Goal: Information Seeking & Learning: Check status

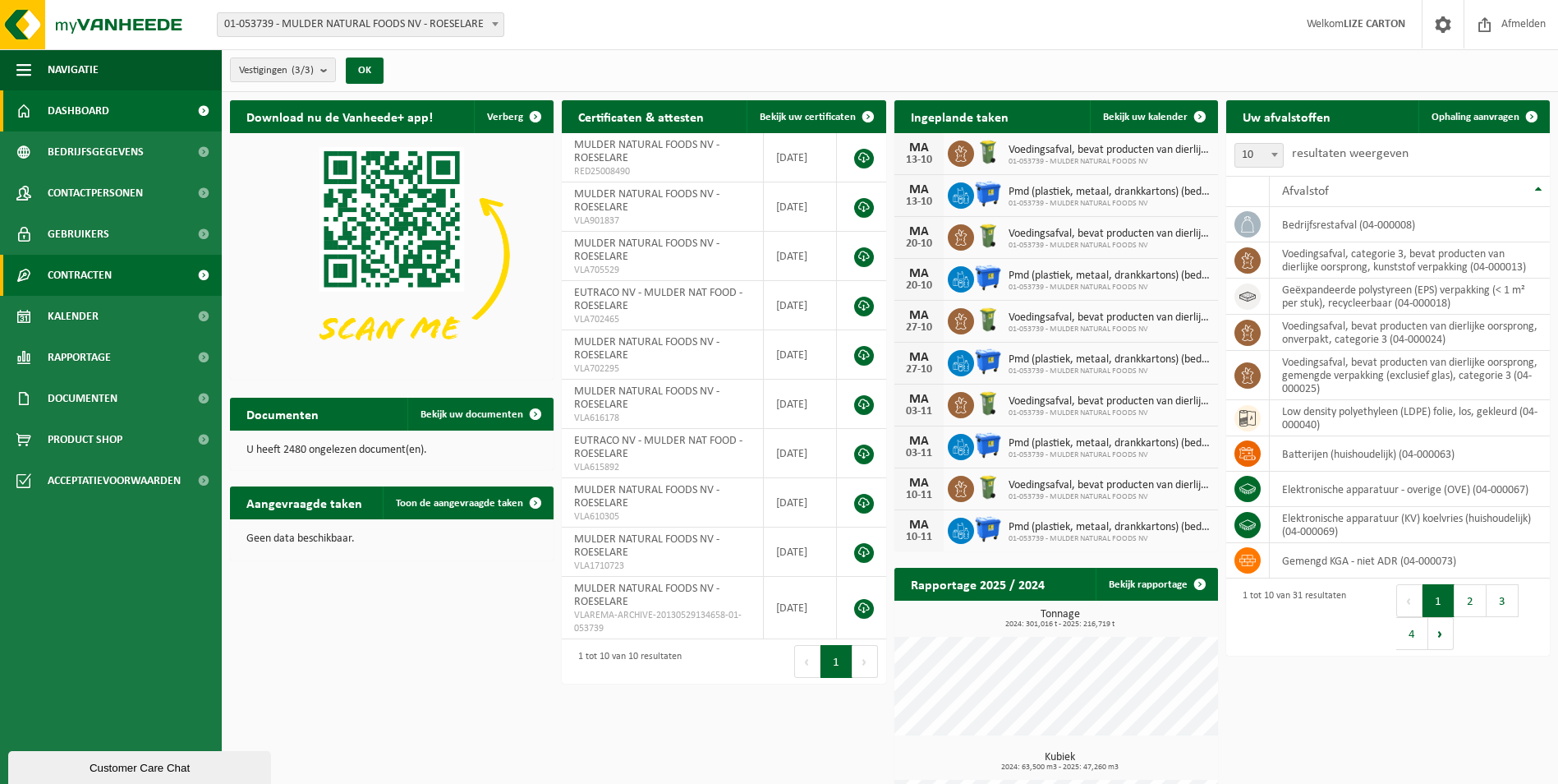
click at [120, 278] on link "Contracten" at bounding box center [111, 275] width 221 height 42
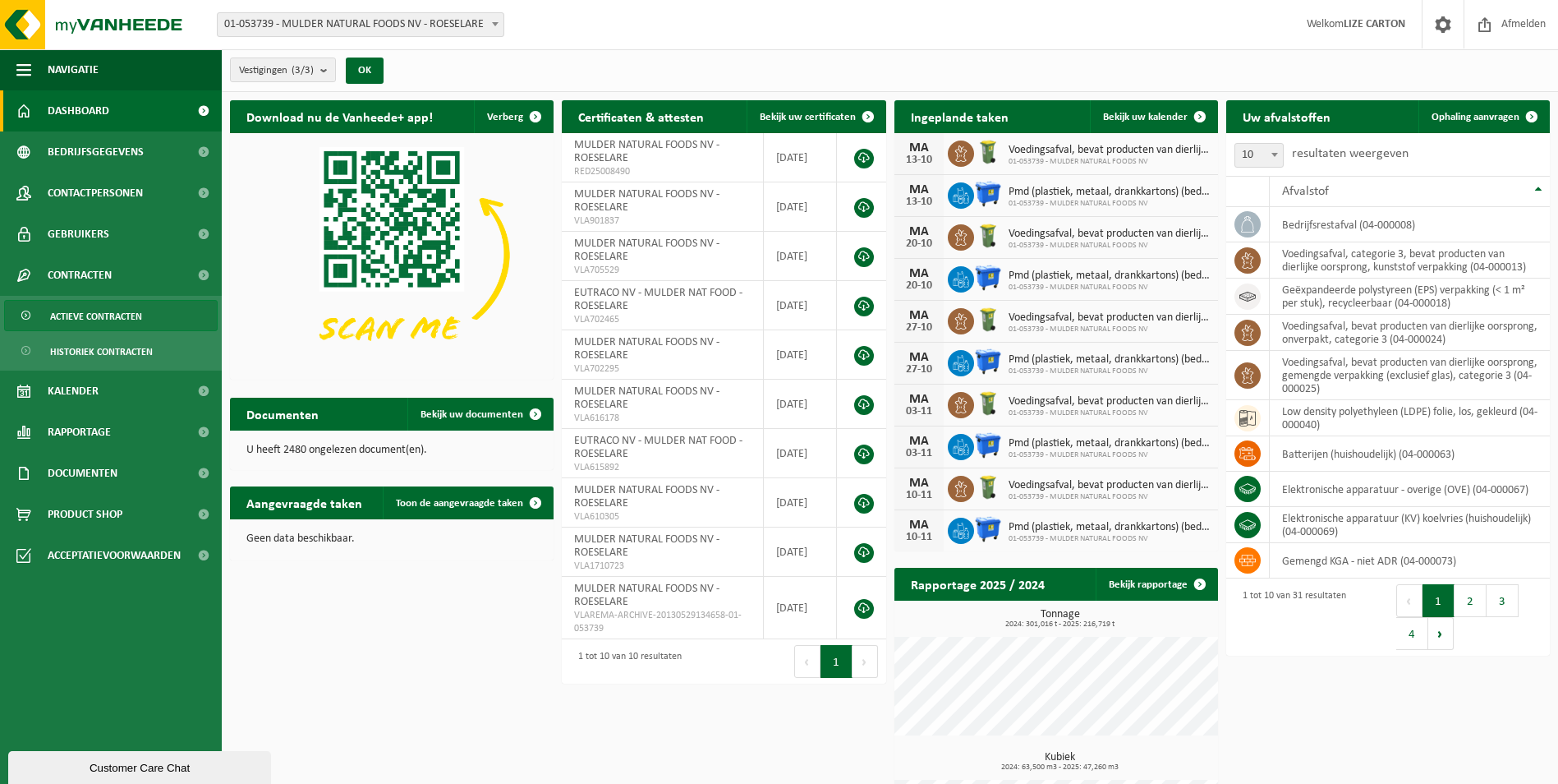
click at [89, 319] on span "Actieve contracten" at bounding box center [96, 316] width 92 height 31
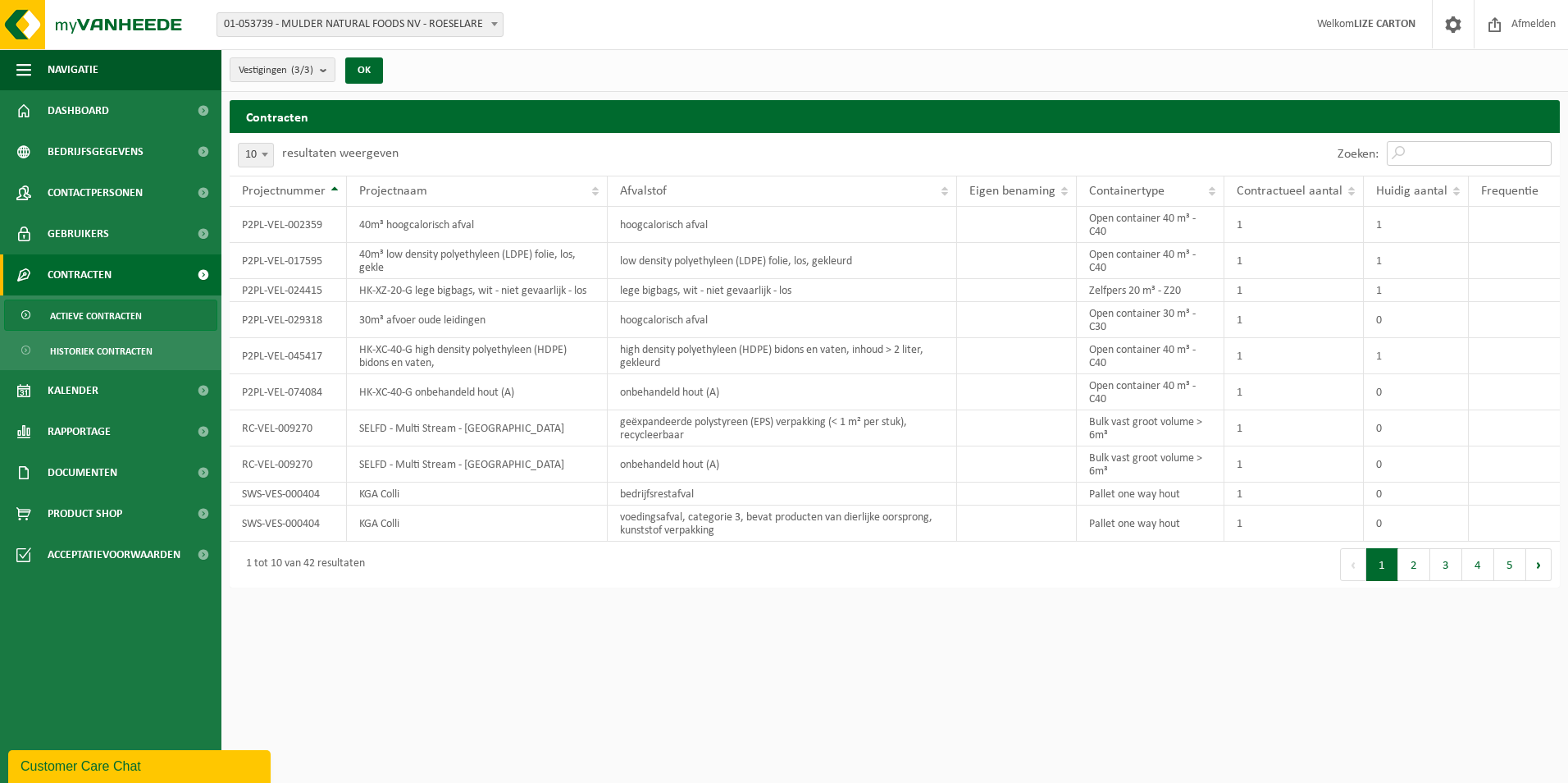
click at [1446, 153] on input "Zoeken:" at bounding box center [1469, 153] width 165 height 25
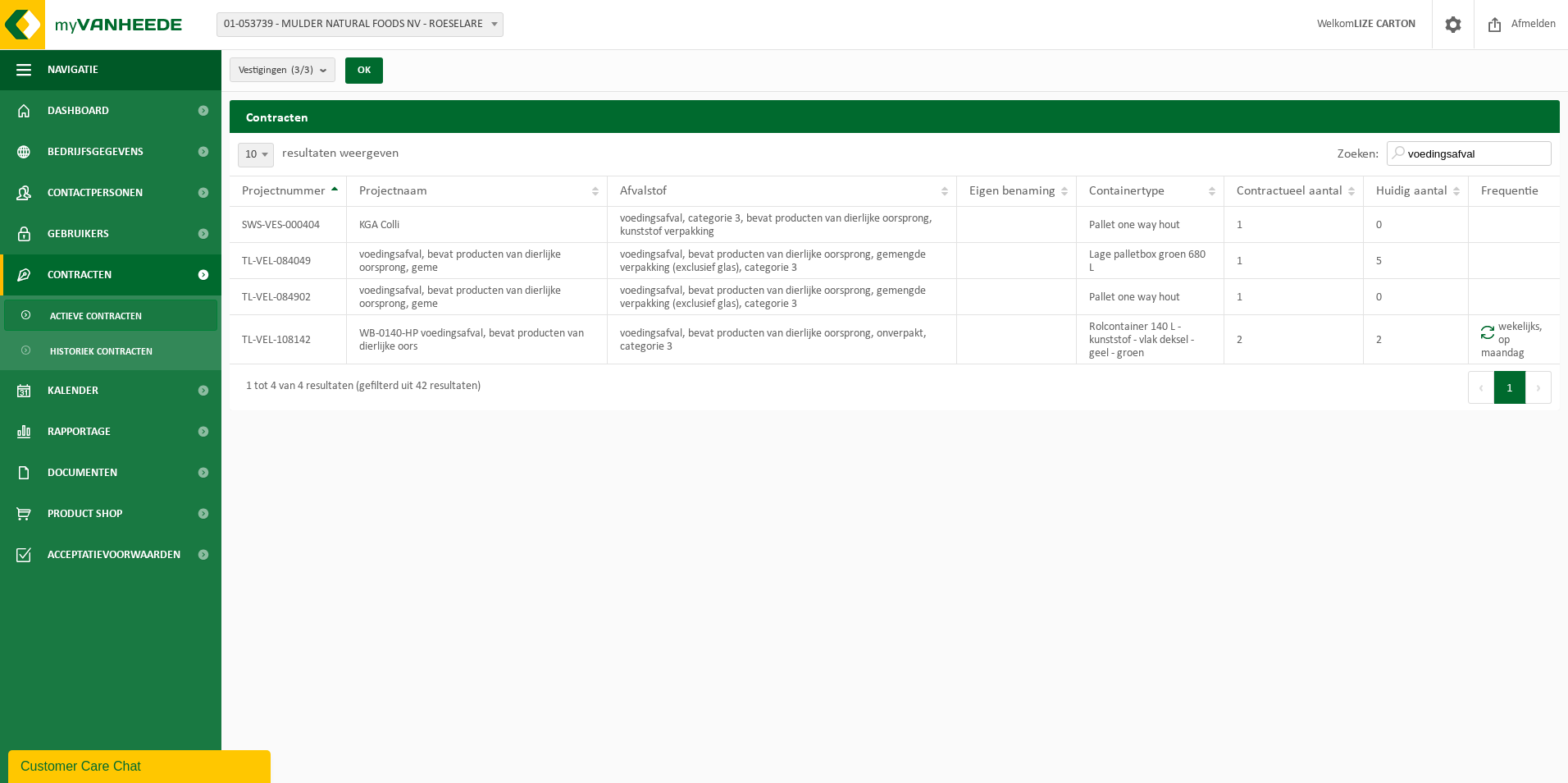
click at [1493, 149] on input "voedingsafval" at bounding box center [1469, 153] width 165 height 25
type input "v"
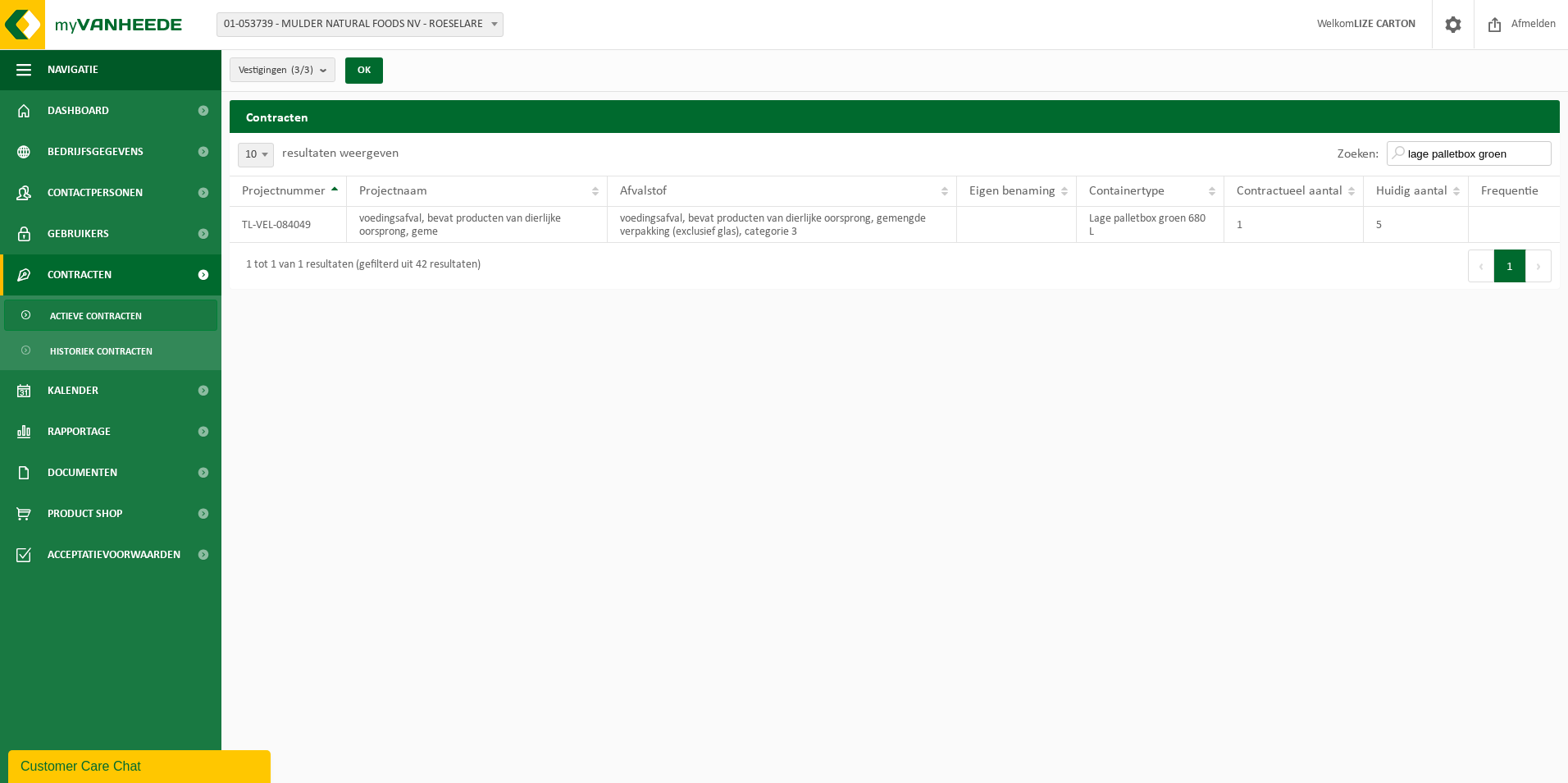
type input "lage palletbox groen"
click at [78, 478] on span "Documenten" at bounding box center [83, 473] width 70 height 41
click at [78, 514] on span "Facturen" at bounding box center [71, 514] width 43 height 31
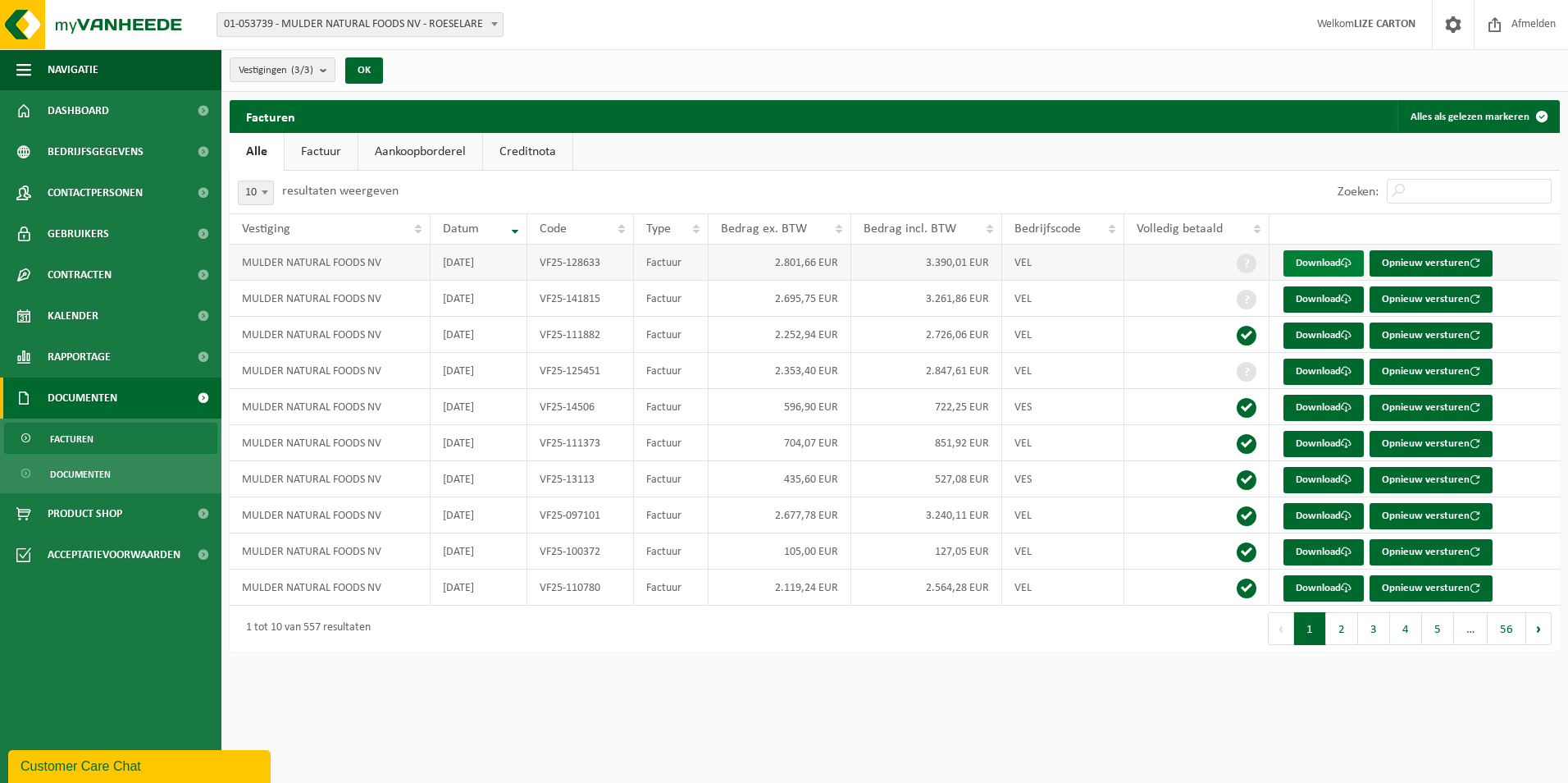
click at [1306, 254] on link "Download" at bounding box center [1323, 263] width 80 height 26
click at [1330, 300] on link "Download" at bounding box center [1323, 299] width 80 height 26
click at [1307, 339] on link "Download" at bounding box center [1323, 335] width 80 height 26
click at [1323, 368] on link "Download" at bounding box center [1323, 371] width 80 height 26
click at [1325, 409] on link "Download" at bounding box center [1323, 407] width 80 height 26
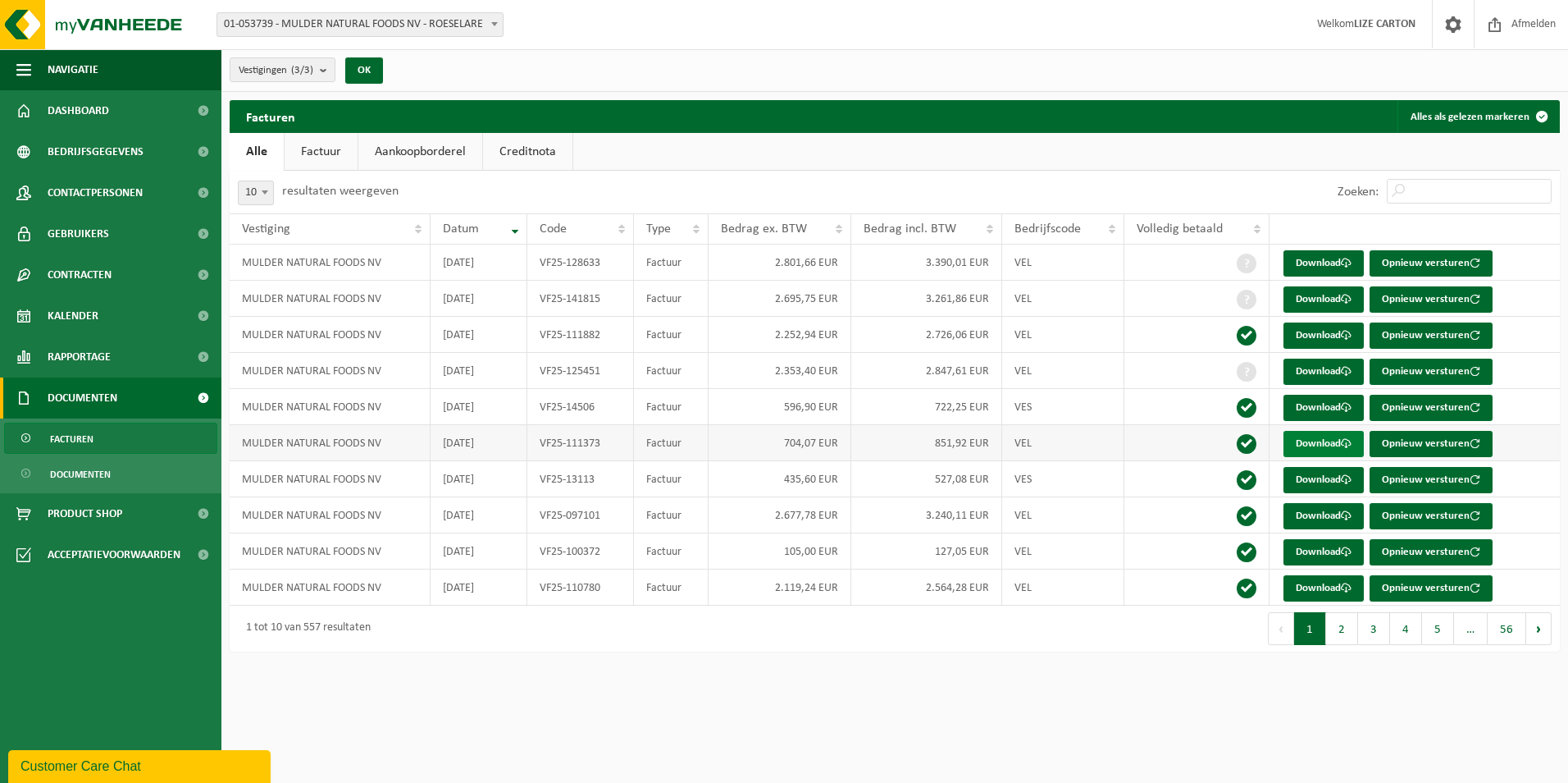
click at [1316, 441] on link "Download" at bounding box center [1323, 444] width 80 height 26
click at [1313, 483] on link "Download" at bounding box center [1323, 480] width 80 height 26
click at [134, 317] on link "Kalender" at bounding box center [110, 316] width 221 height 41
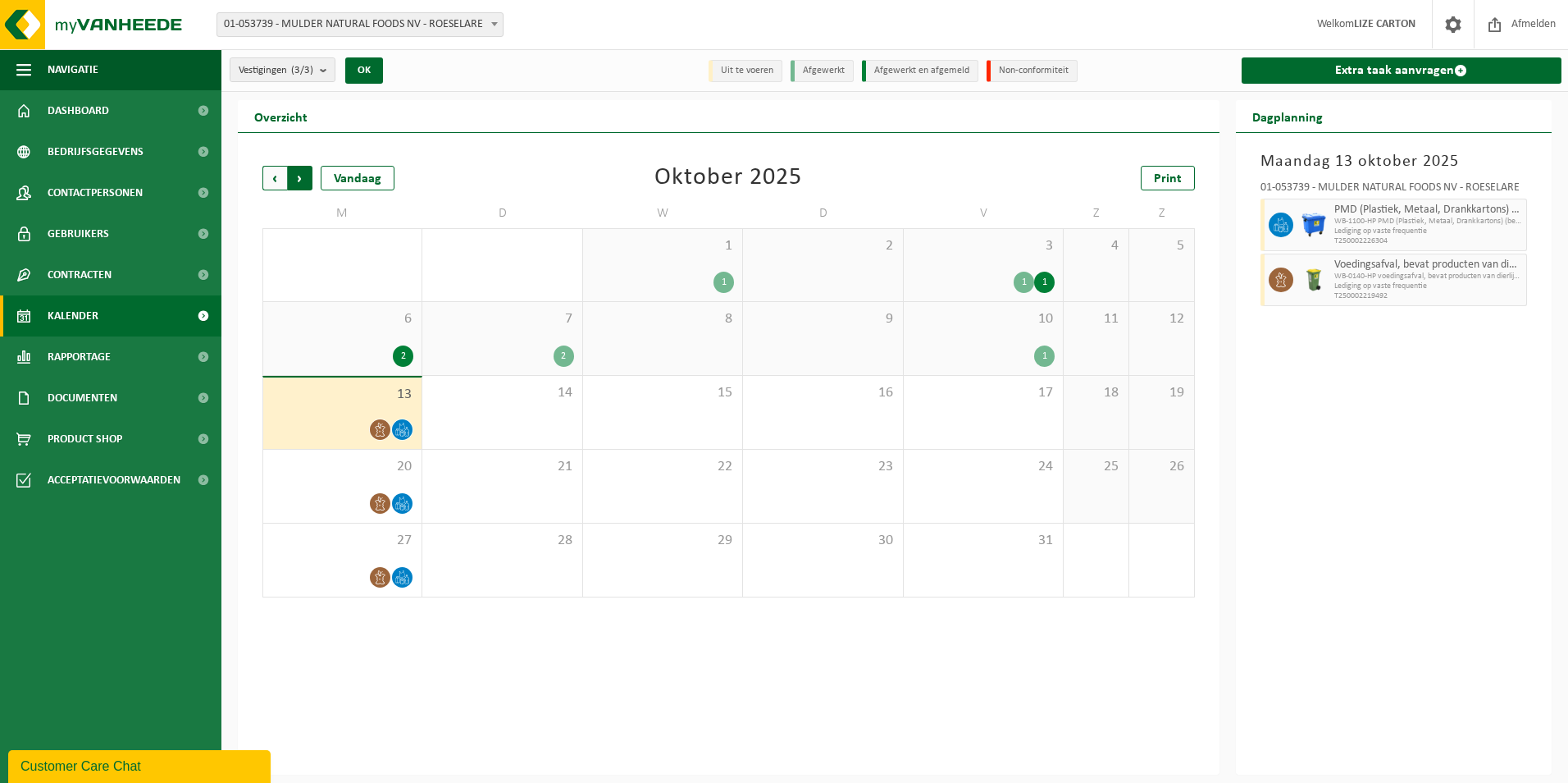
click at [264, 173] on span "Vorige" at bounding box center [274, 178] width 25 height 25
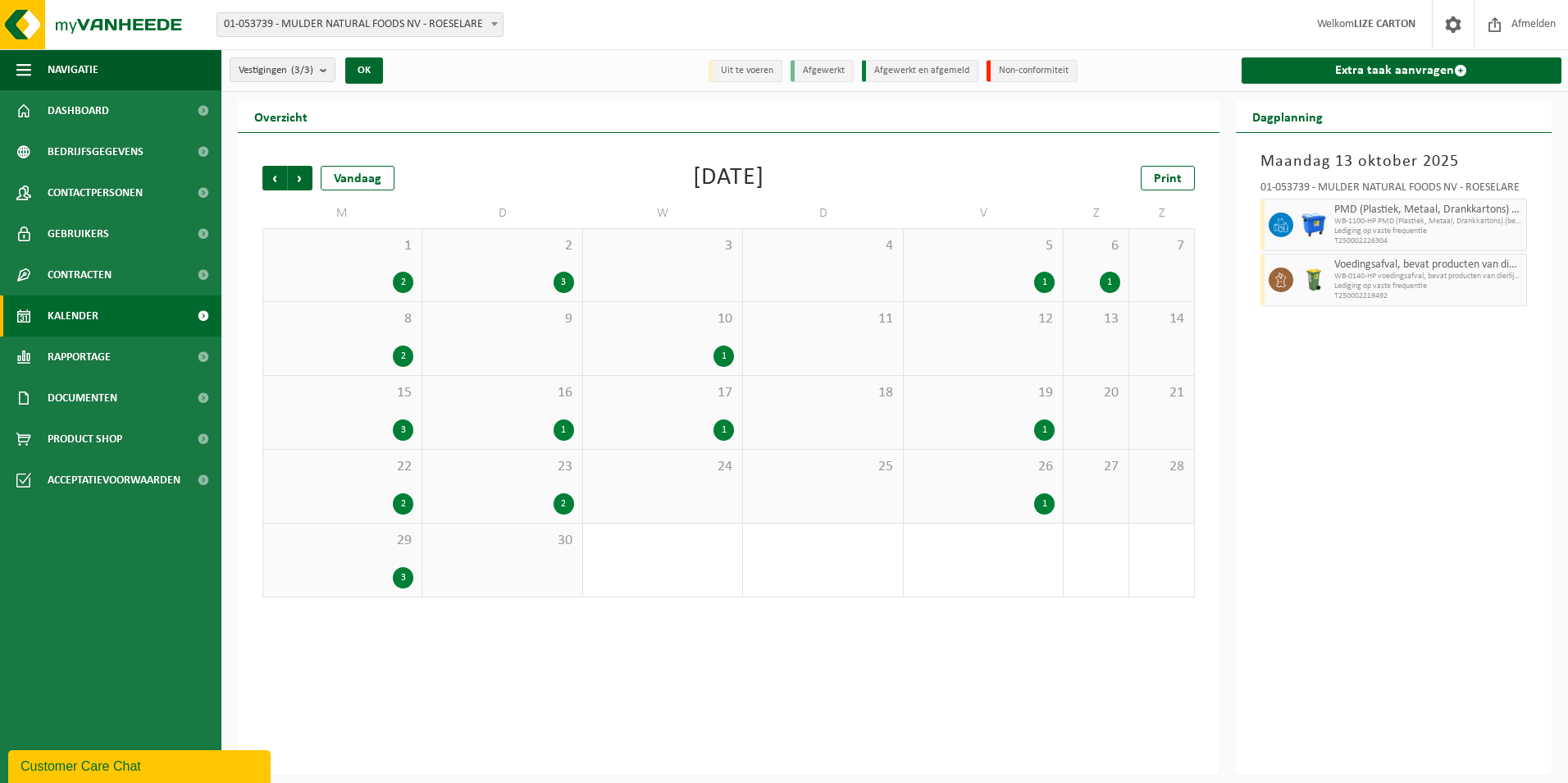
click at [515, 273] on div "3" at bounding box center [502, 282] width 143 height 21
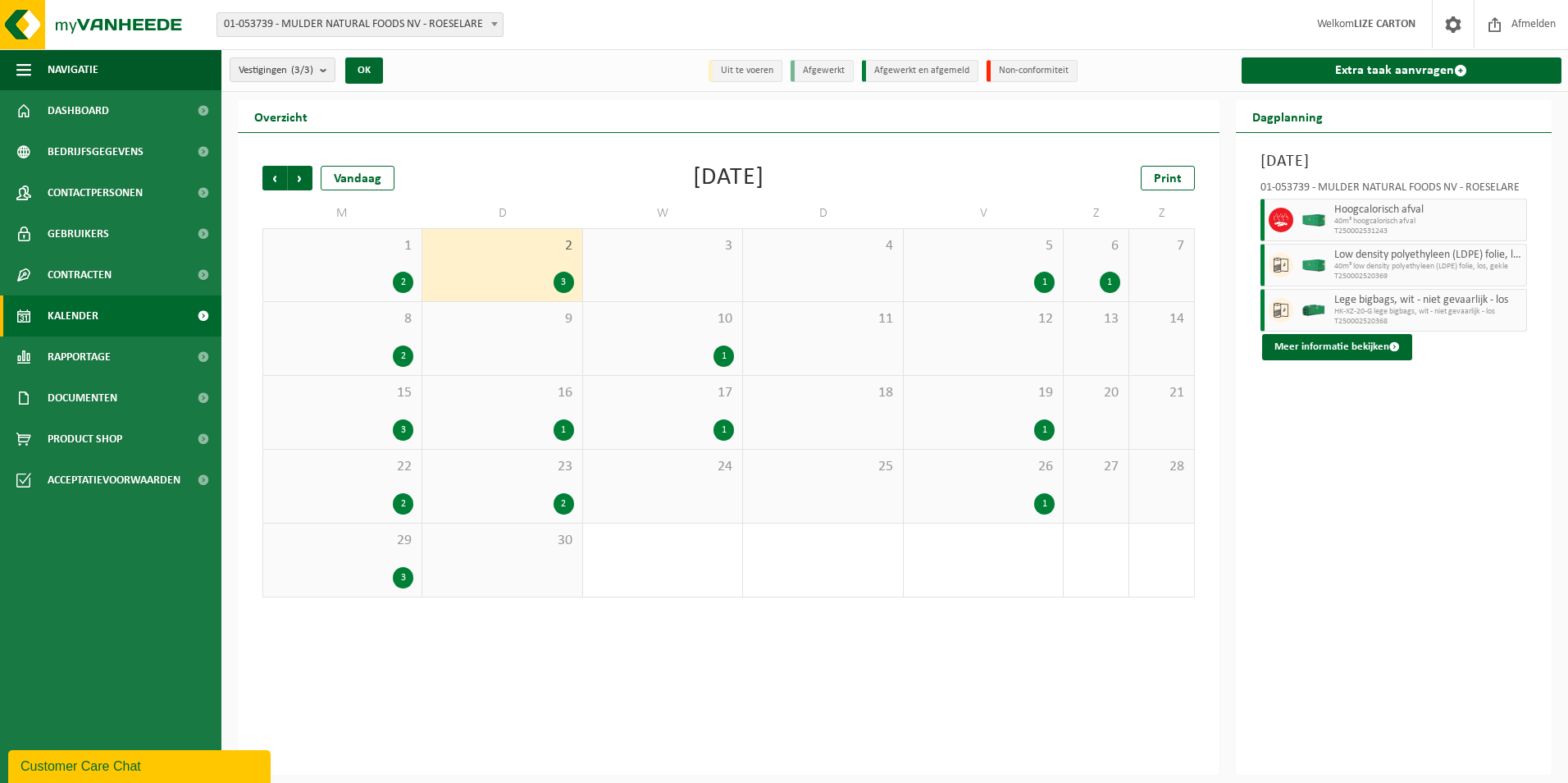
click at [371, 253] on span "1" at bounding box center [343, 246] width 142 height 18
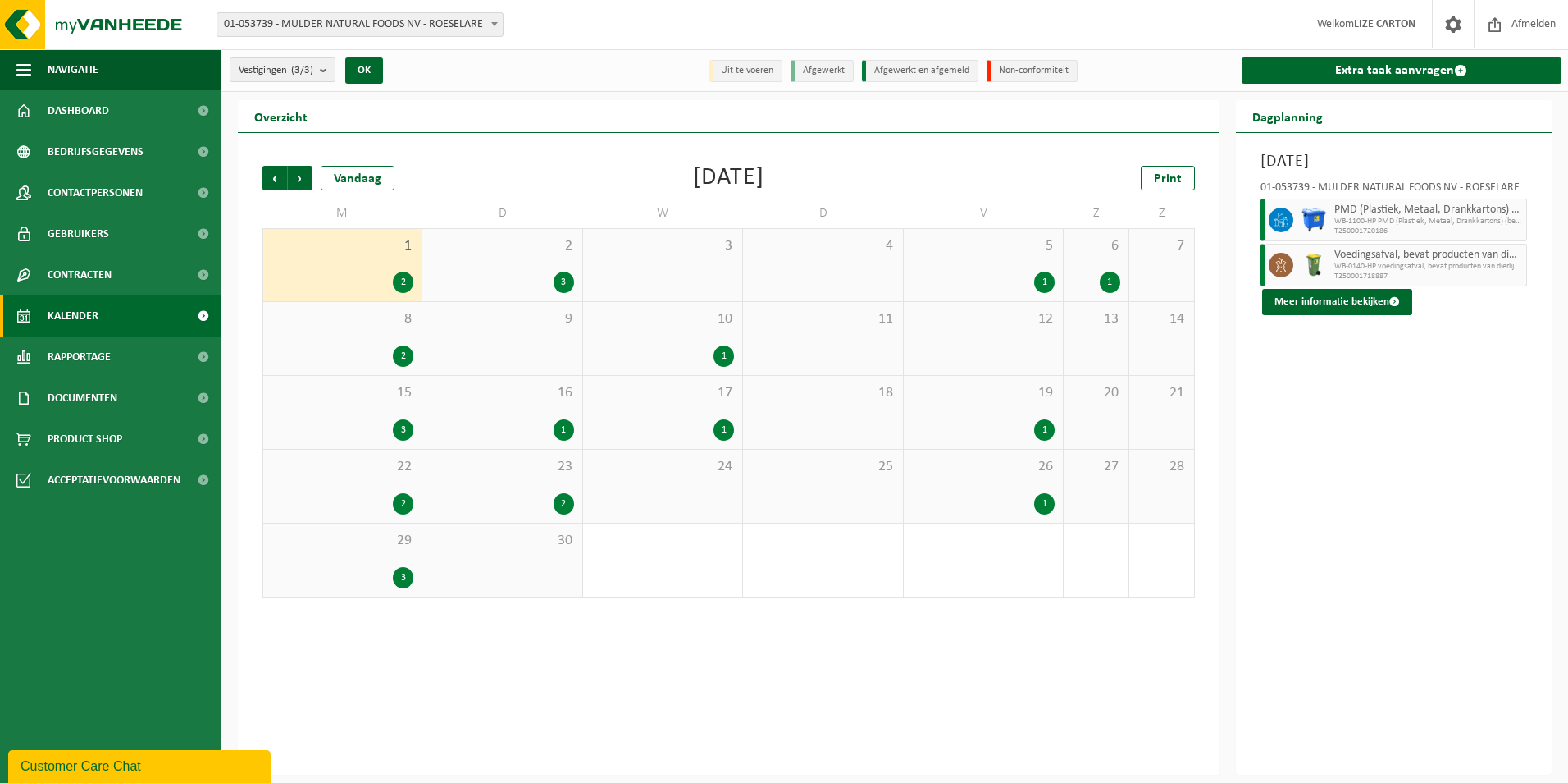
click at [505, 259] on div "2 3" at bounding box center [502, 264] width 159 height 72
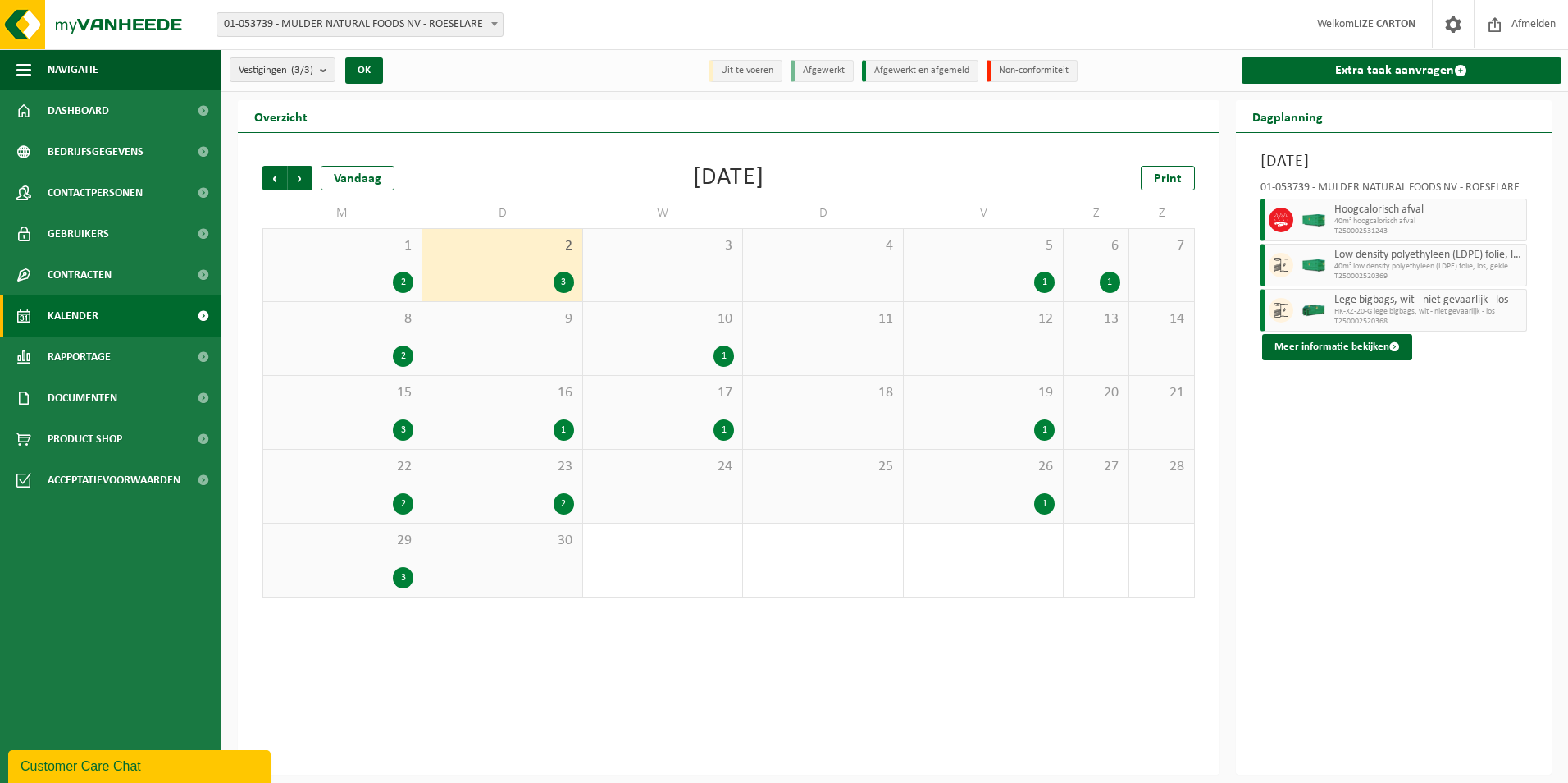
click at [1008, 263] on div "5 1" at bounding box center [982, 264] width 159 height 72
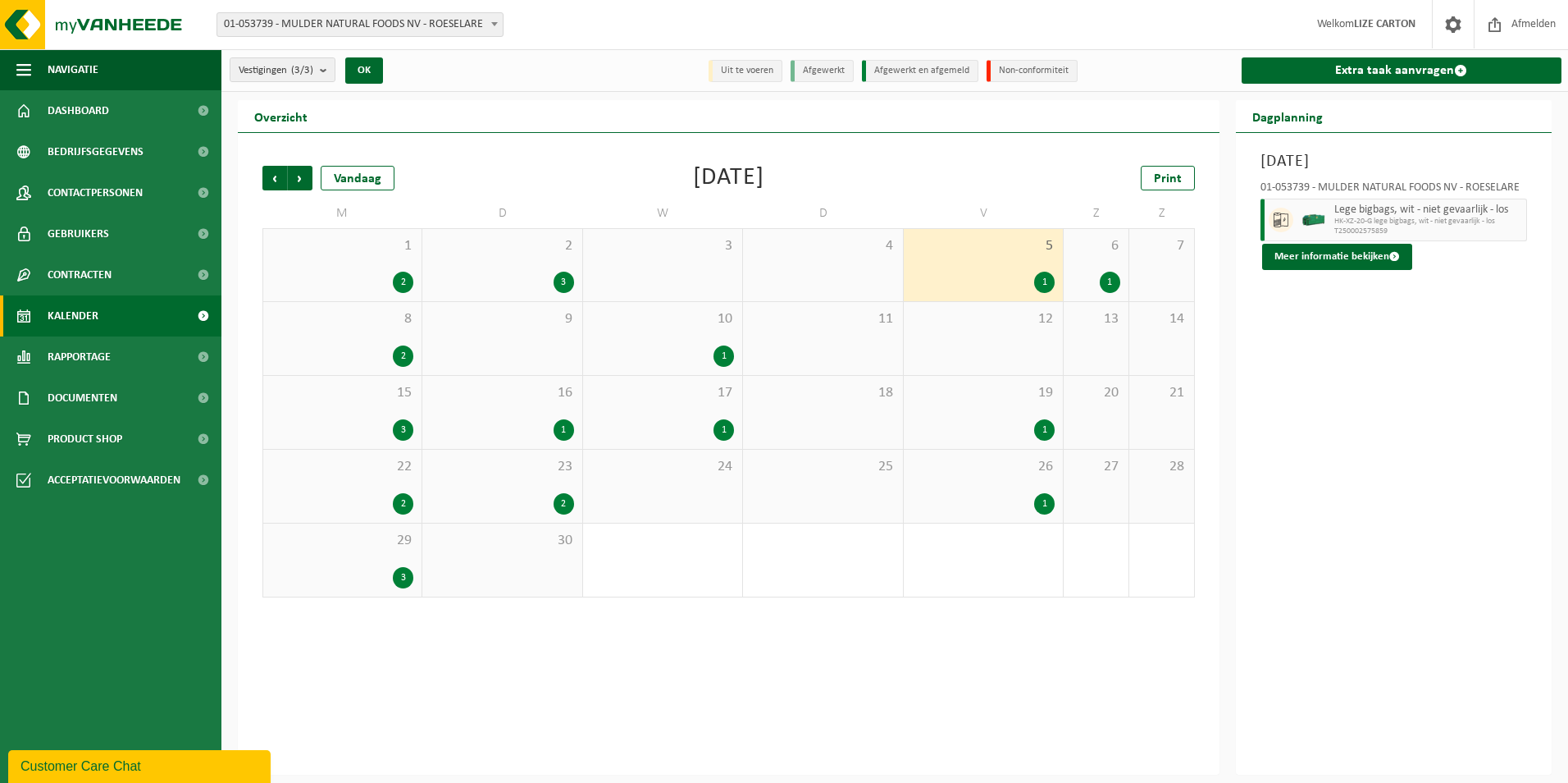
click at [1102, 262] on div "6 1" at bounding box center [1096, 264] width 64 height 72
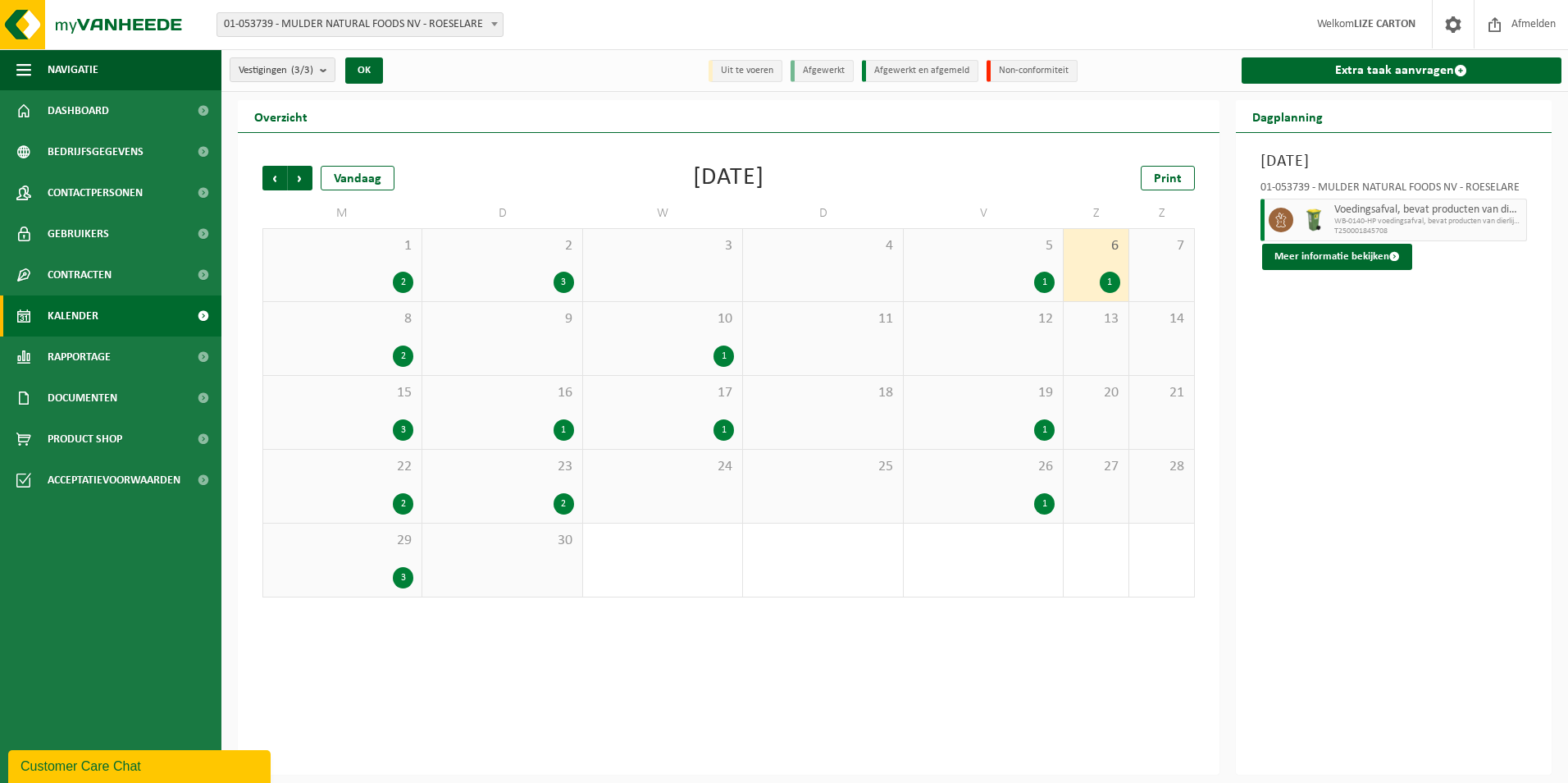
click at [383, 333] on div "8 2" at bounding box center [343, 338] width 158 height 73
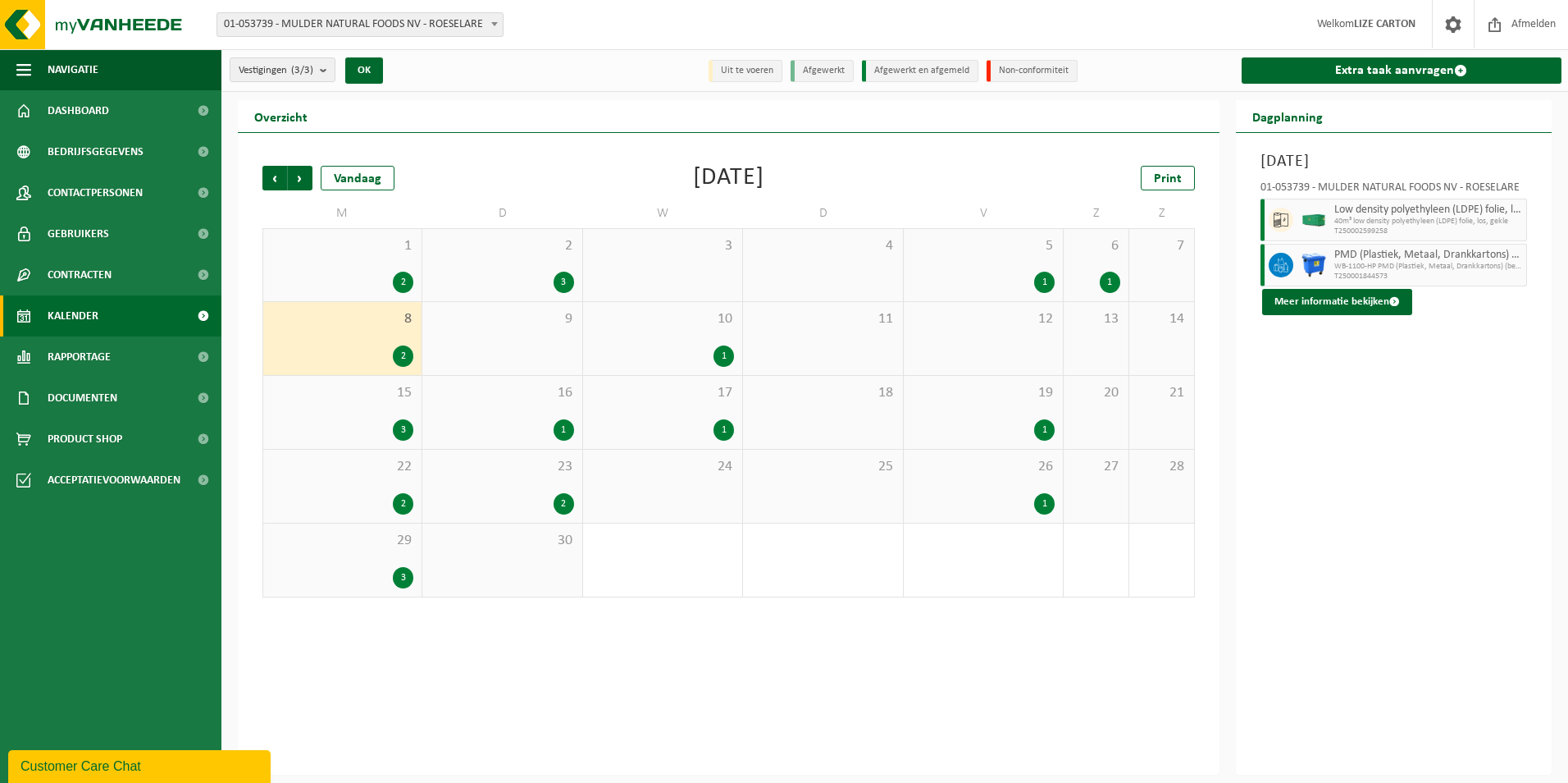
click at [657, 336] on div "10 1" at bounding box center [662, 338] width 159 height 73
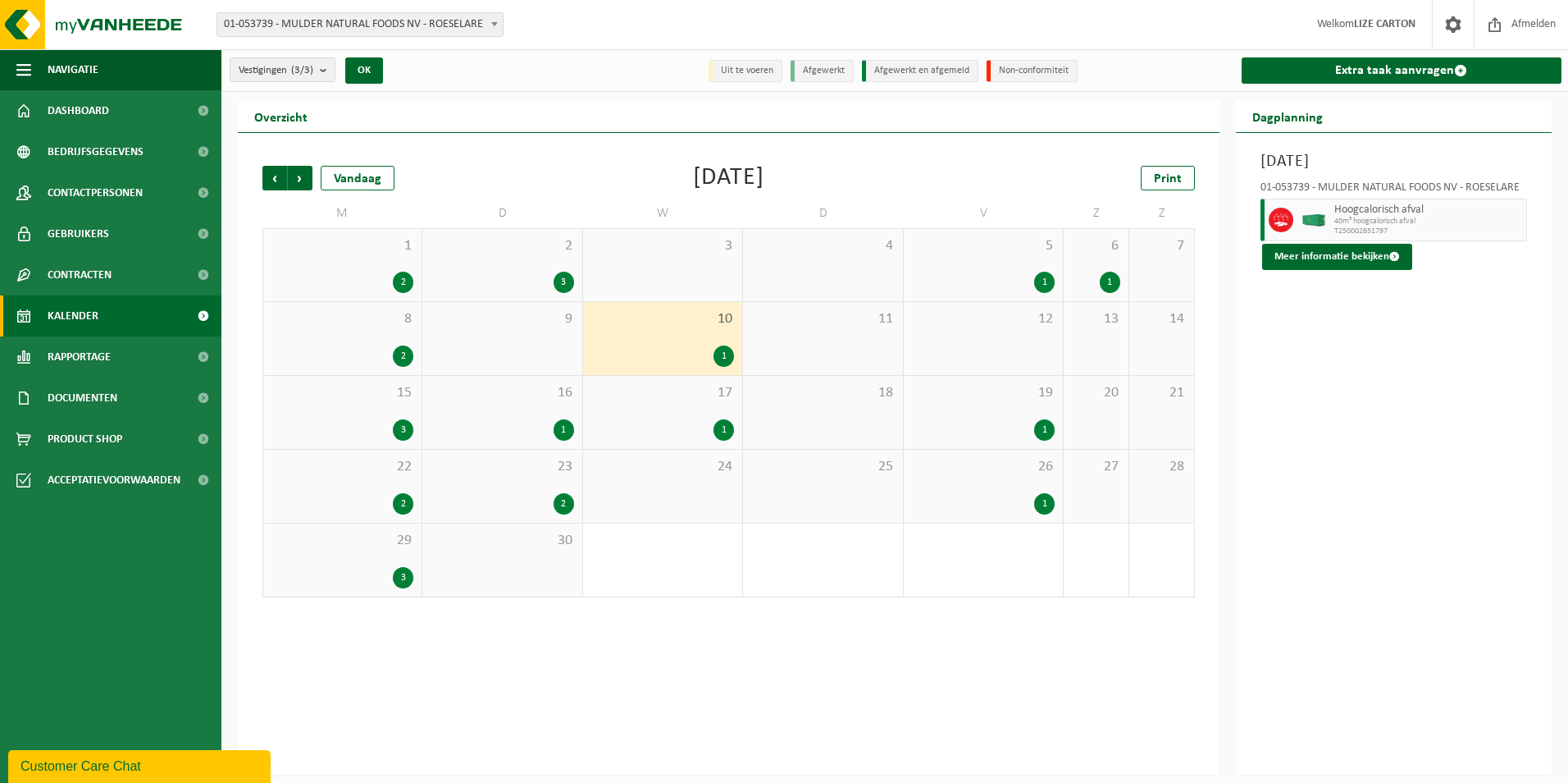
click at [398, 428] on div "3" at bounding box center [403, 429] width 20 height 21
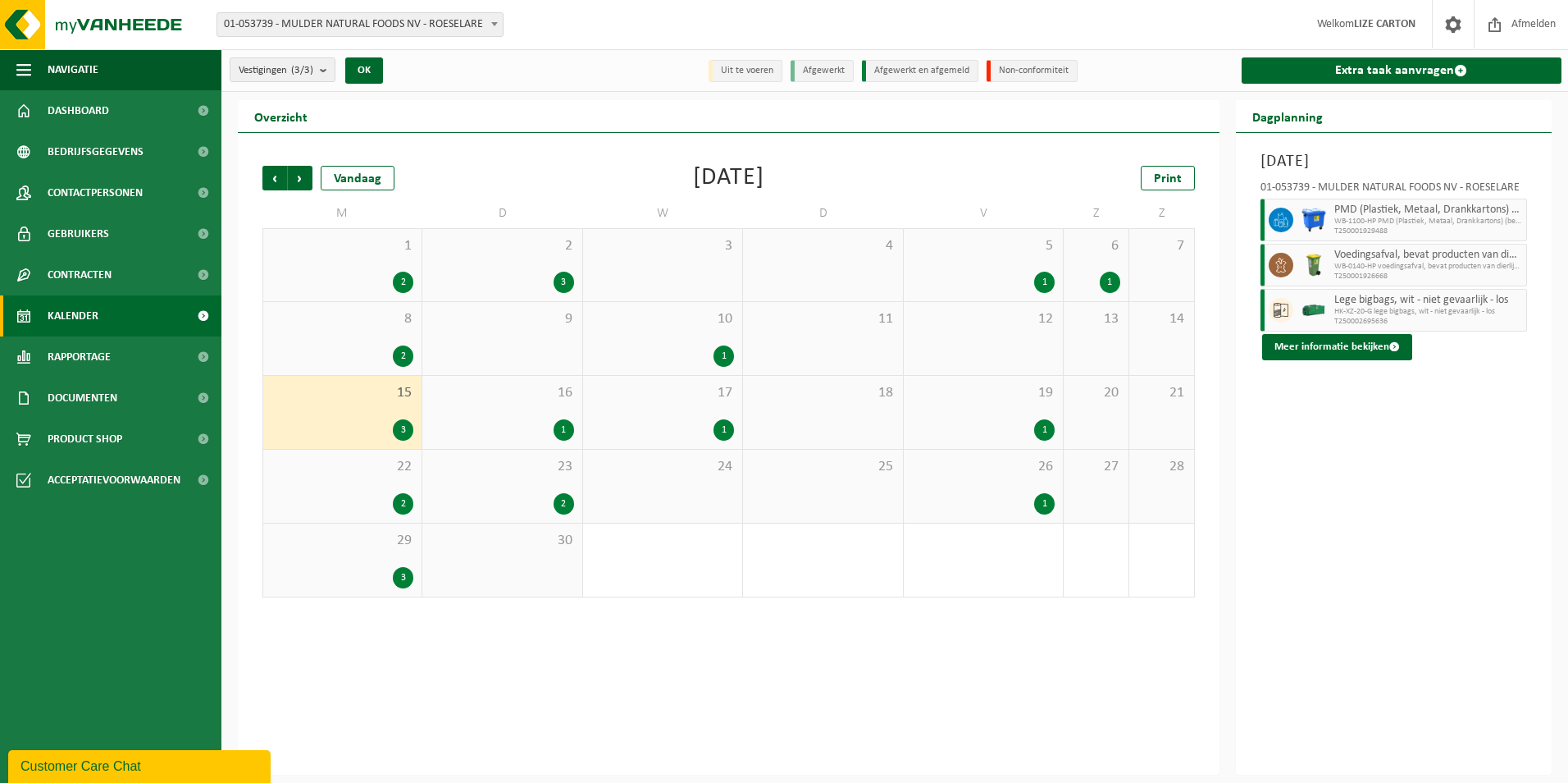
click at [528, 416] on div "16 1" at bounding box center [502, 412] width 159 height 73
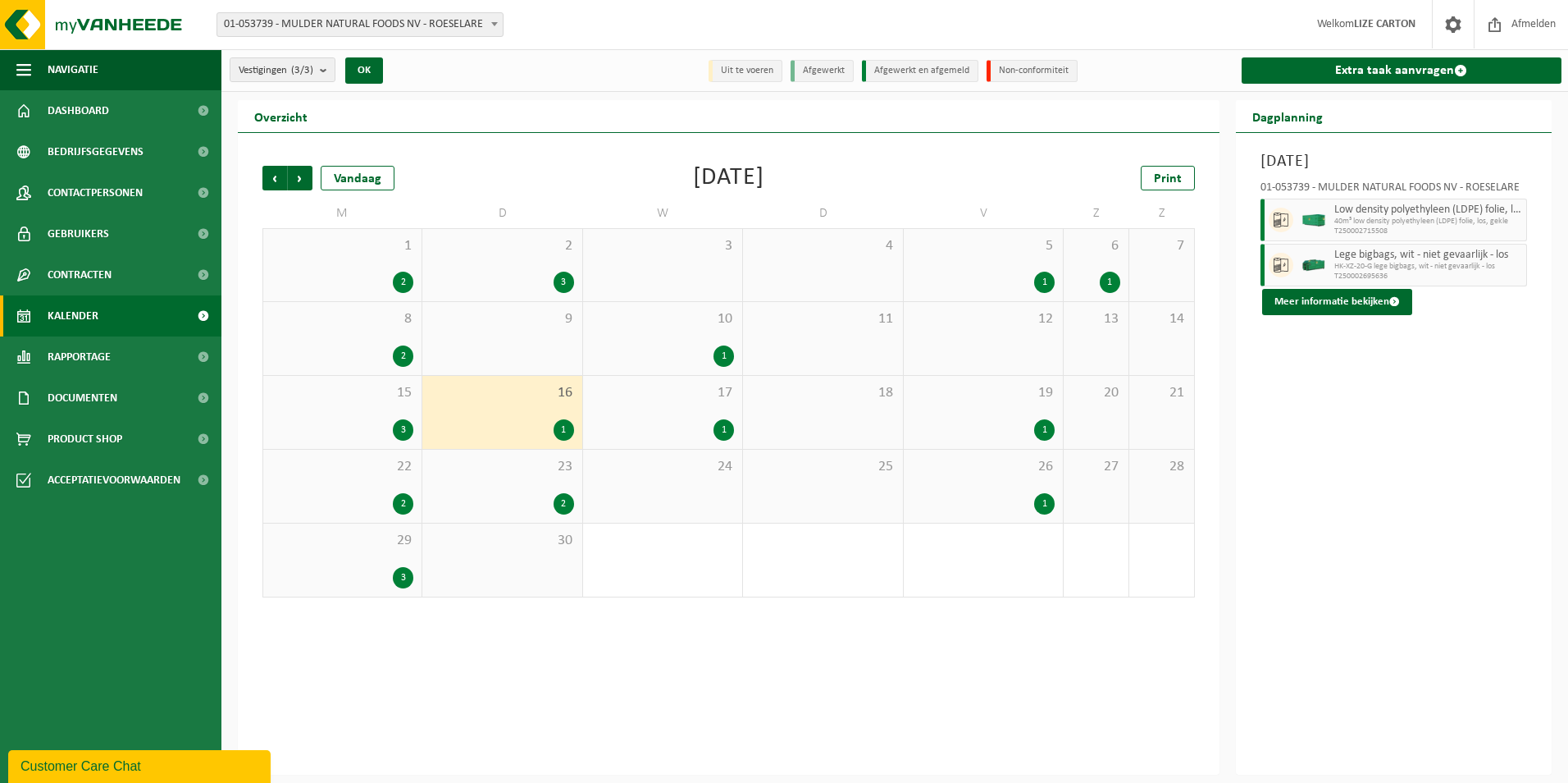
click at [658, 413] on div "17 1" at bounding box center [662, 412] width 159 height 73
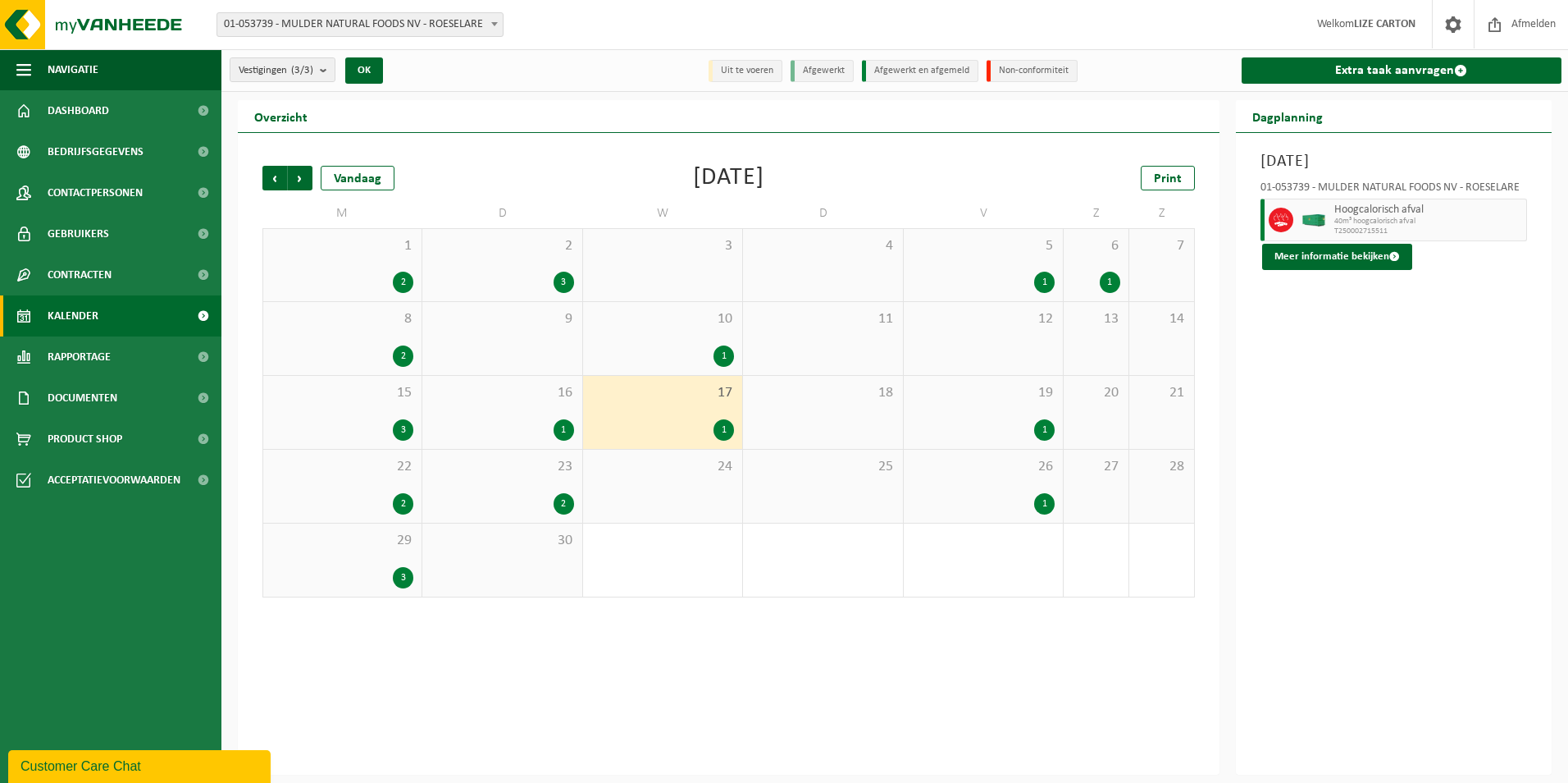
click at [996, 408] on div "19 1" at bounding box center [982, 412] width 159 height 73
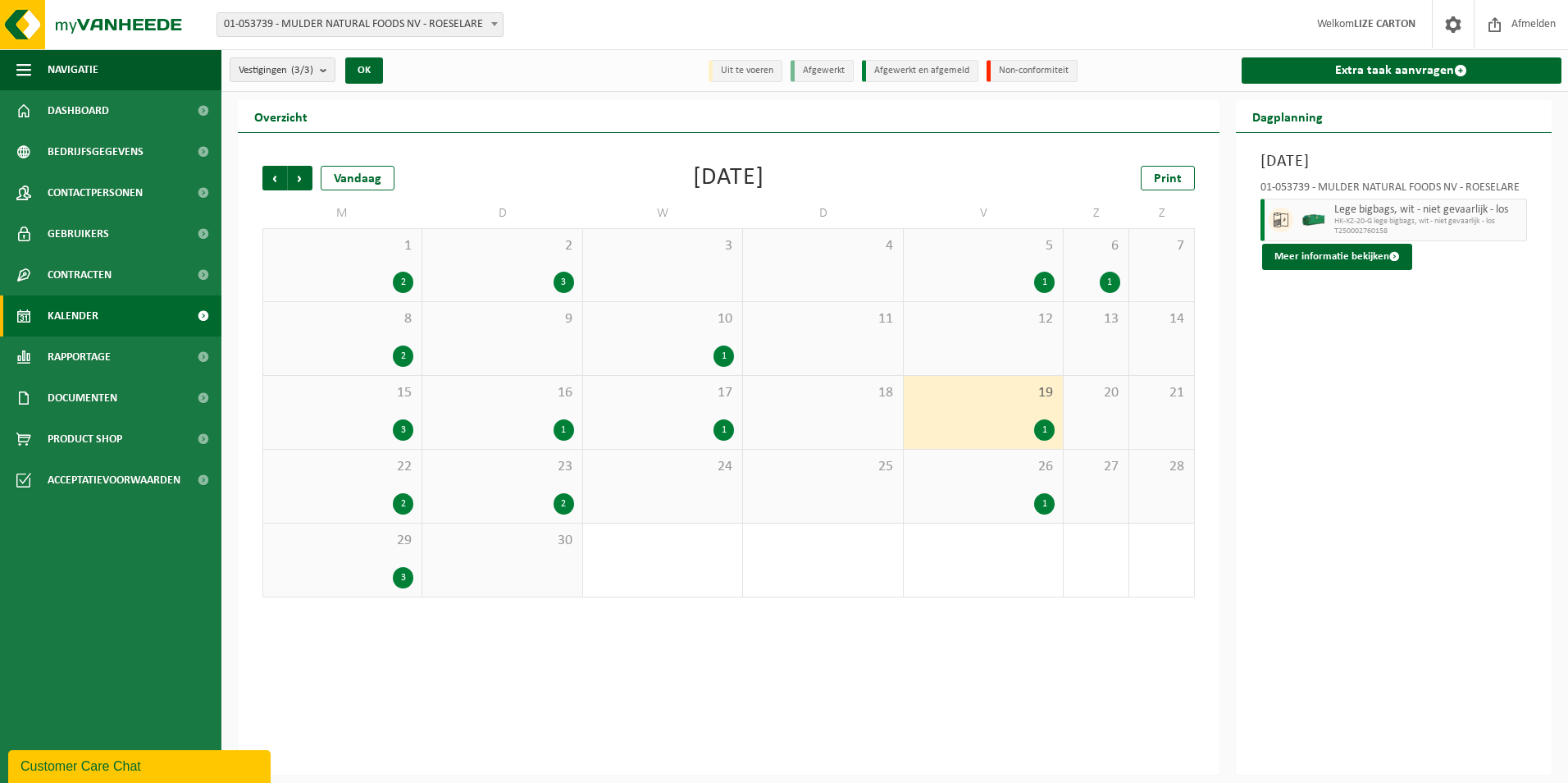
click at [985, 498] on div "1" at bounding box center [982, 503] width 143 height 21
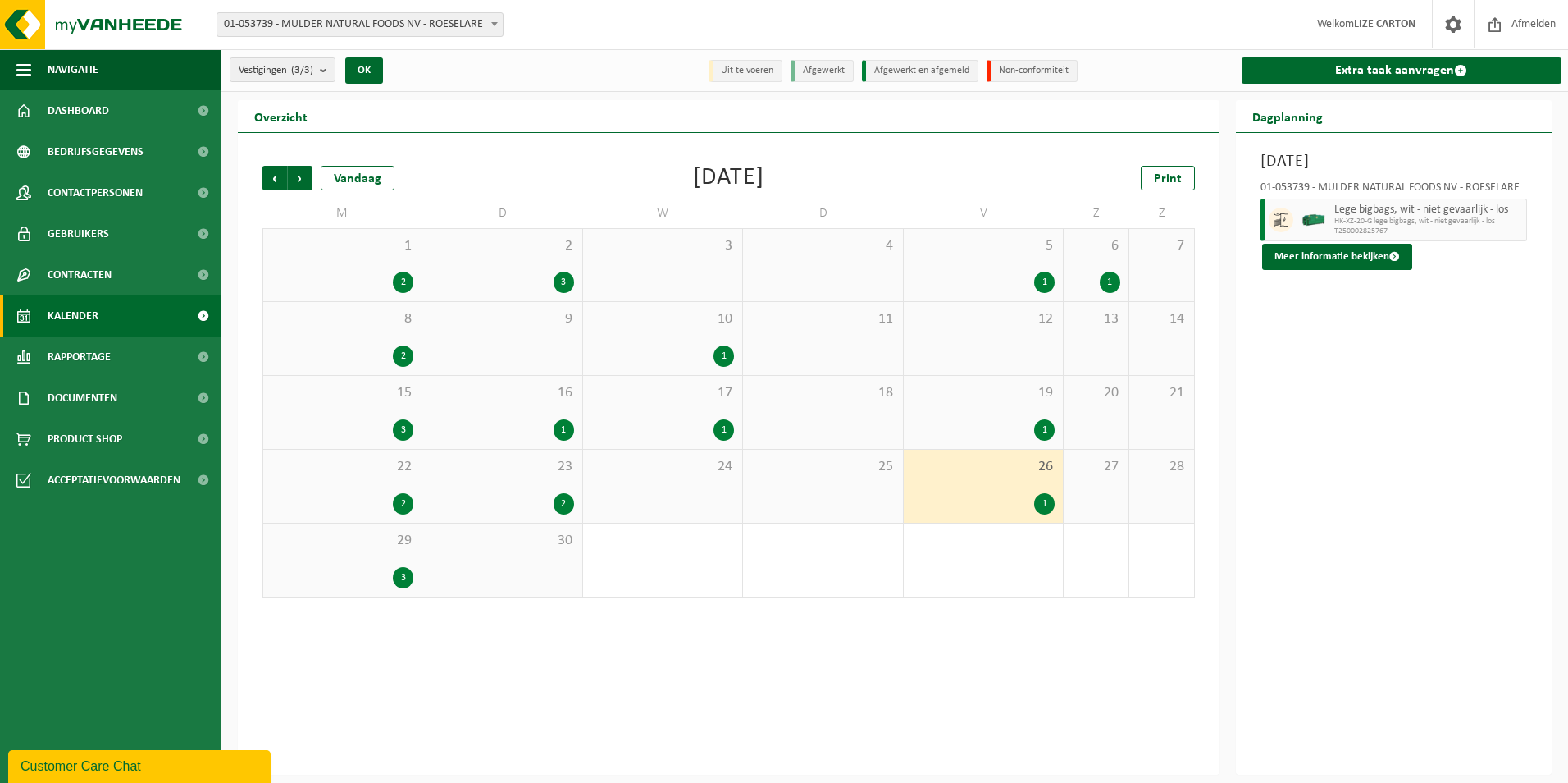
click at [540, 491] on div "23 2" at bounding box center [502, 485] width 159 height 73
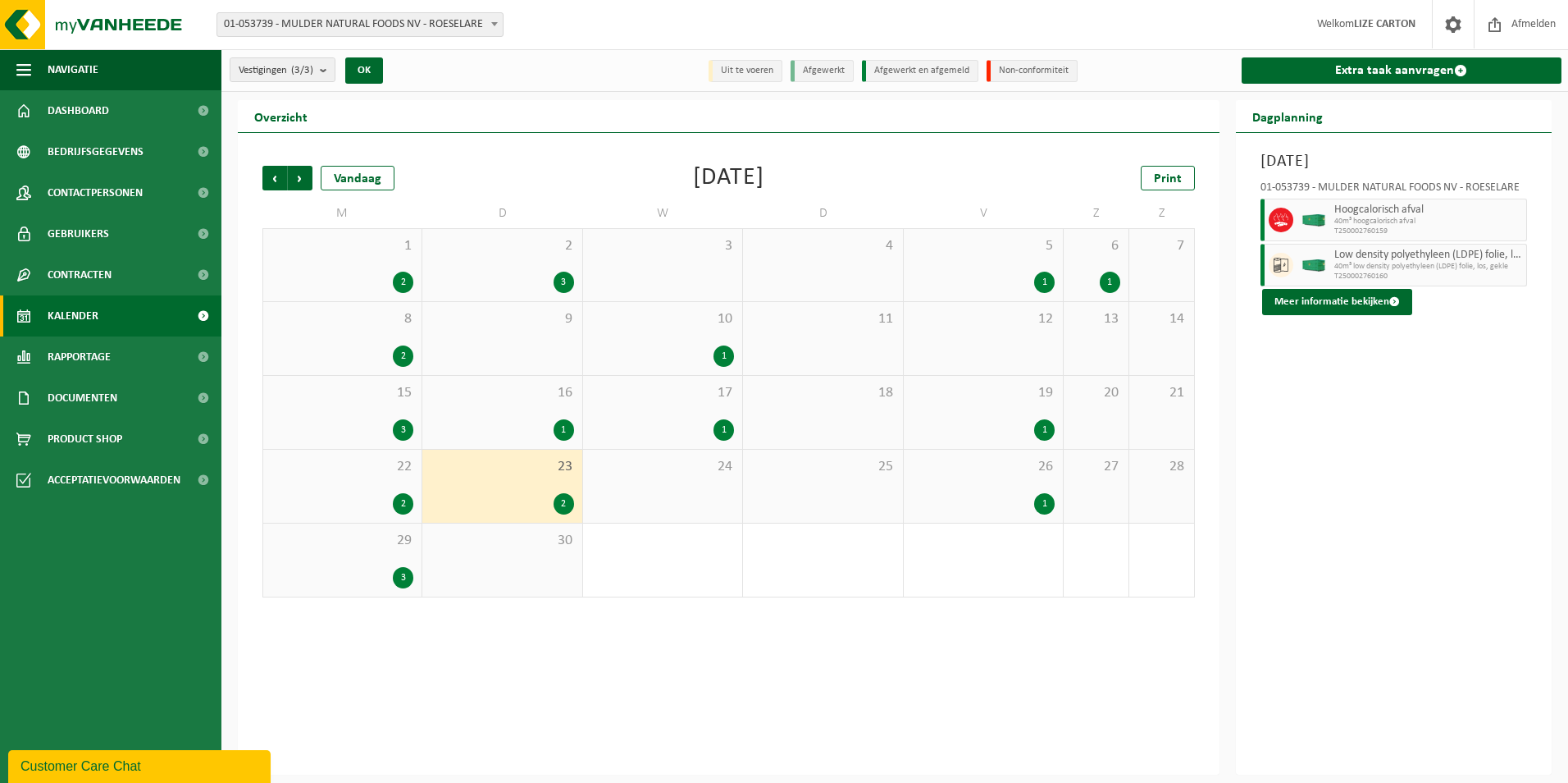
click at [368, 478] on div "22 2" at bounding box center [343, 485] width 158 height 73
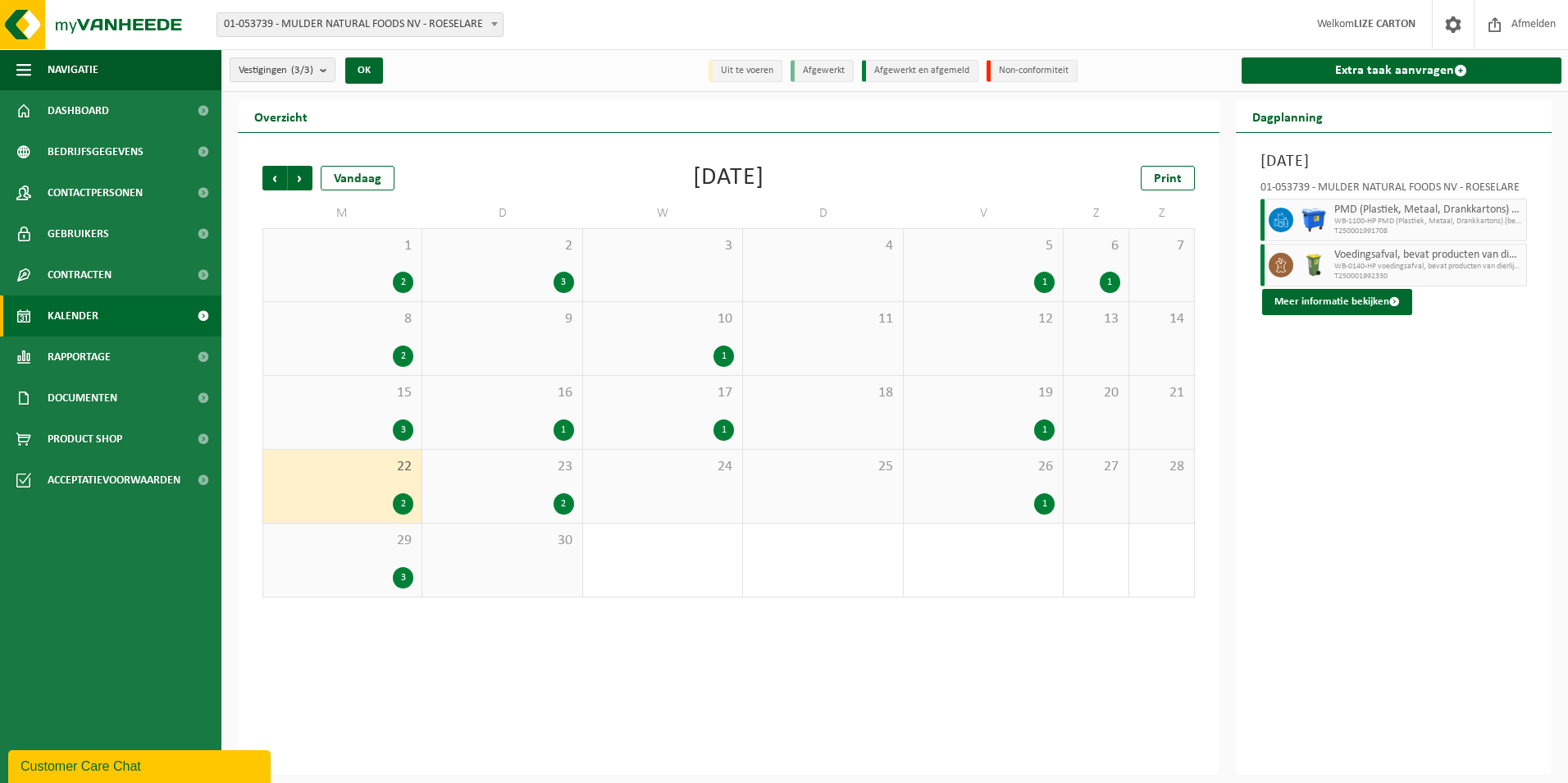
click at [373, 555] on div "29 3" at bounding box center [343, 559] width 158 height 73
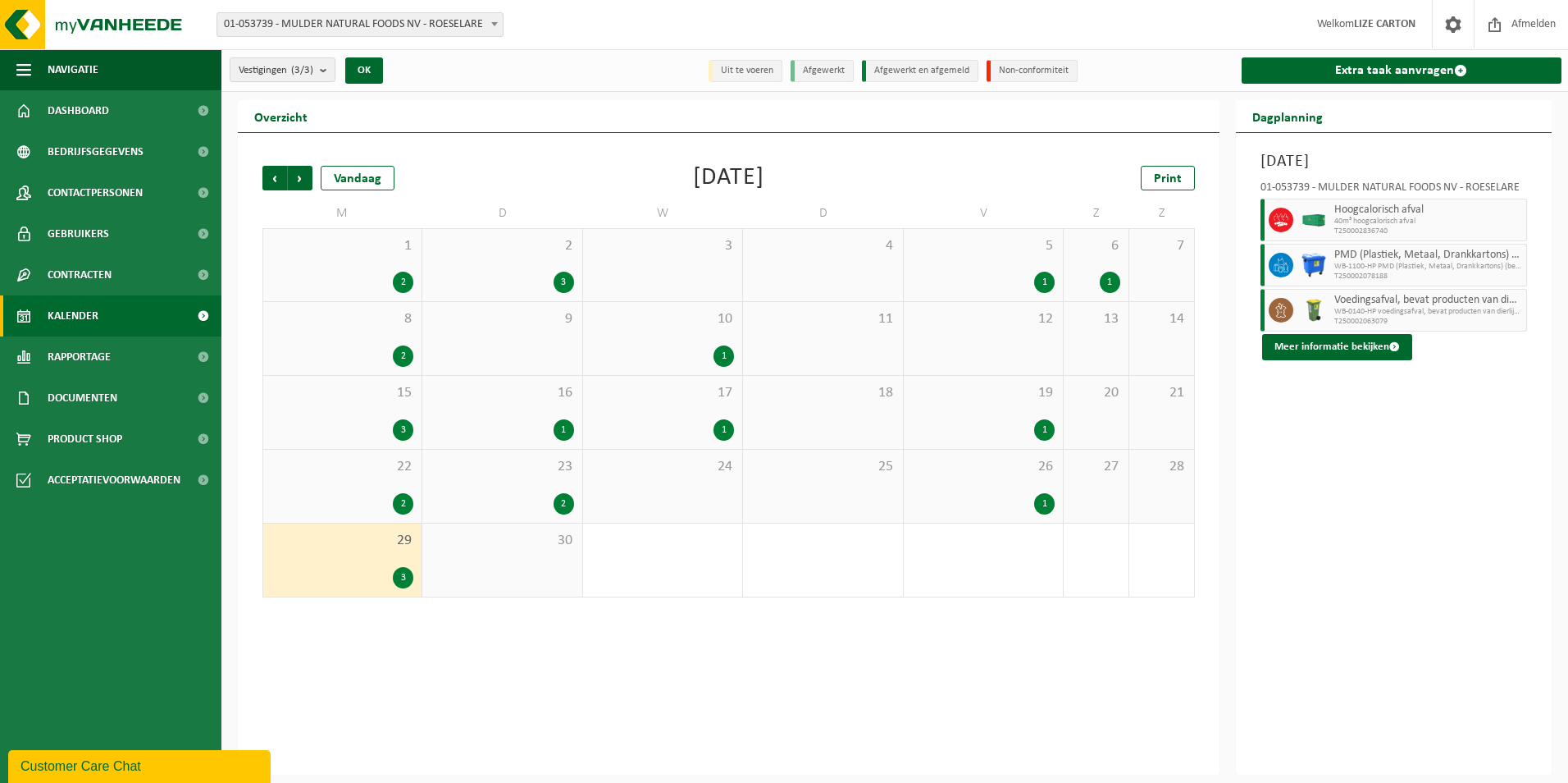
click at [341, 247] on span "1" at bounding box center [343, 246] width 142 height 18
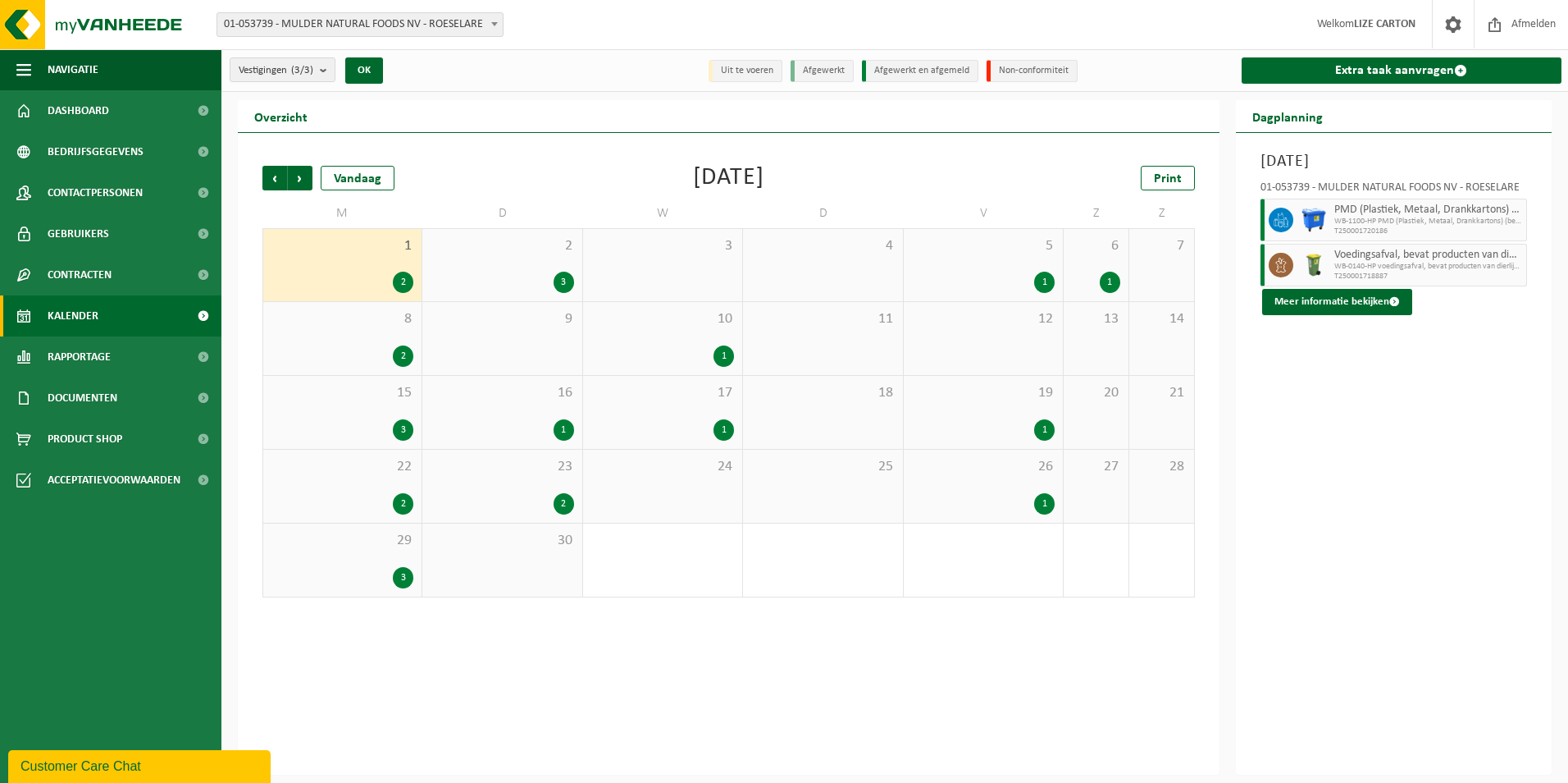
click at [500, 262] on div "2 3" at bounding box center [502, 264] width 159 height 72
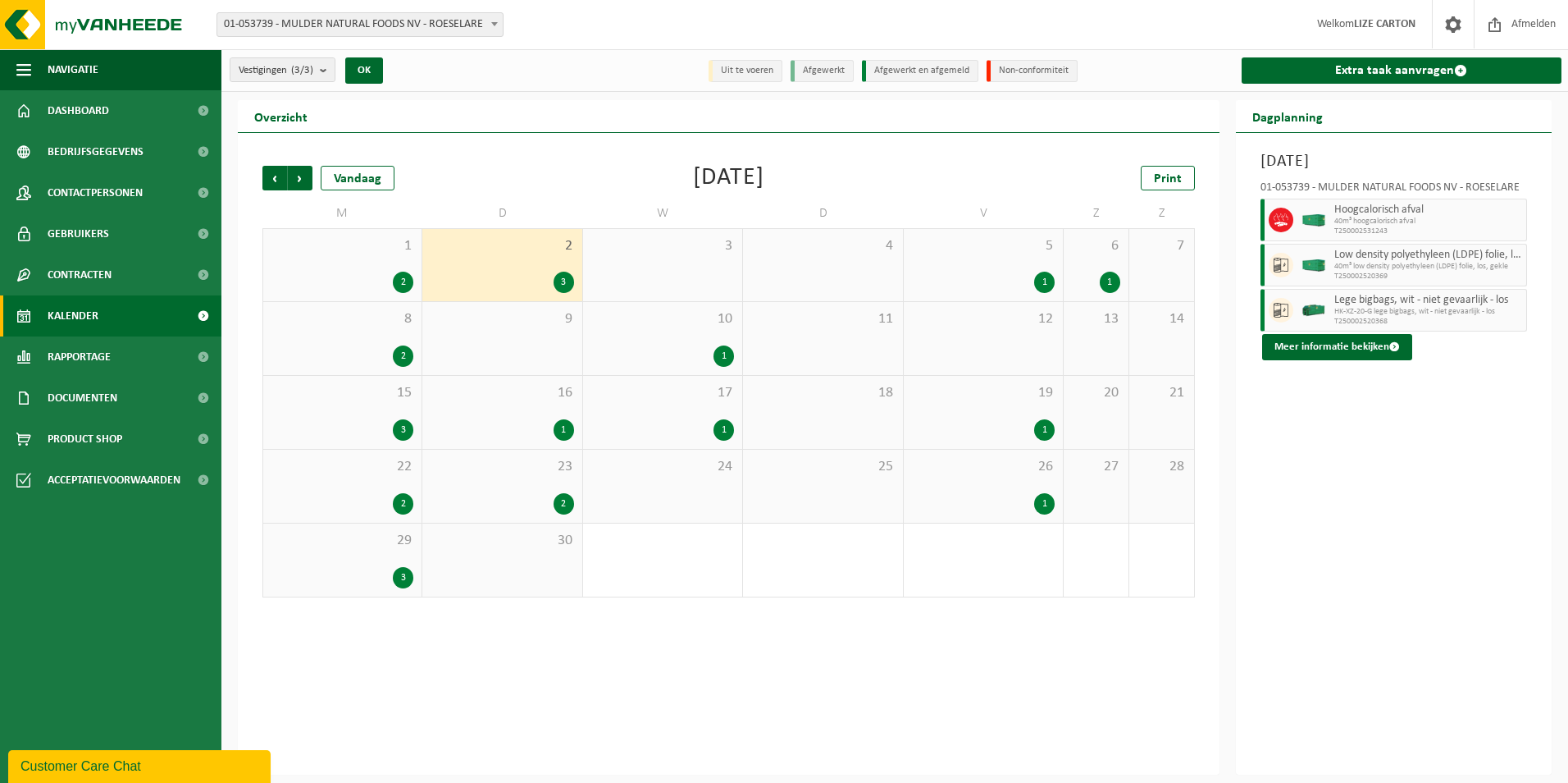
click at [1039, 274] on div "1" at bounding box center [1044, 282] width 20 height 21
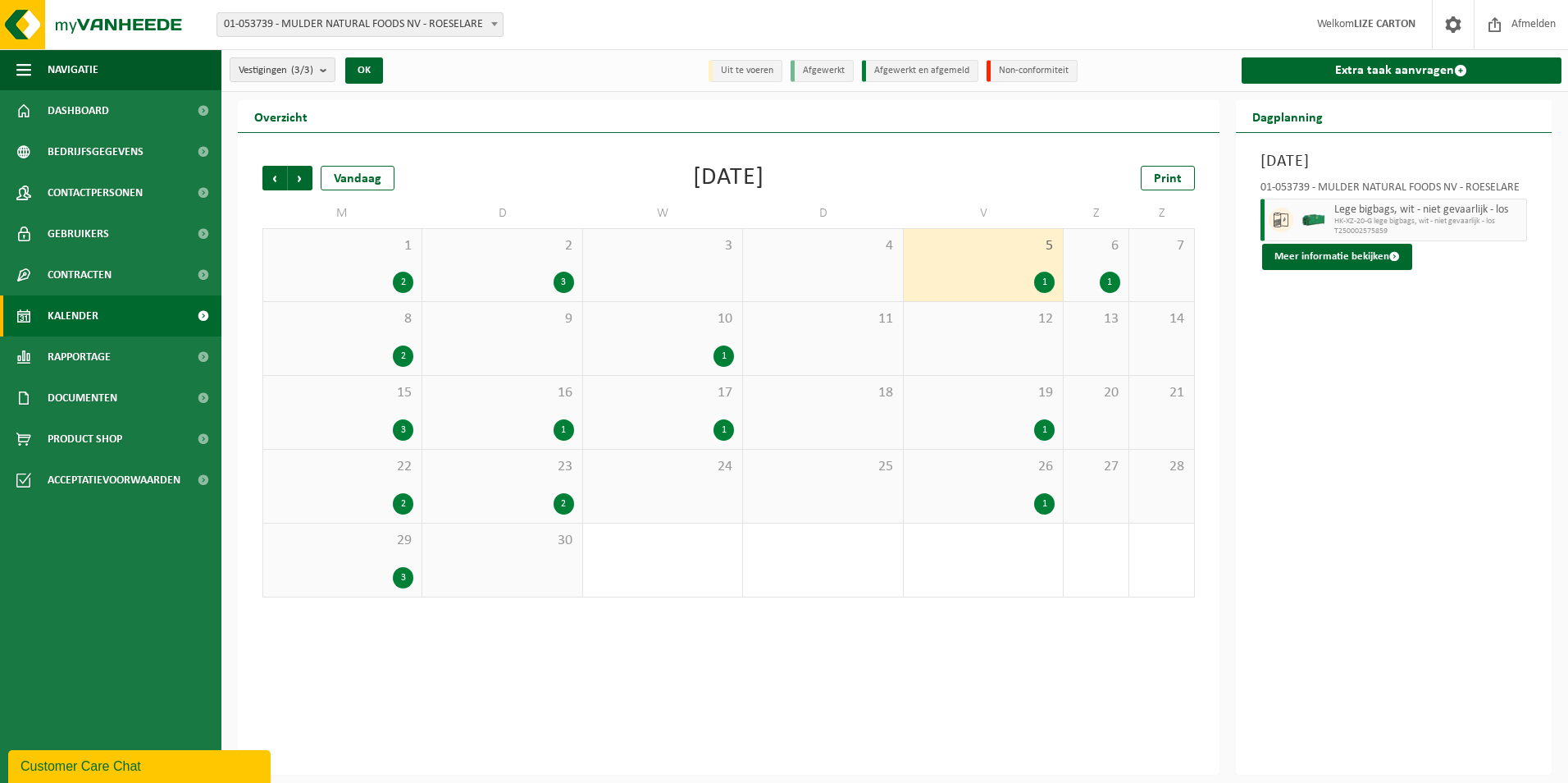
click at [538, 266] on div "2 3" at bounding box center [502, 264] width 159 height 72
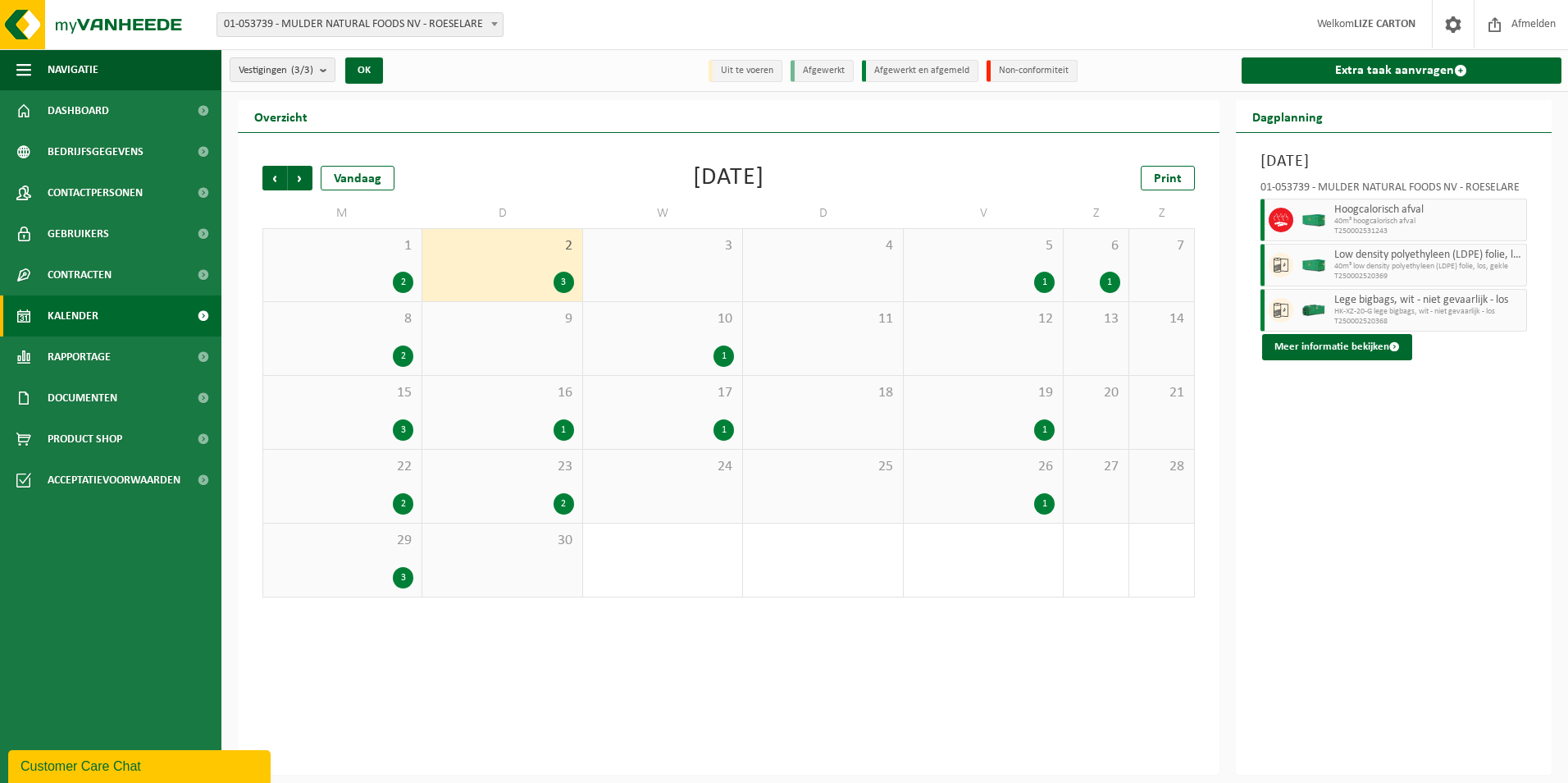
click at [1113, 263] on div "6 1" at bounding box center [1096, 264] width 64 height 72
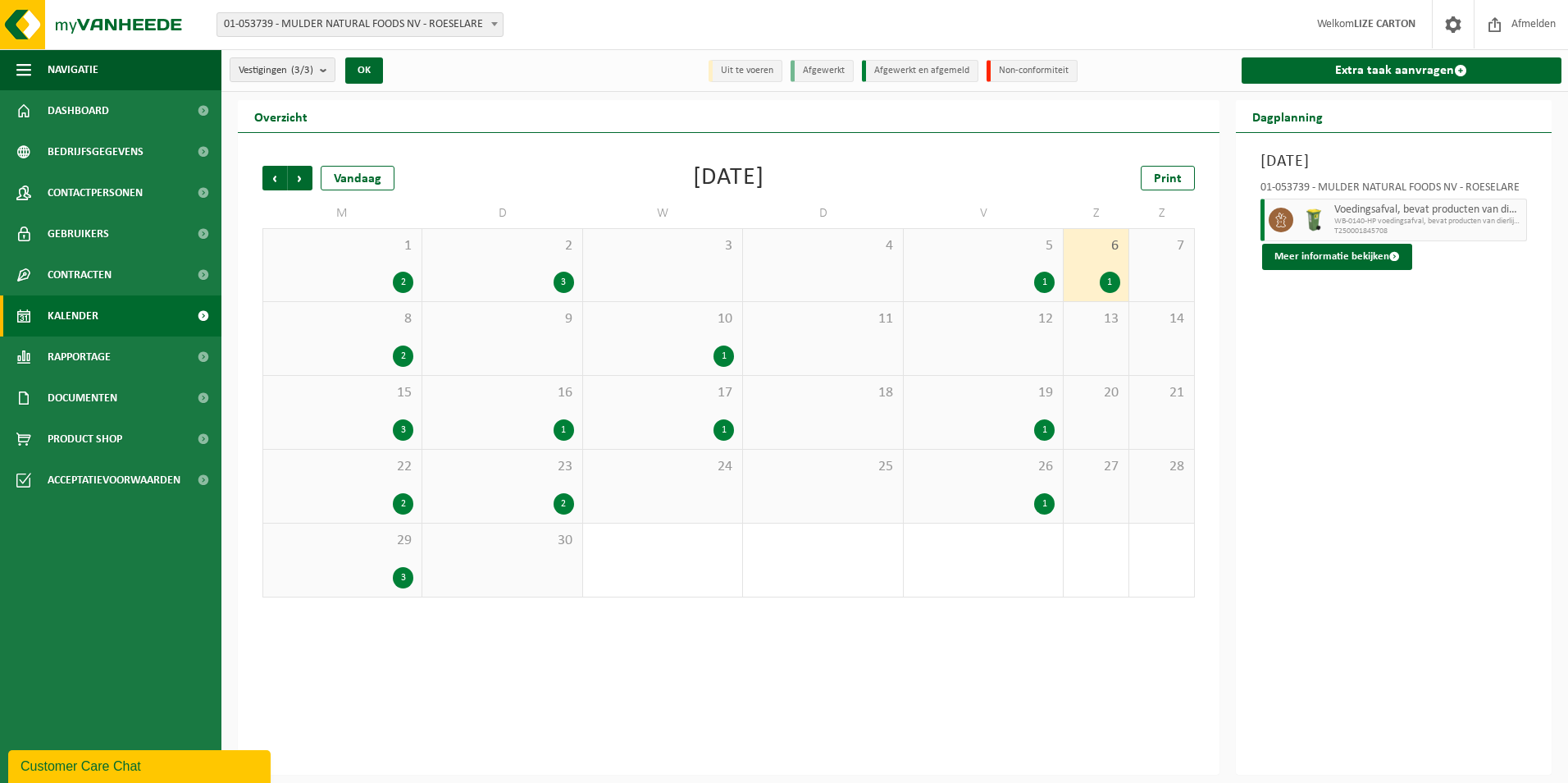
click at [374, 337] on div "8 2" at bounding box center [343, 338] width 158 height 73
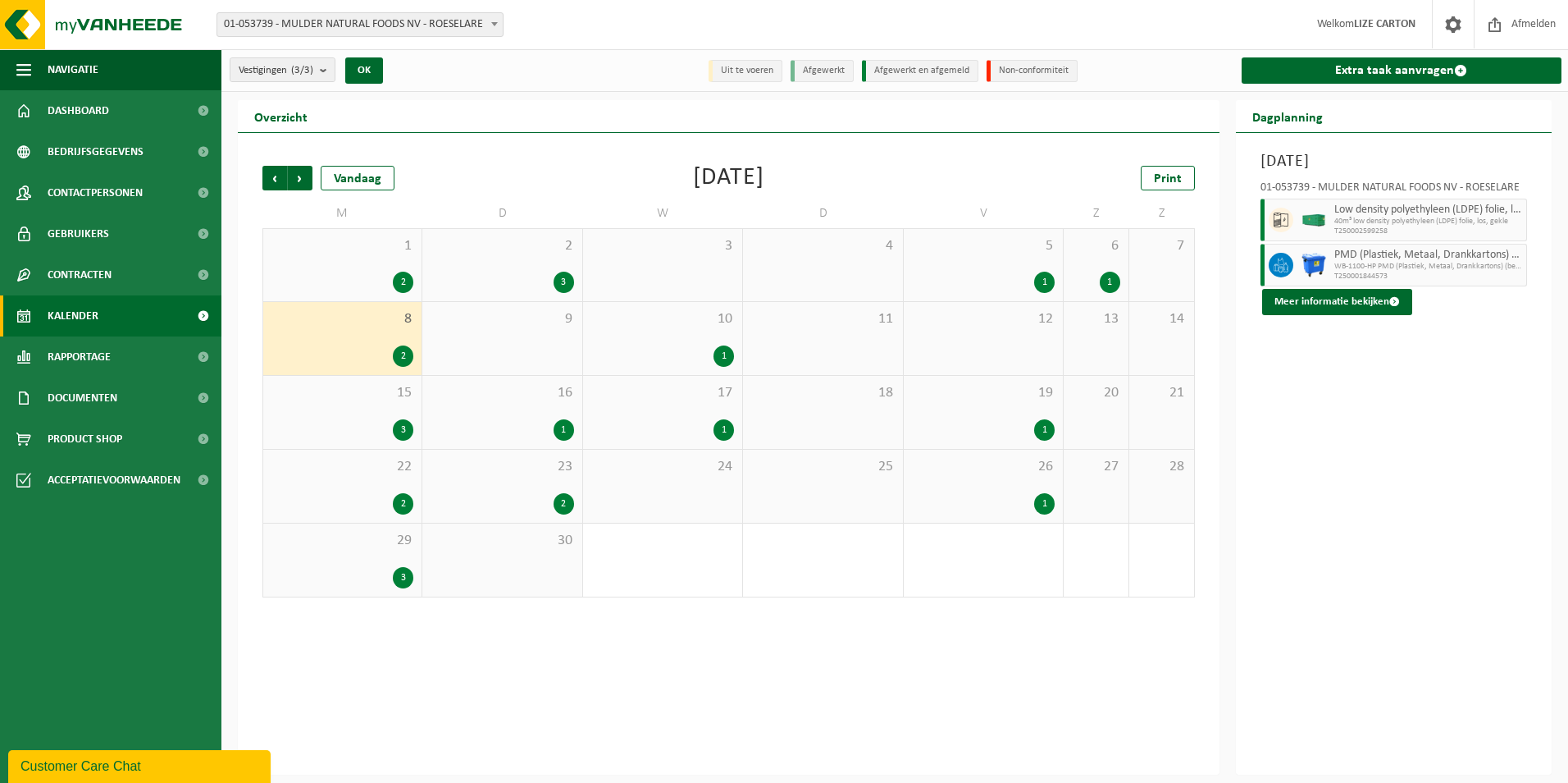
click at [665, 336] on div "10 1" at bounding box center [662, 338] width 159 height 73
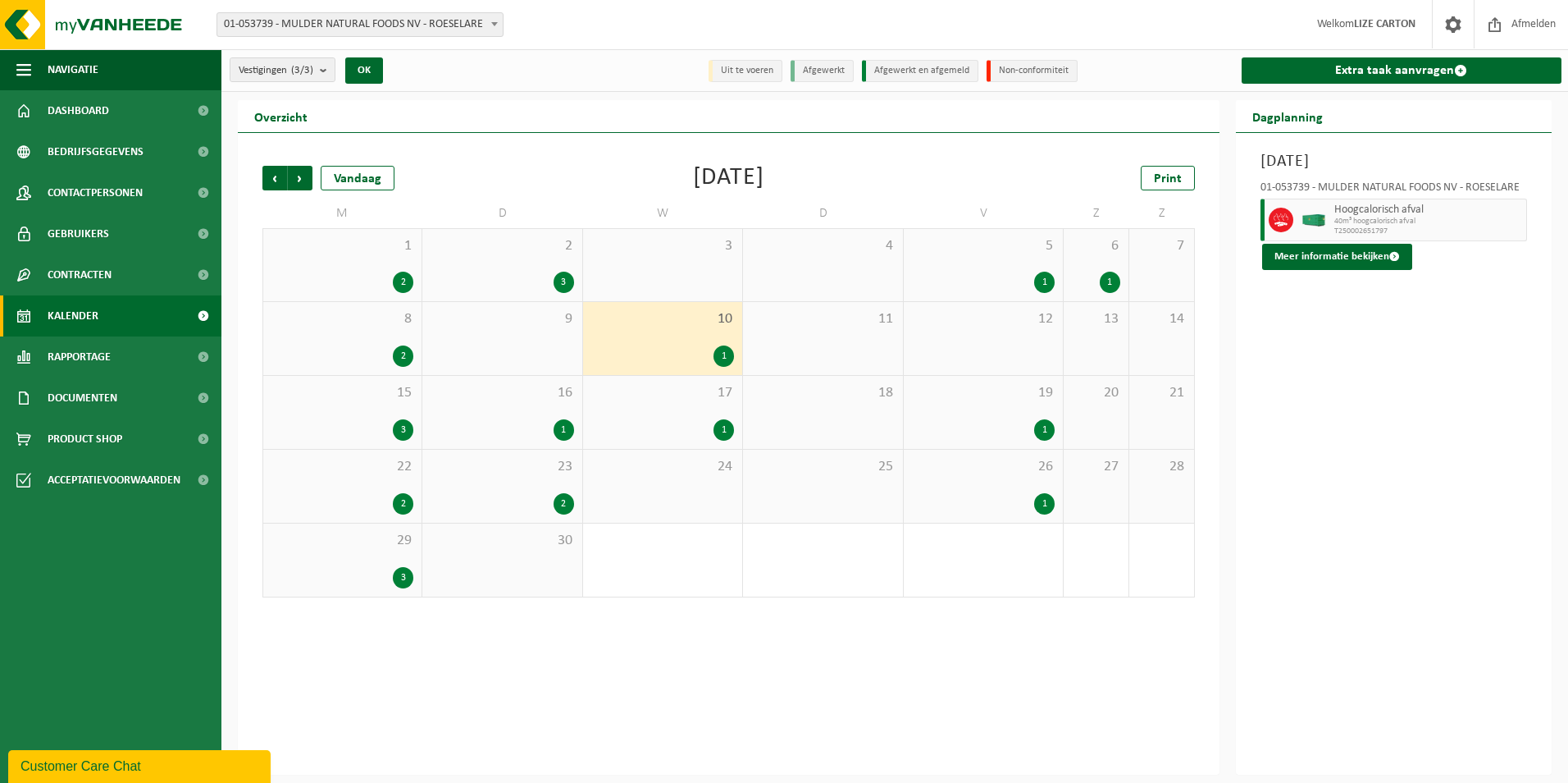
click at [322, 401] on div "15 3" at bounding box center [343, 412] width 158 height 73
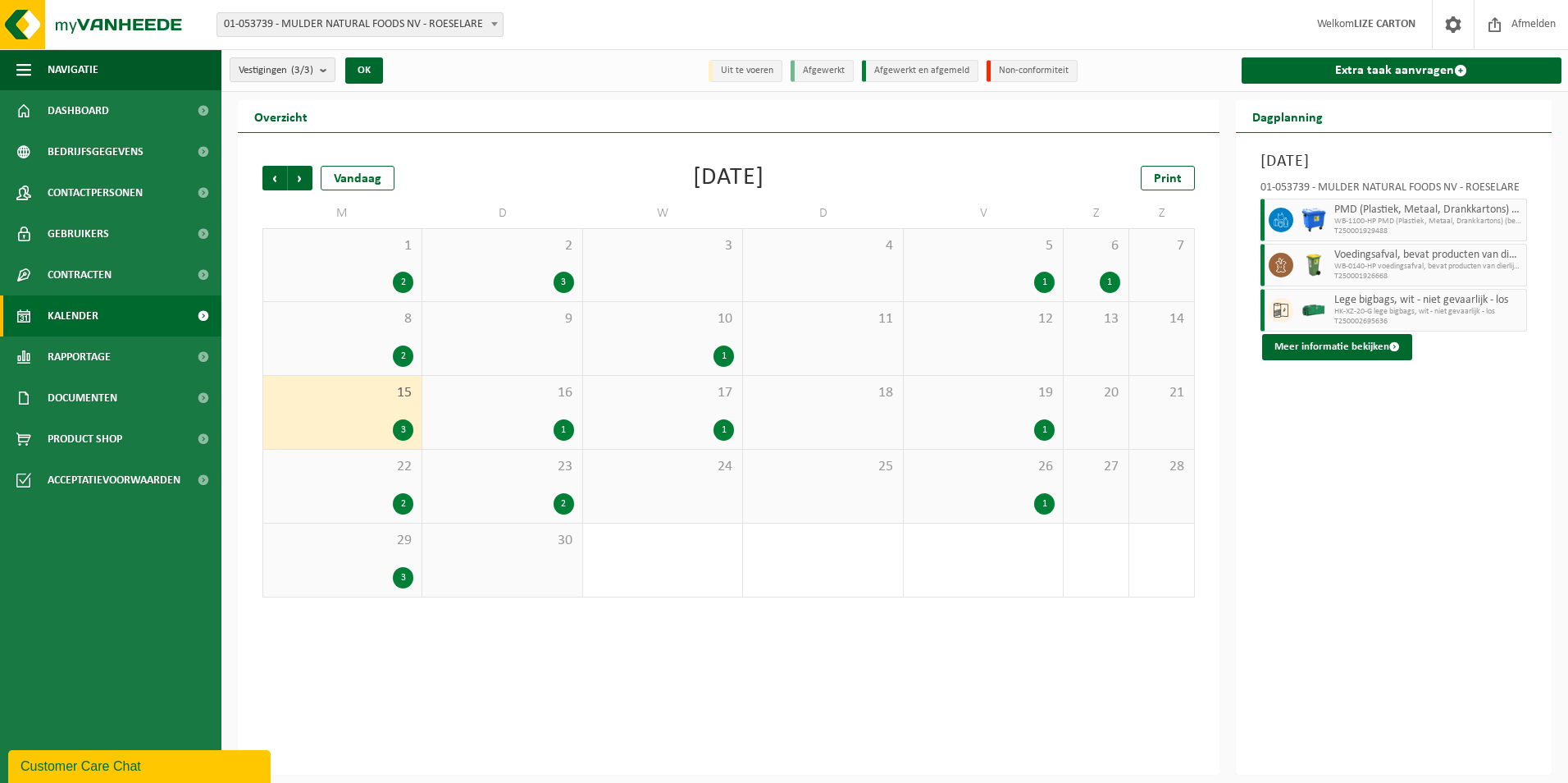
click at [468, 394] on span "16" at bounding box center [502, 393] width 143 height 18
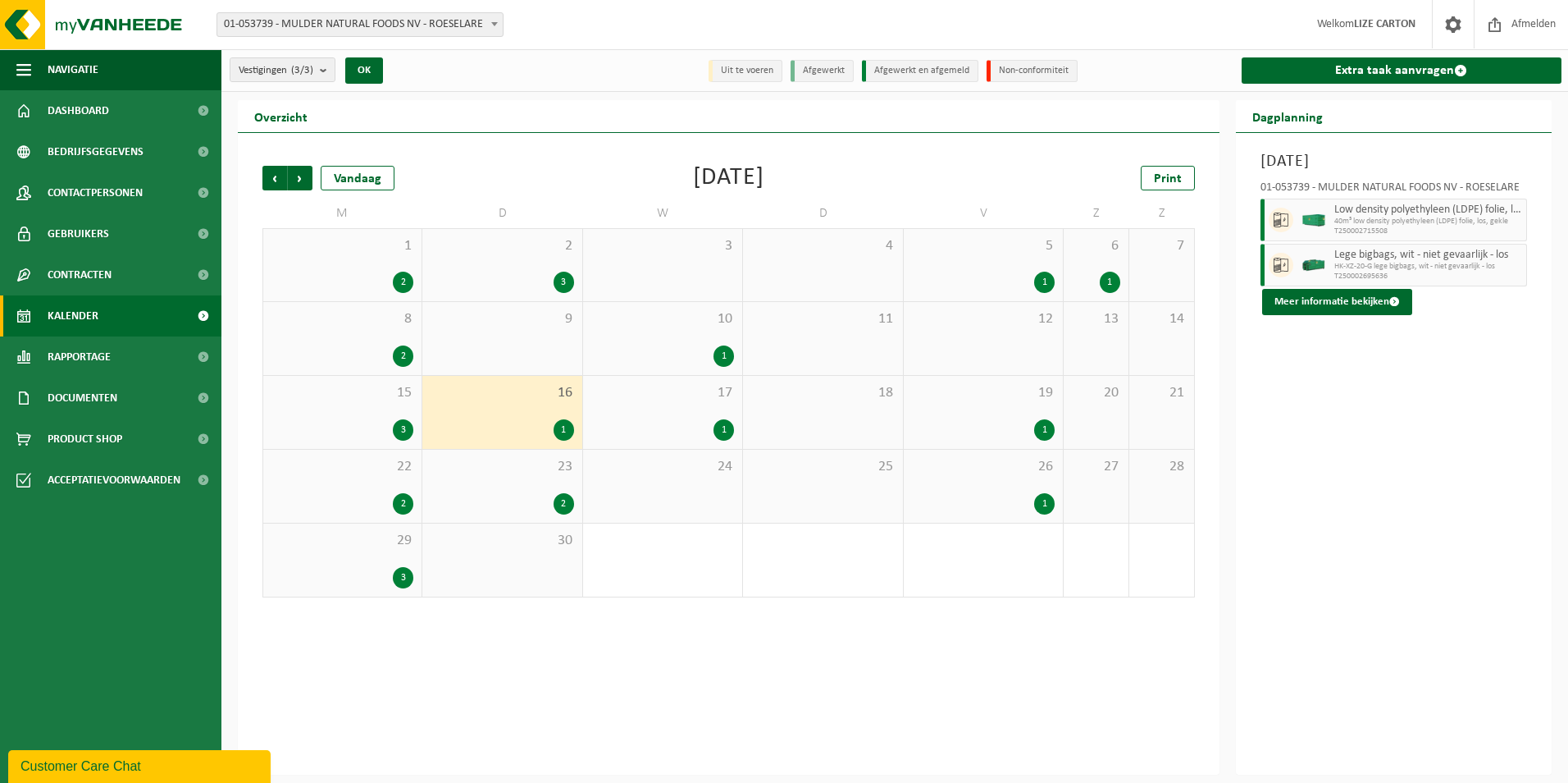
click at [365, 393] on span "15" at bounding box center [343, 393] width 142 height 18
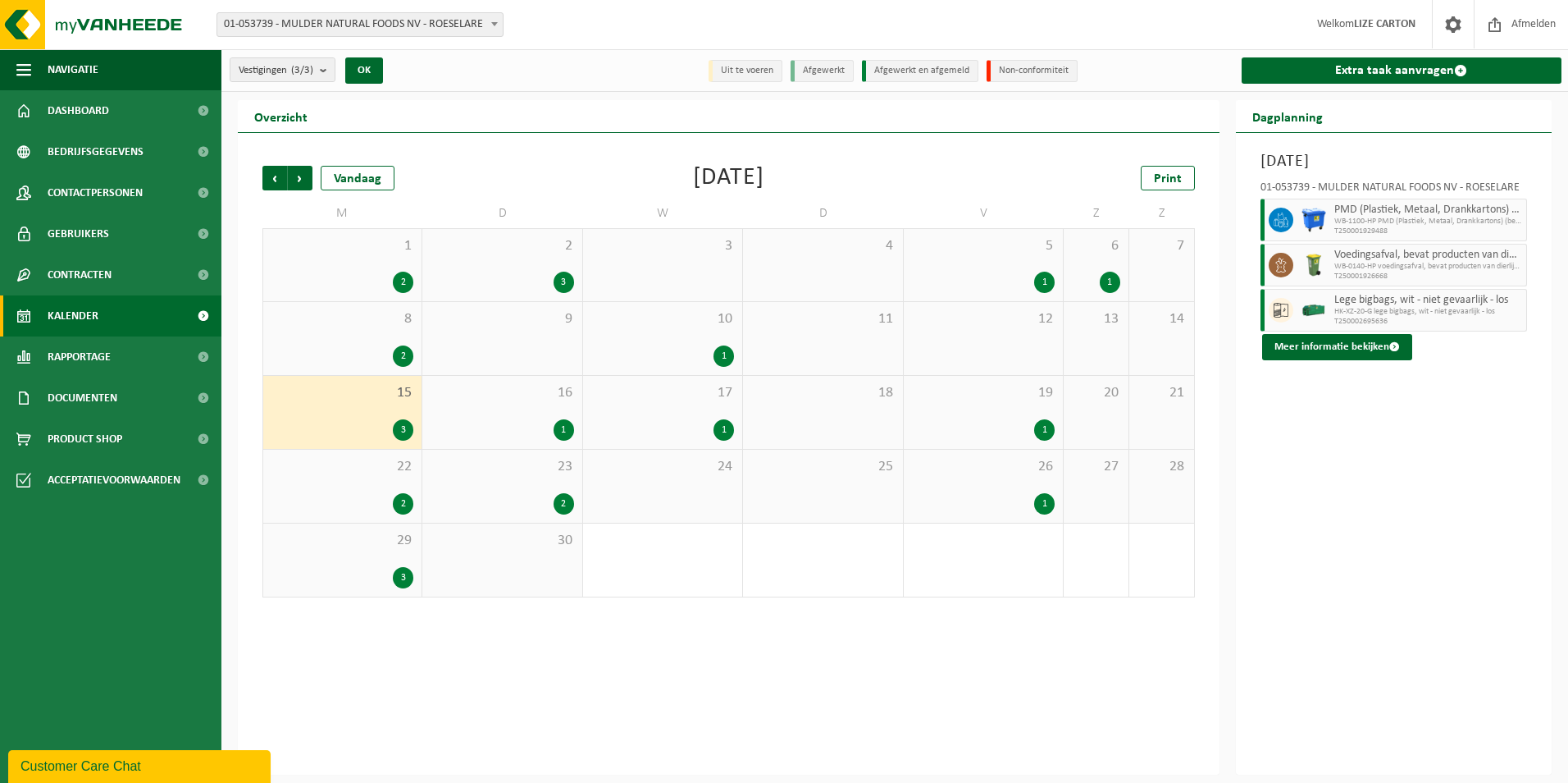
click at [462, 404] on div "16 1" at bounding box center [502, 412] width 159 height 73
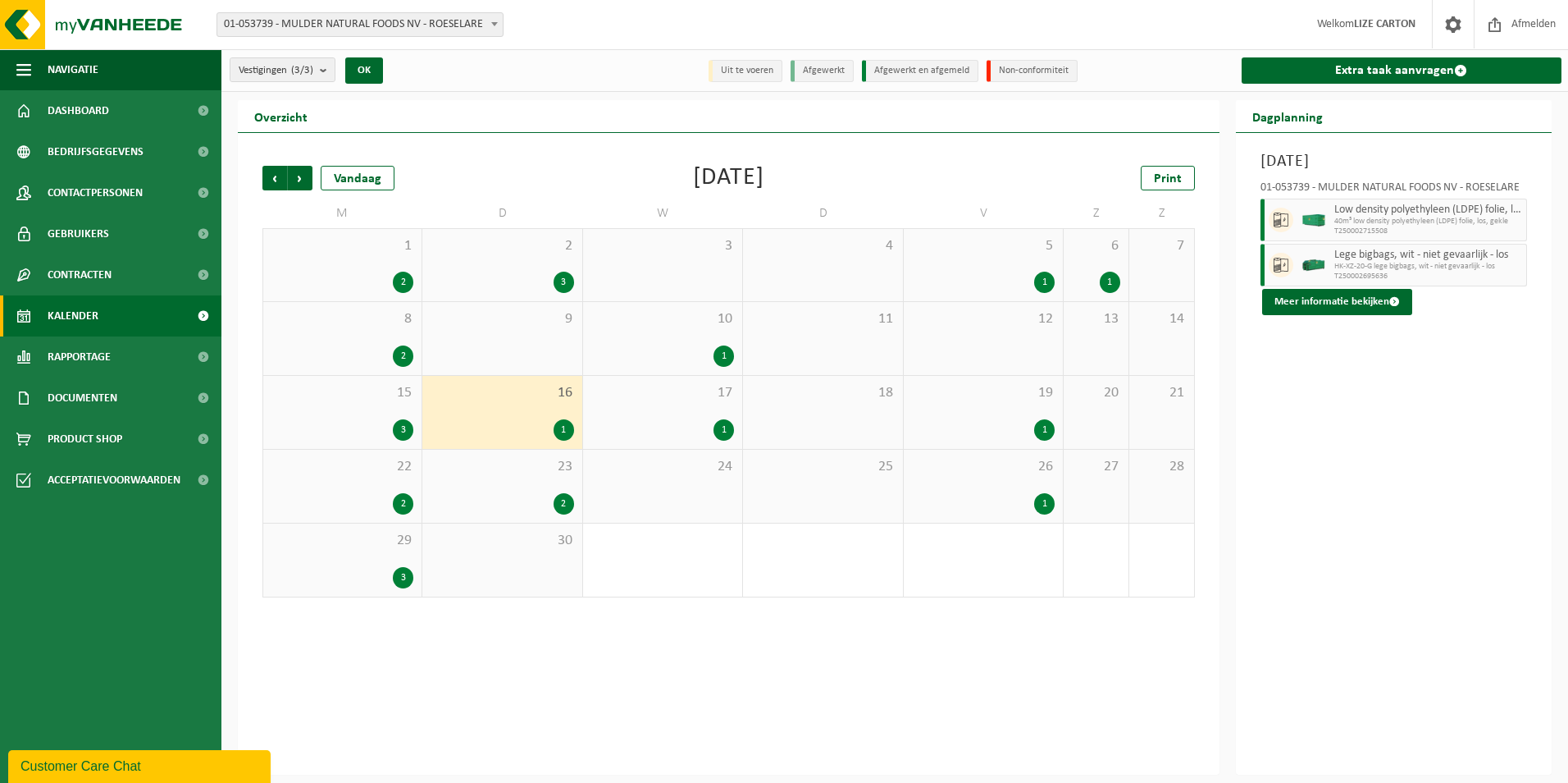
click at [664, 393] on span "17" at bounding box center [662, 393] width 143 height 18
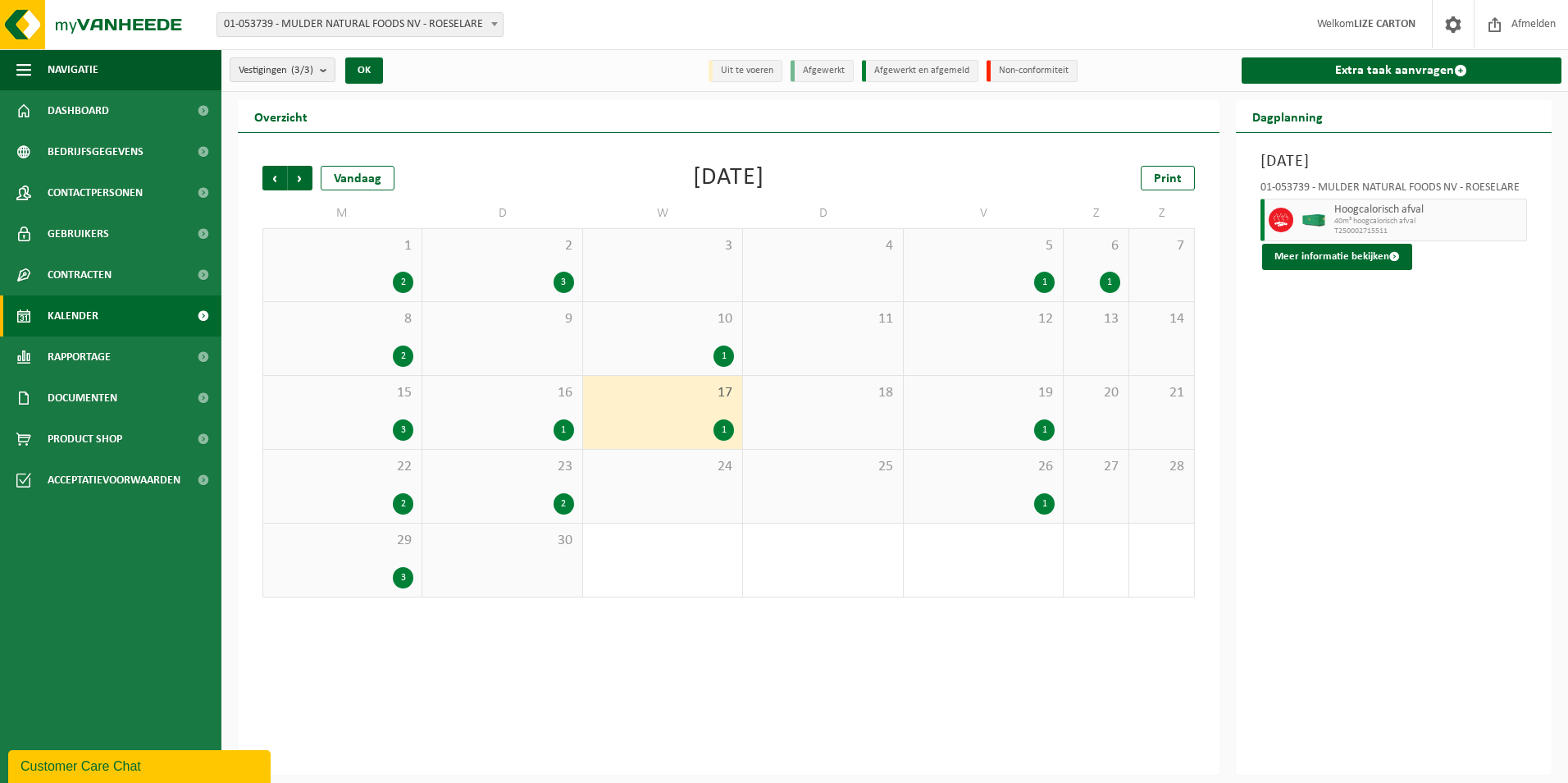
click at [993, 399] on span "19" at bounding box center [982, 393] width 143 height 18
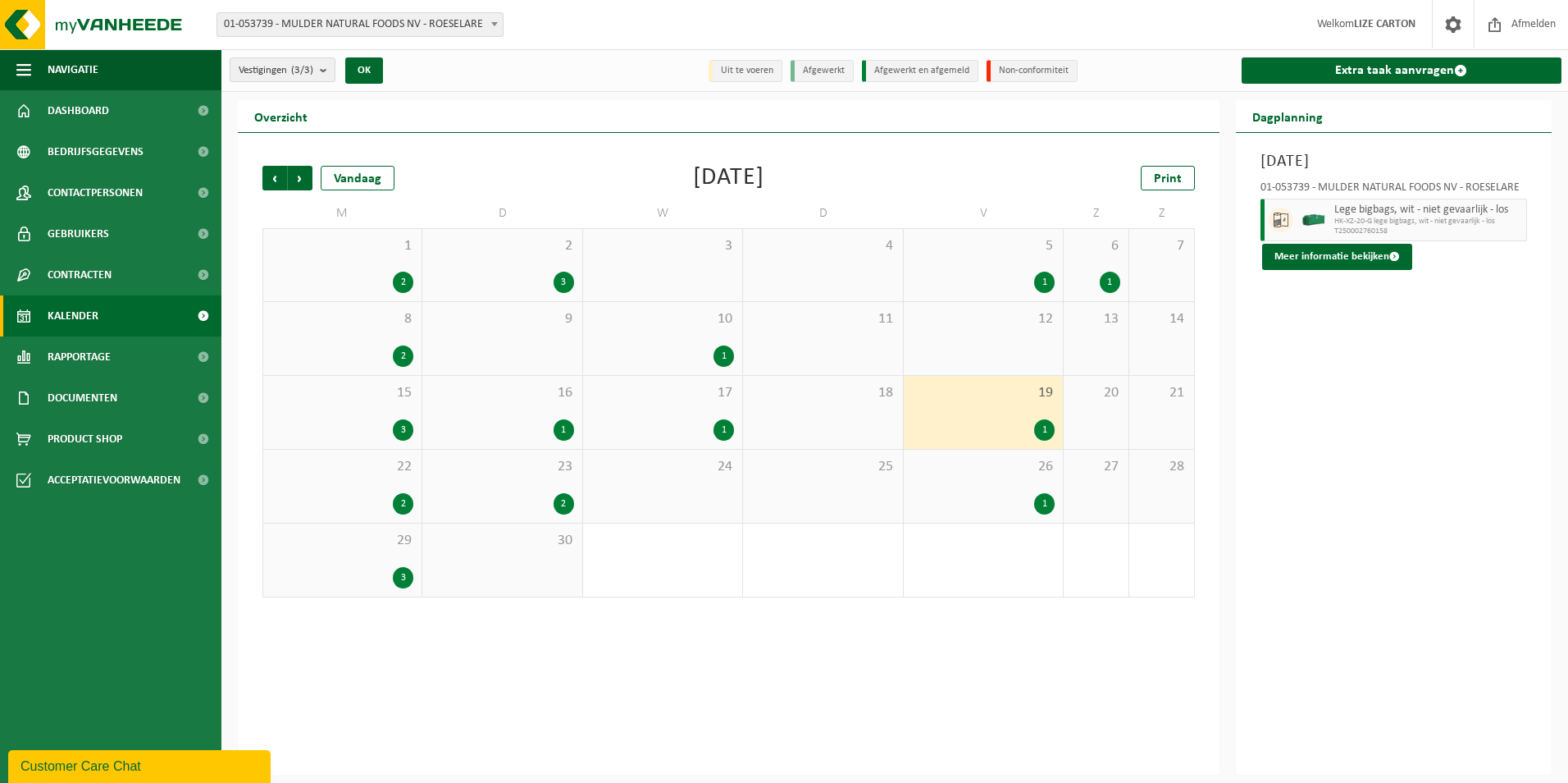
click at [333, 475] on div "22 2" at bounding box center [343, 485] width 158 height 73
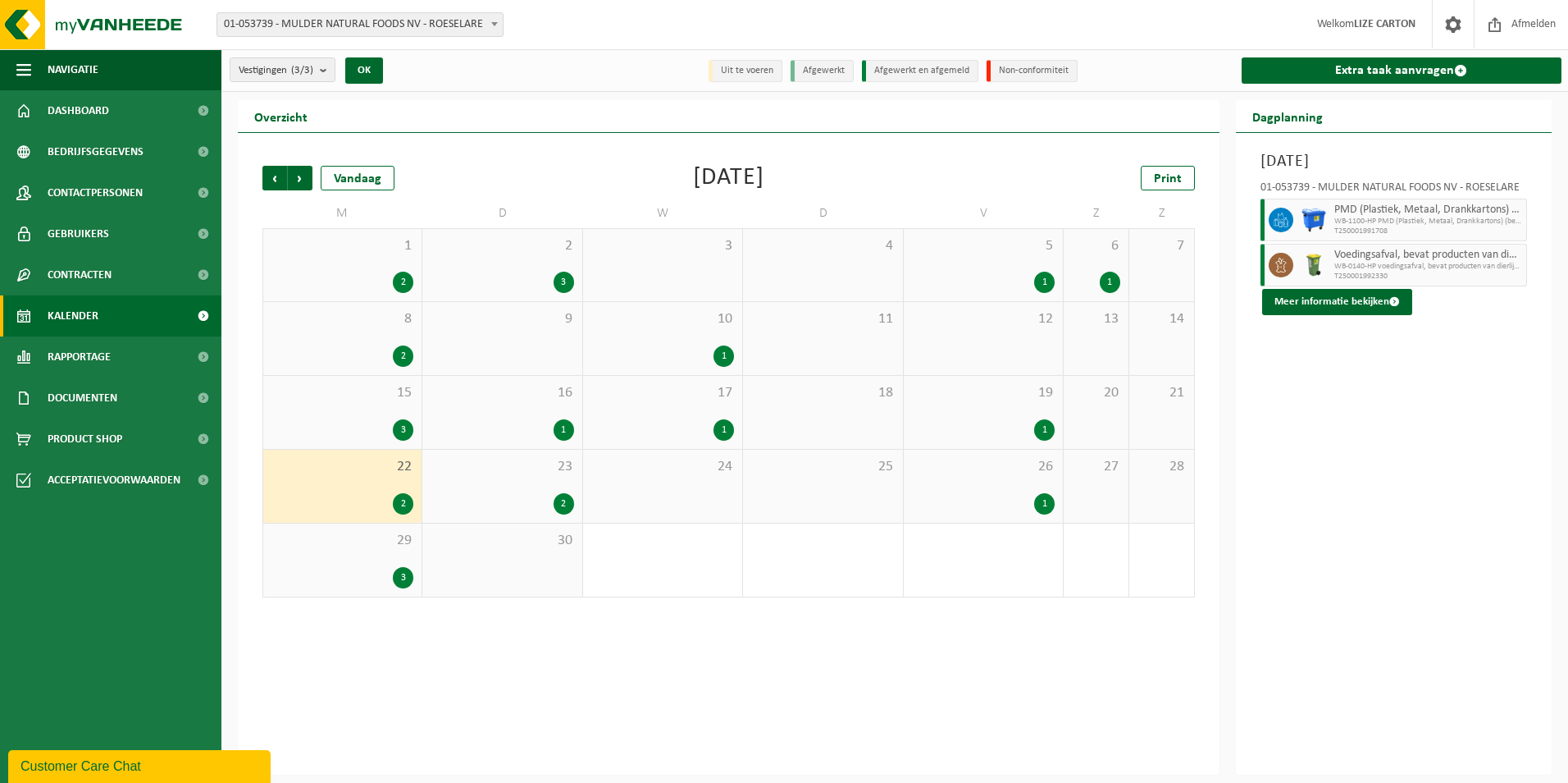
click at [505, 505] on div "2" at bounding box center [502, 503] width 143 height 21
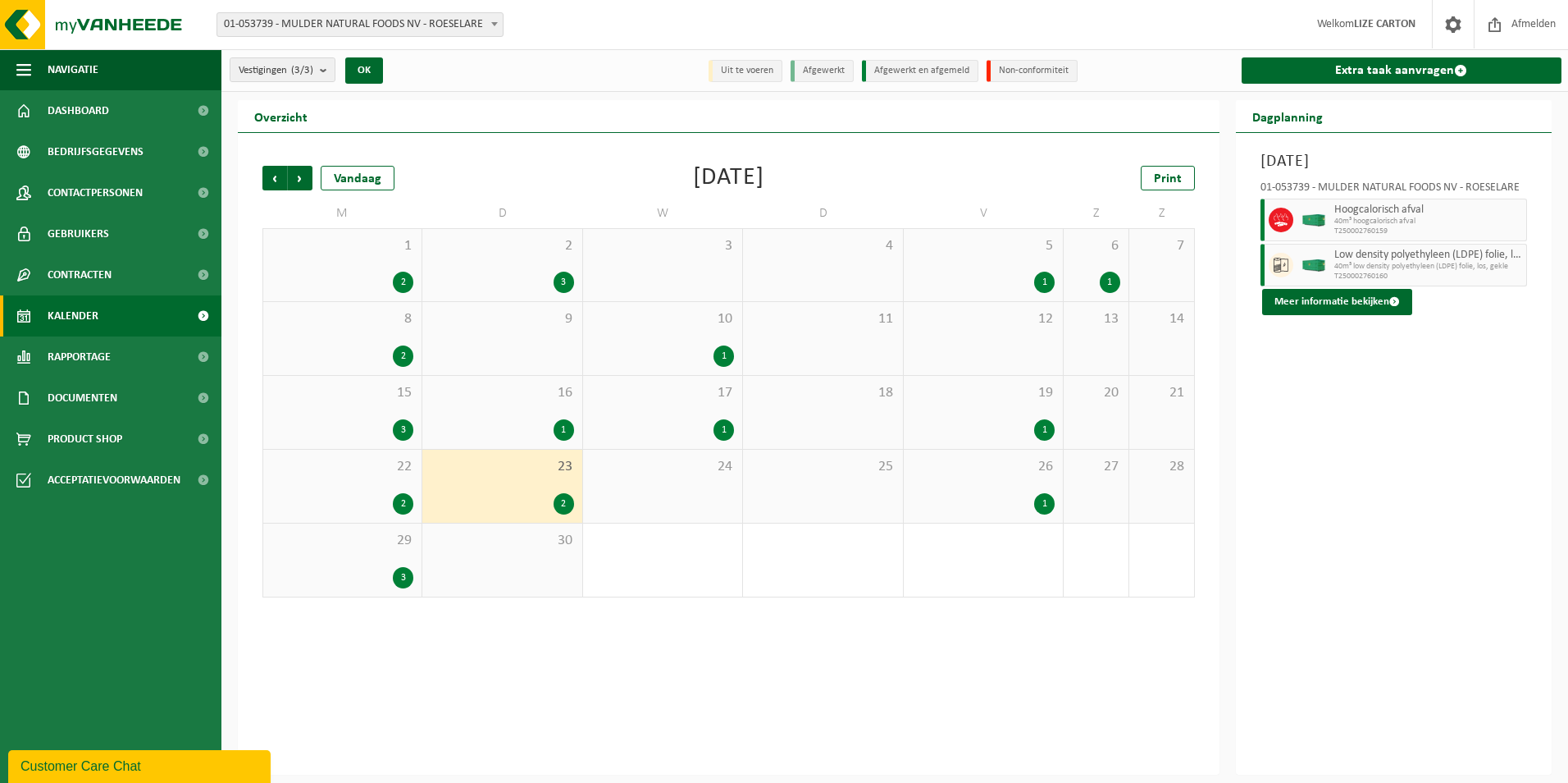
click at [955, 487] on div "26 1" at bounding box center [982, 485] width 159 height 73
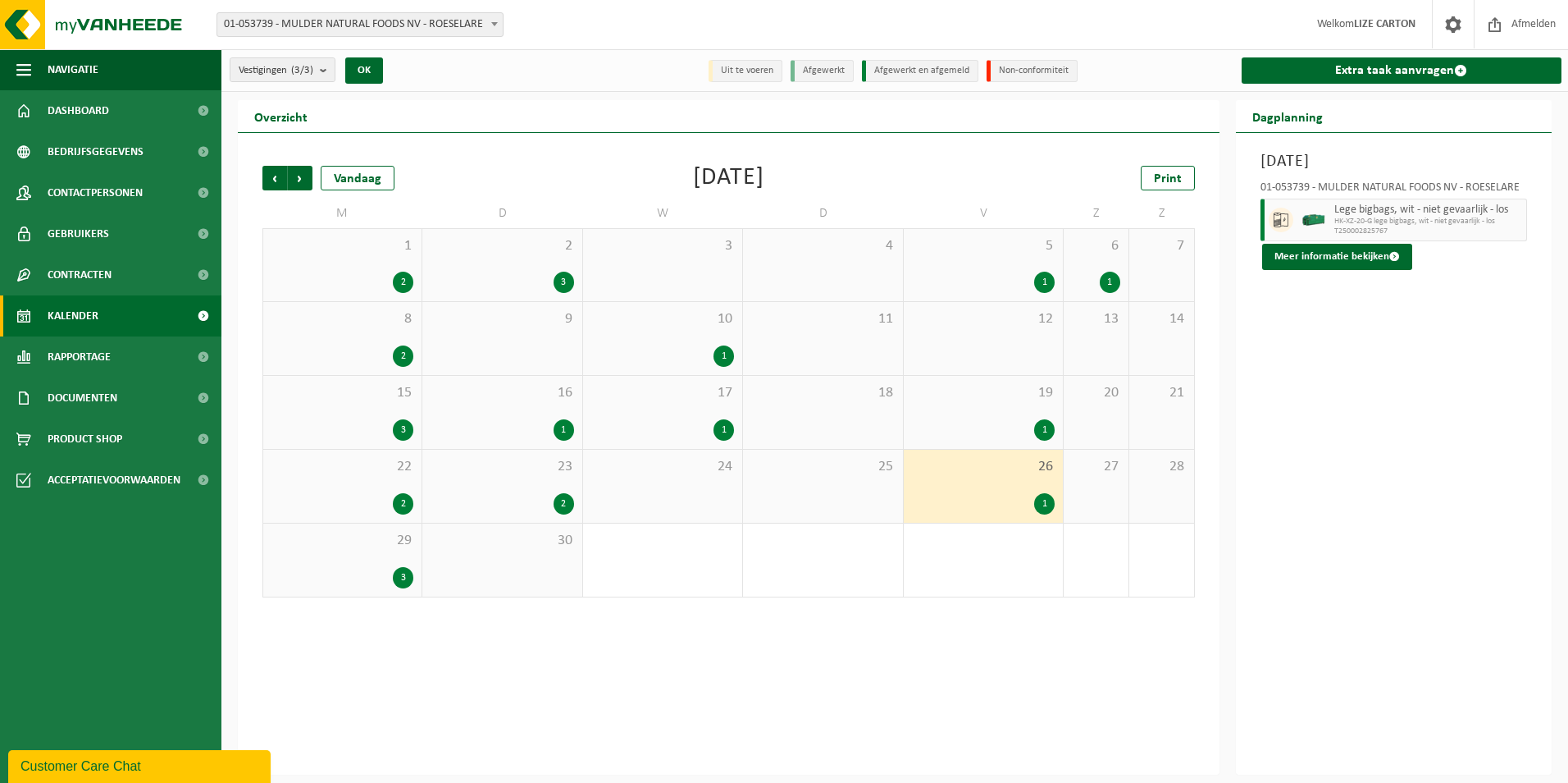
click at [340, 555] on div "29 3" at bounding box center [343, 559] width 158 height 73
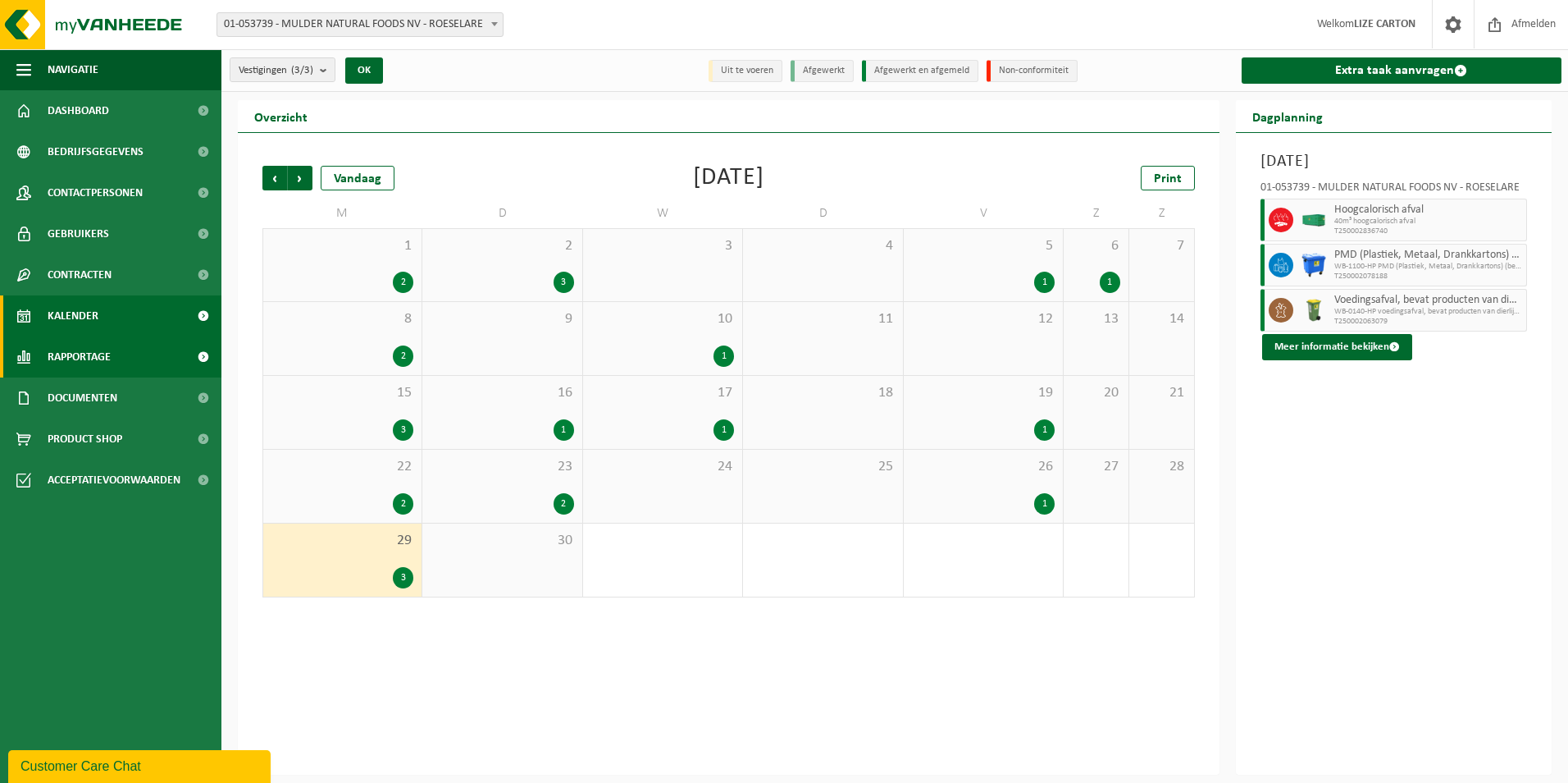
click at [143, 346] on link "Rapportage" at bounding box center [110, 356] width 221 height 41
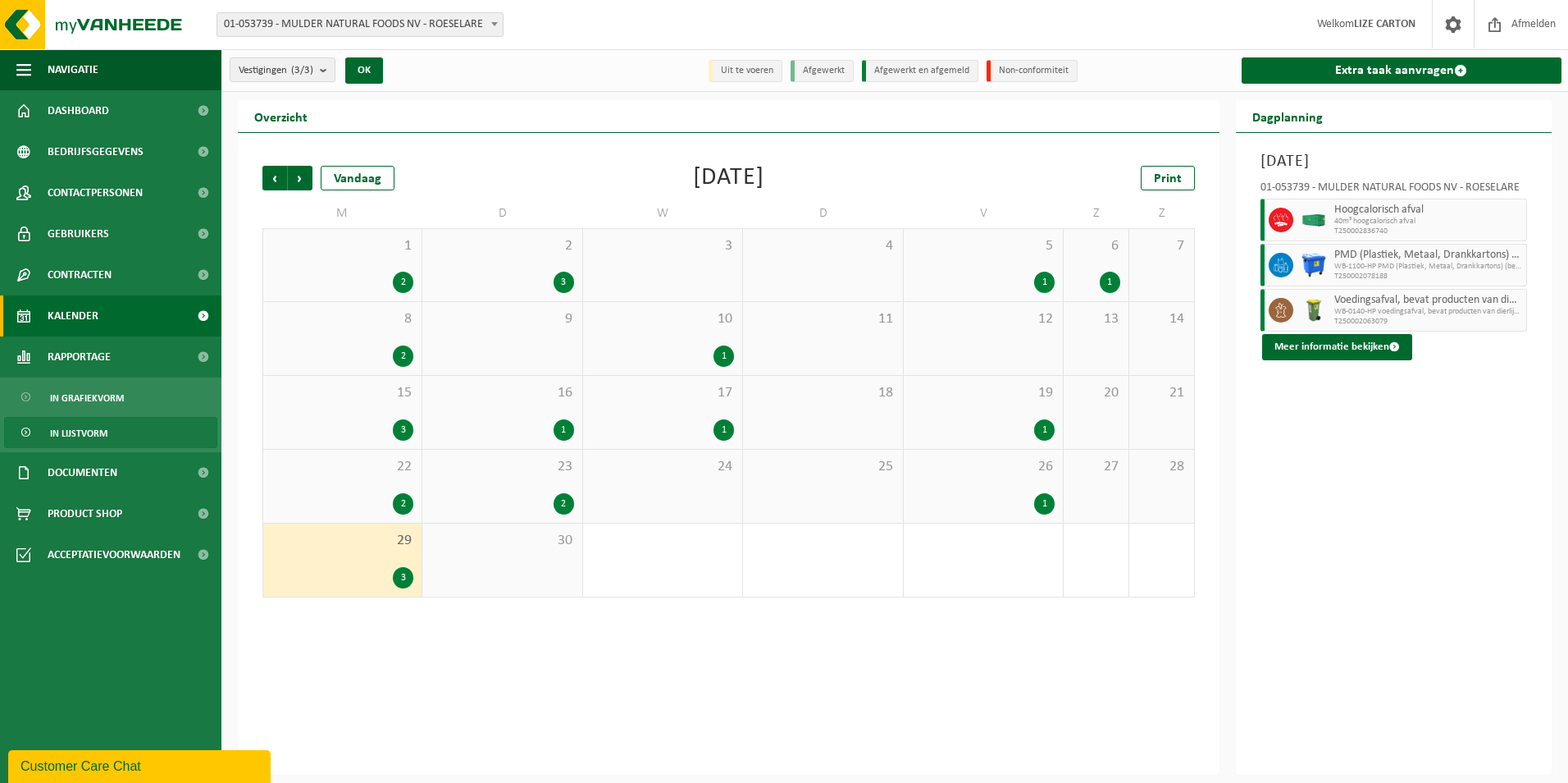
click at [100, 424] on span "In lijstvorm" at bounding box center [78, 433] width 57 height 31
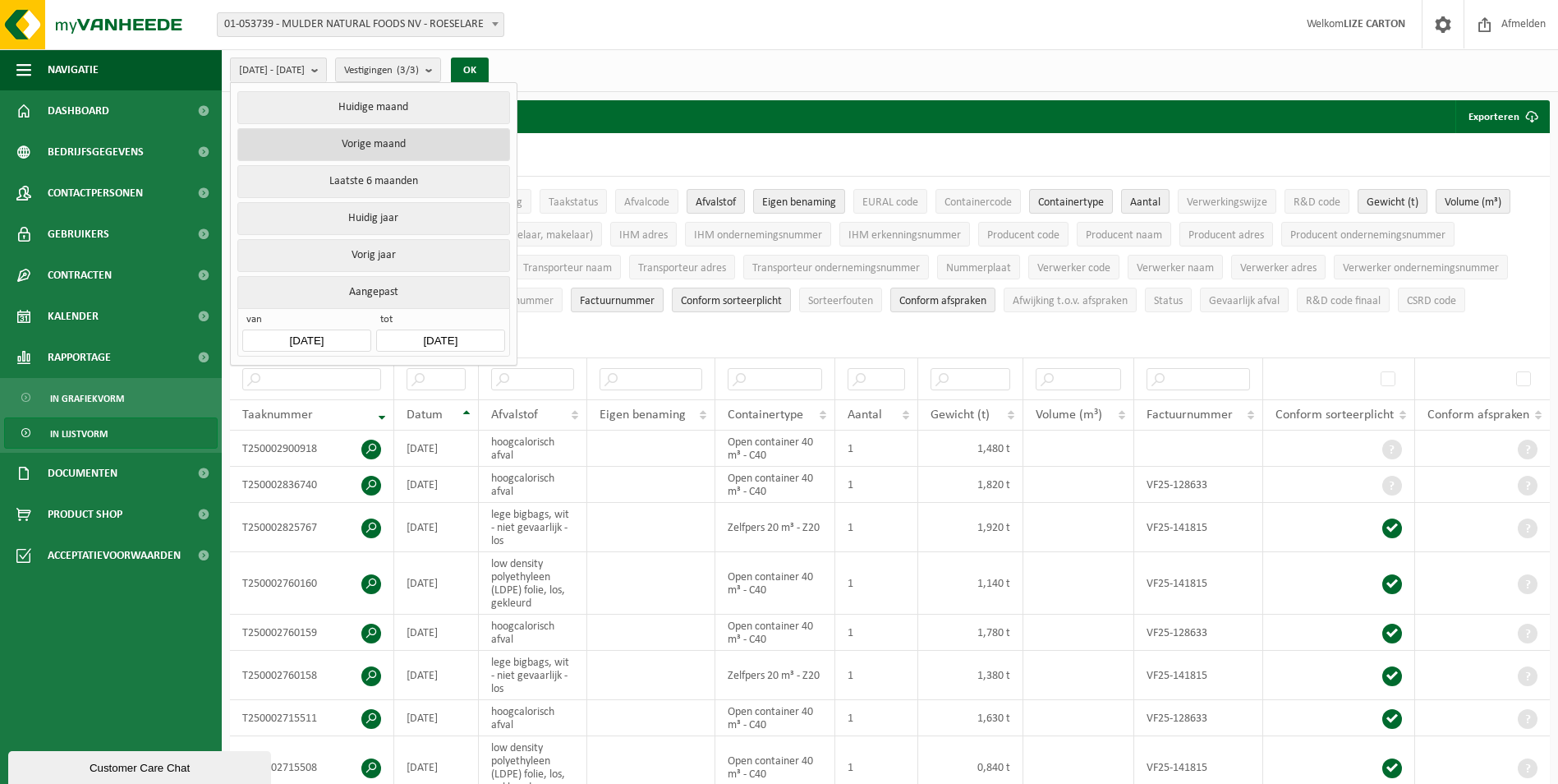
click at [367, 142] on button "Vorige maand" at bounding box center [373, 145] width 272 height 33
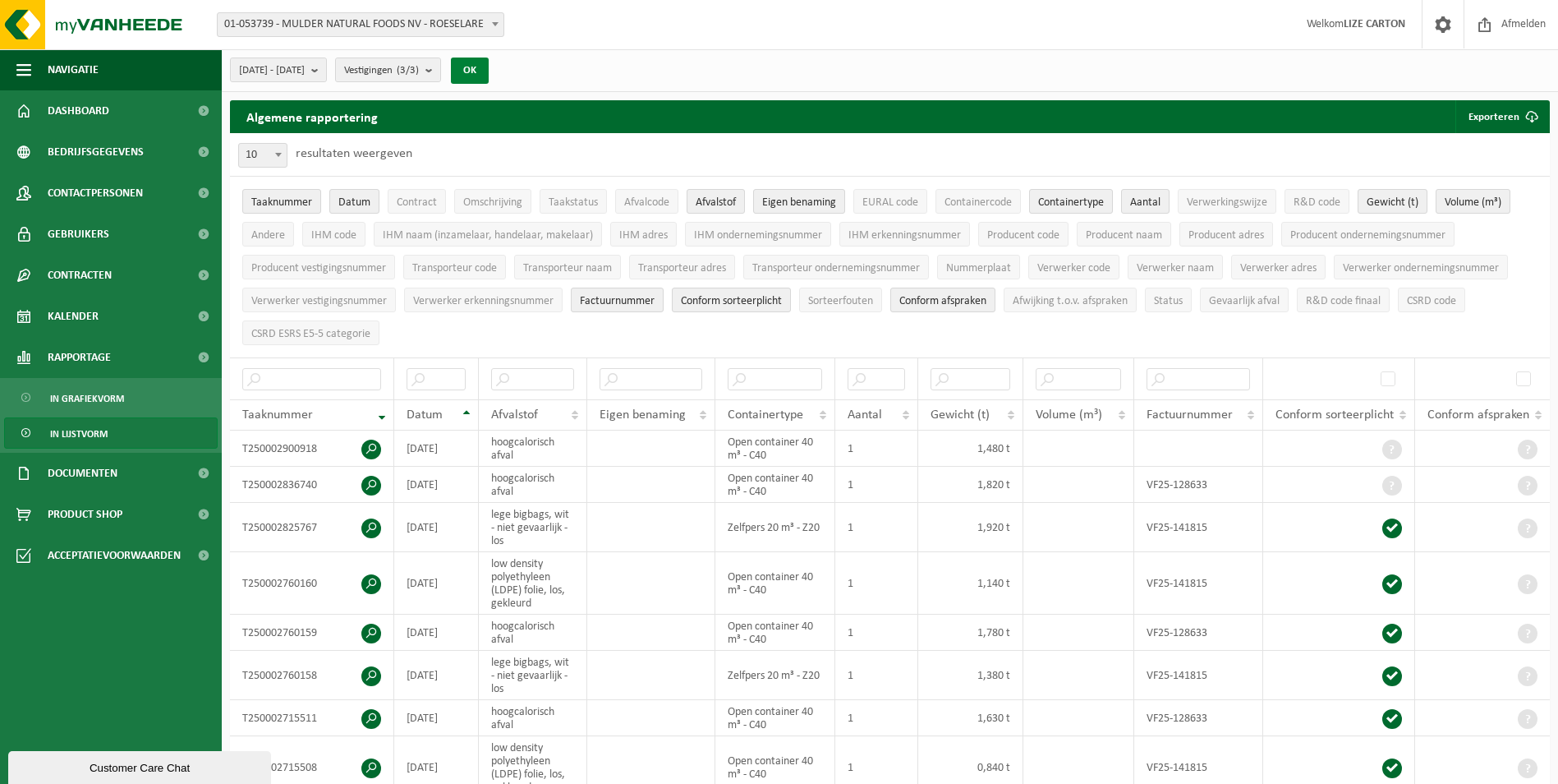
click at [489, 71] on button "OK" at bounding box center [470, 70] width 38 height 26
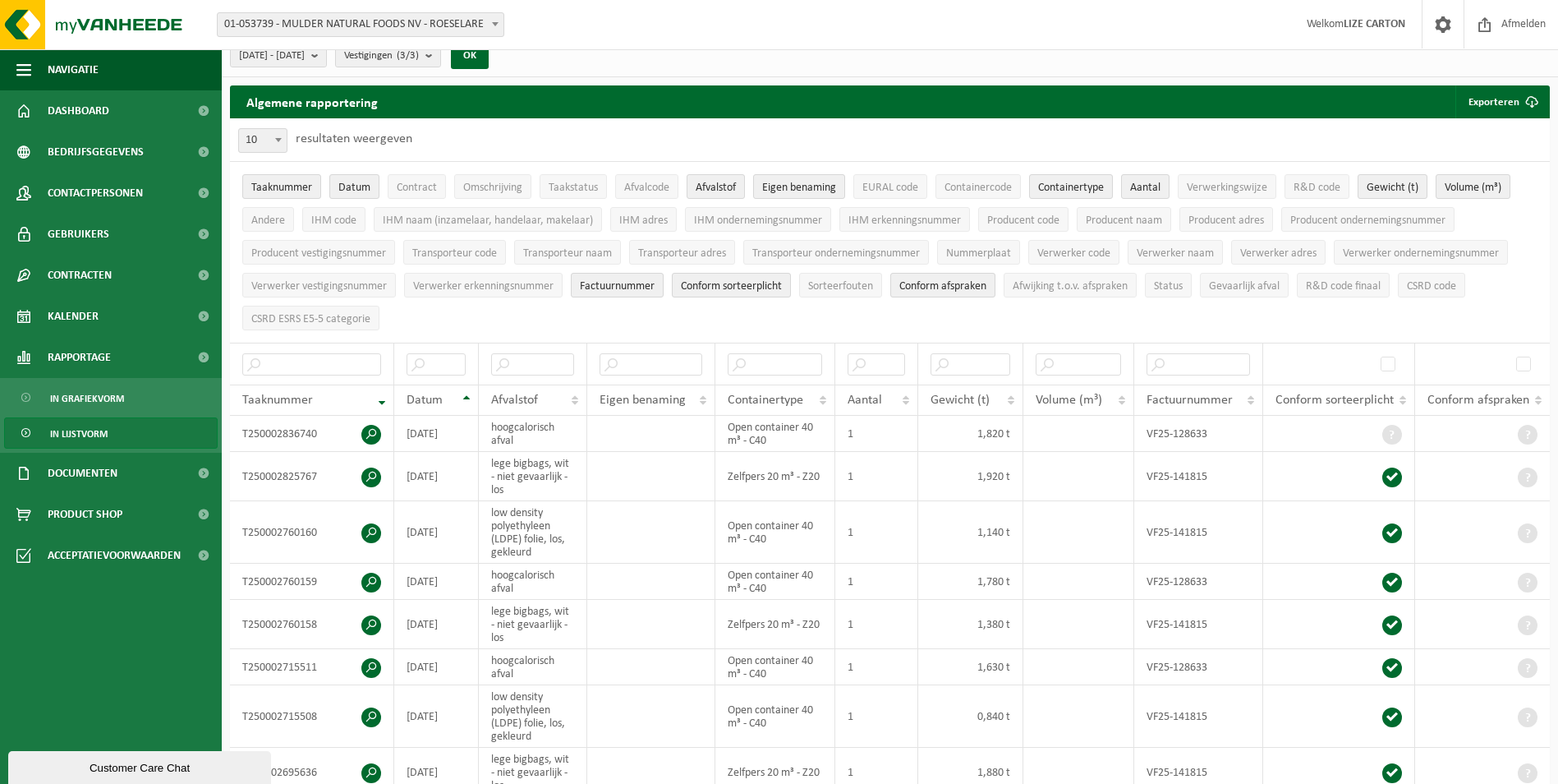
scroll to position [13, 0]
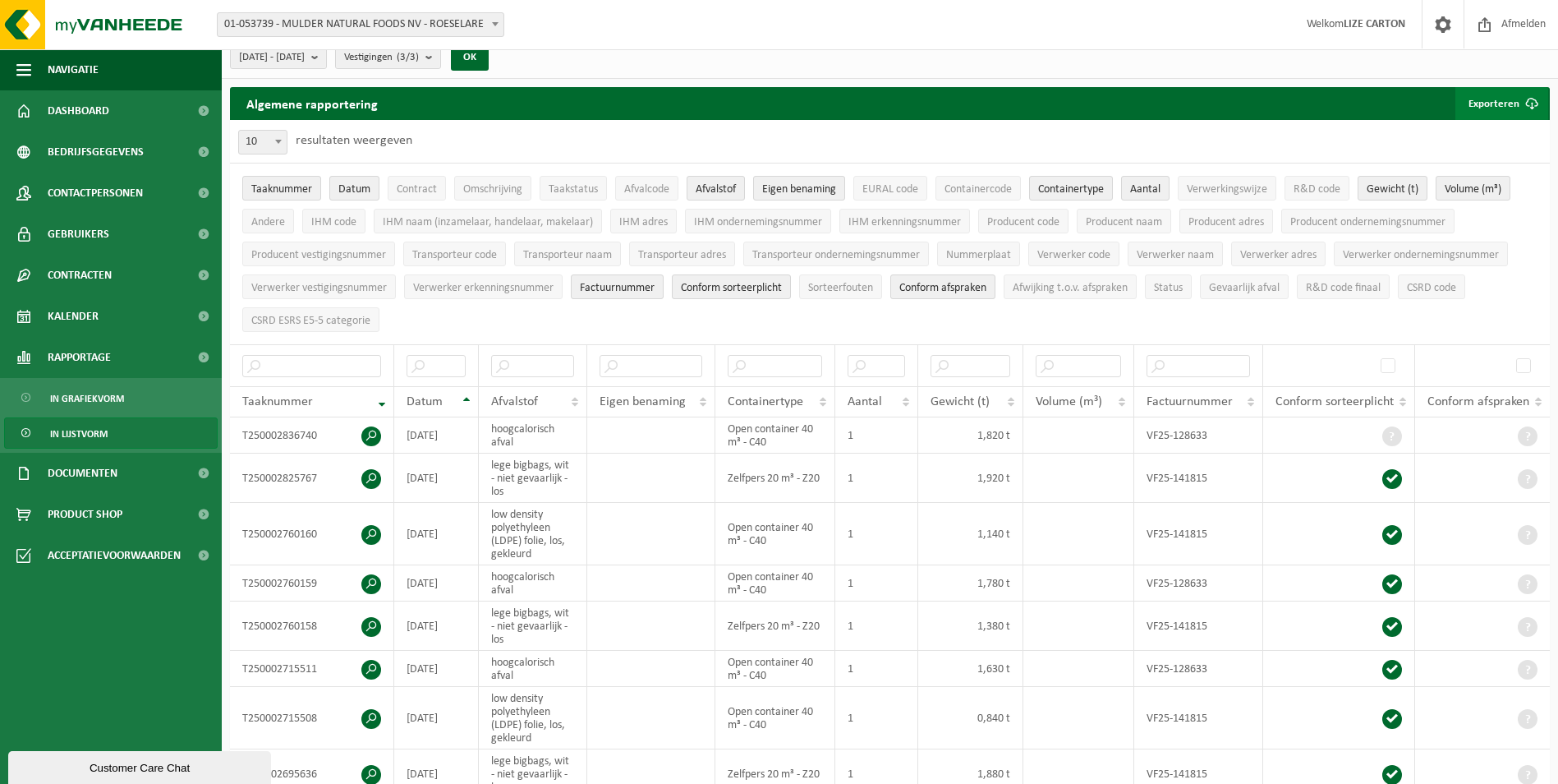
click at [1504, 104] on button "Exporteren" at bounding box center [1502, 103] width 93 height 33
click at [1486, 133] on link "Enkel mijn selectie" at bounding box center [1473, 137] width 149 height 33
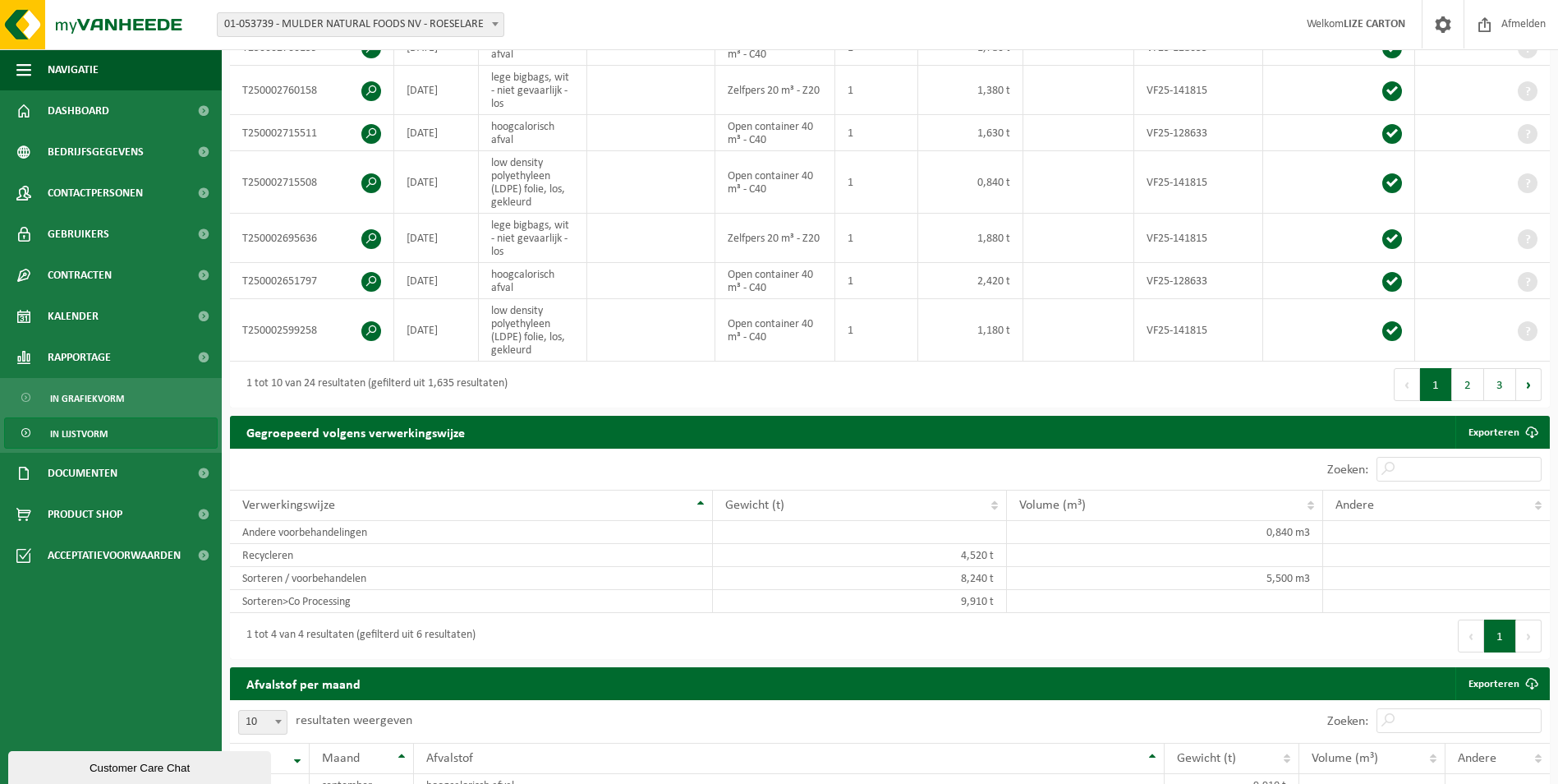
scroll to position [671, 0]
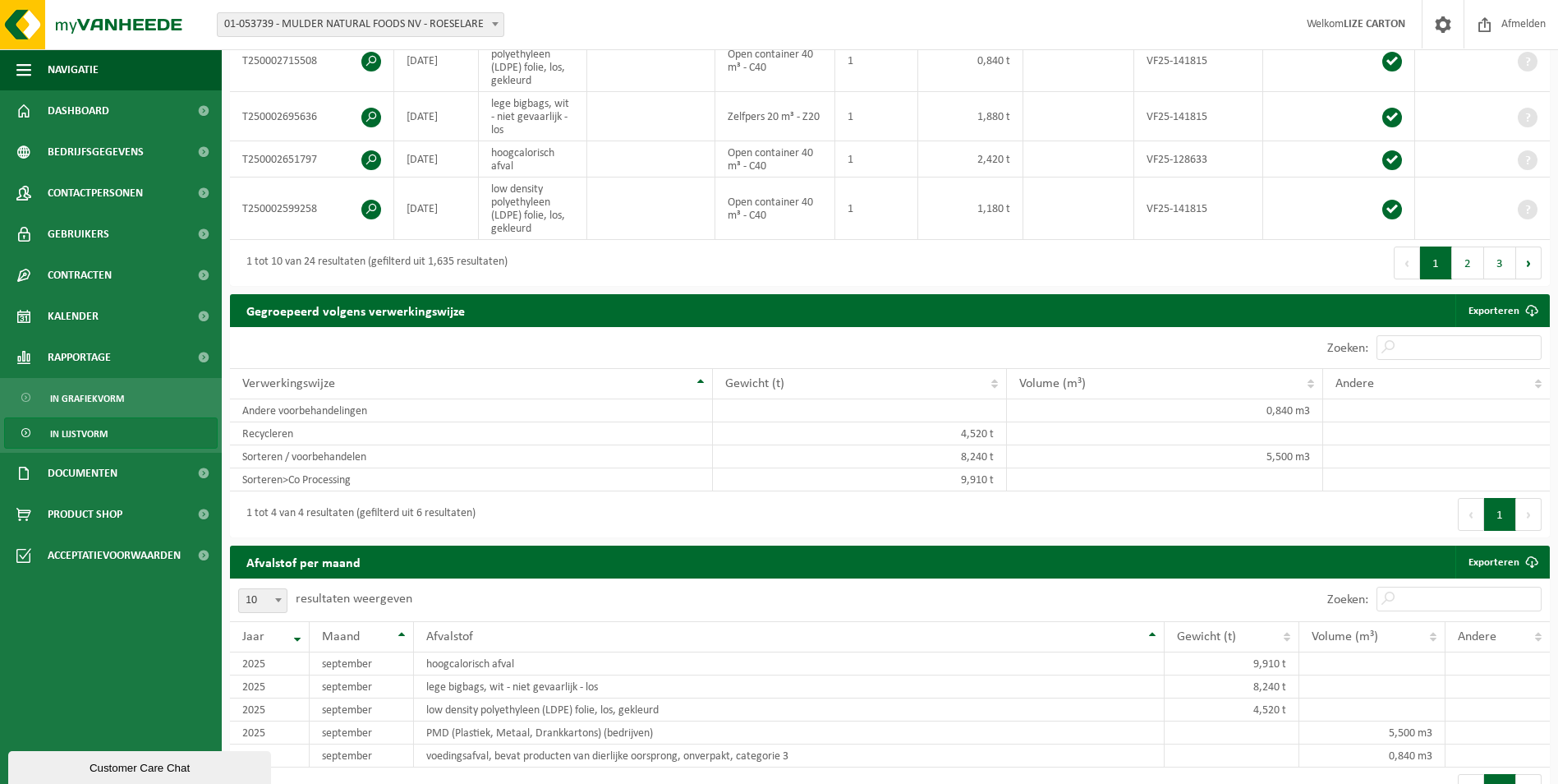
drag, startPoint x: 943, startPoint y: 338, endPoint x: 1143, endPoint y: 358, distance: 201.0
click at [943, 338] on div "Zoeken:" at bounding box center [1220, 347] width 660 height 42
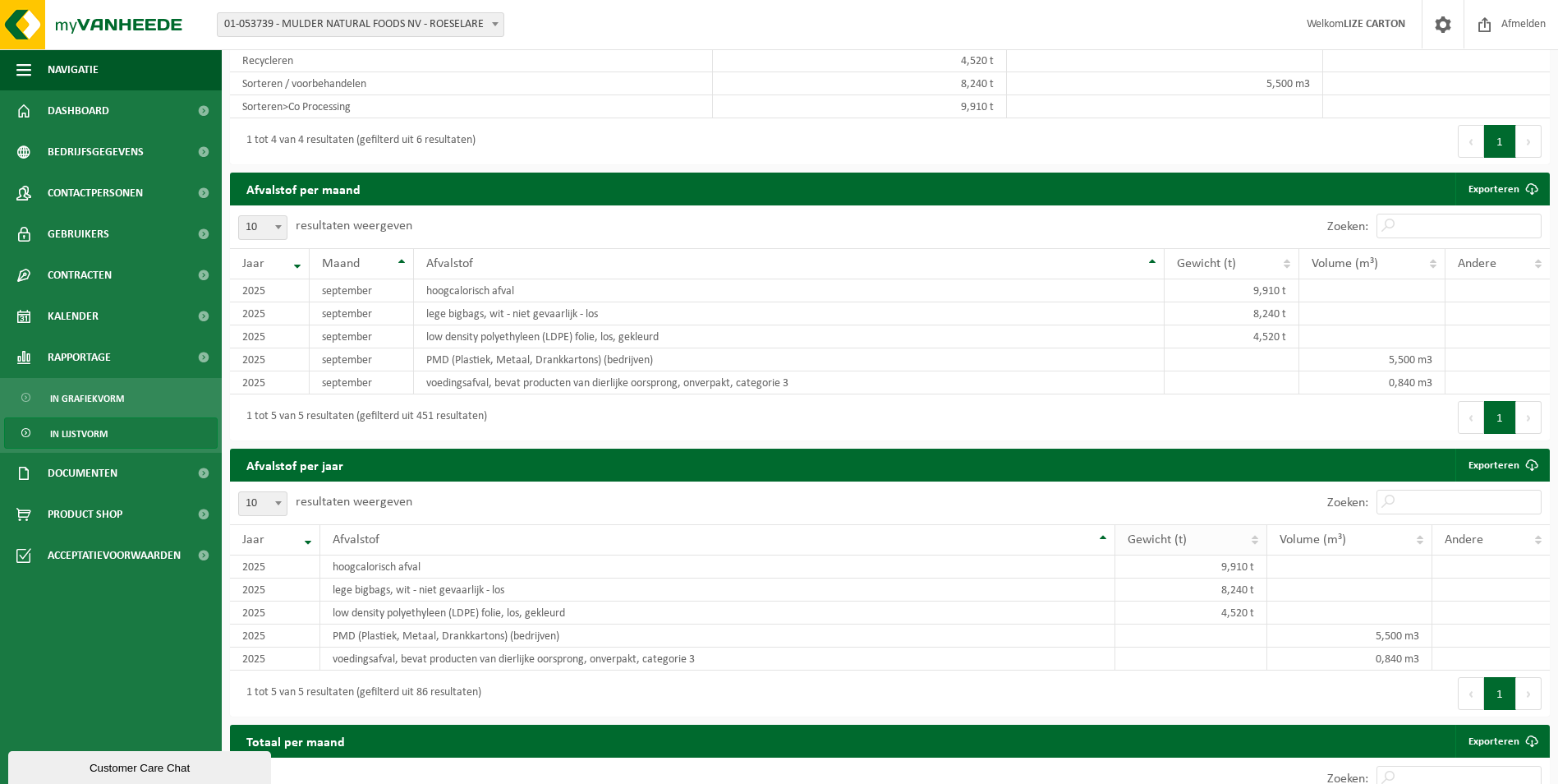
scroll to position [917, 0]
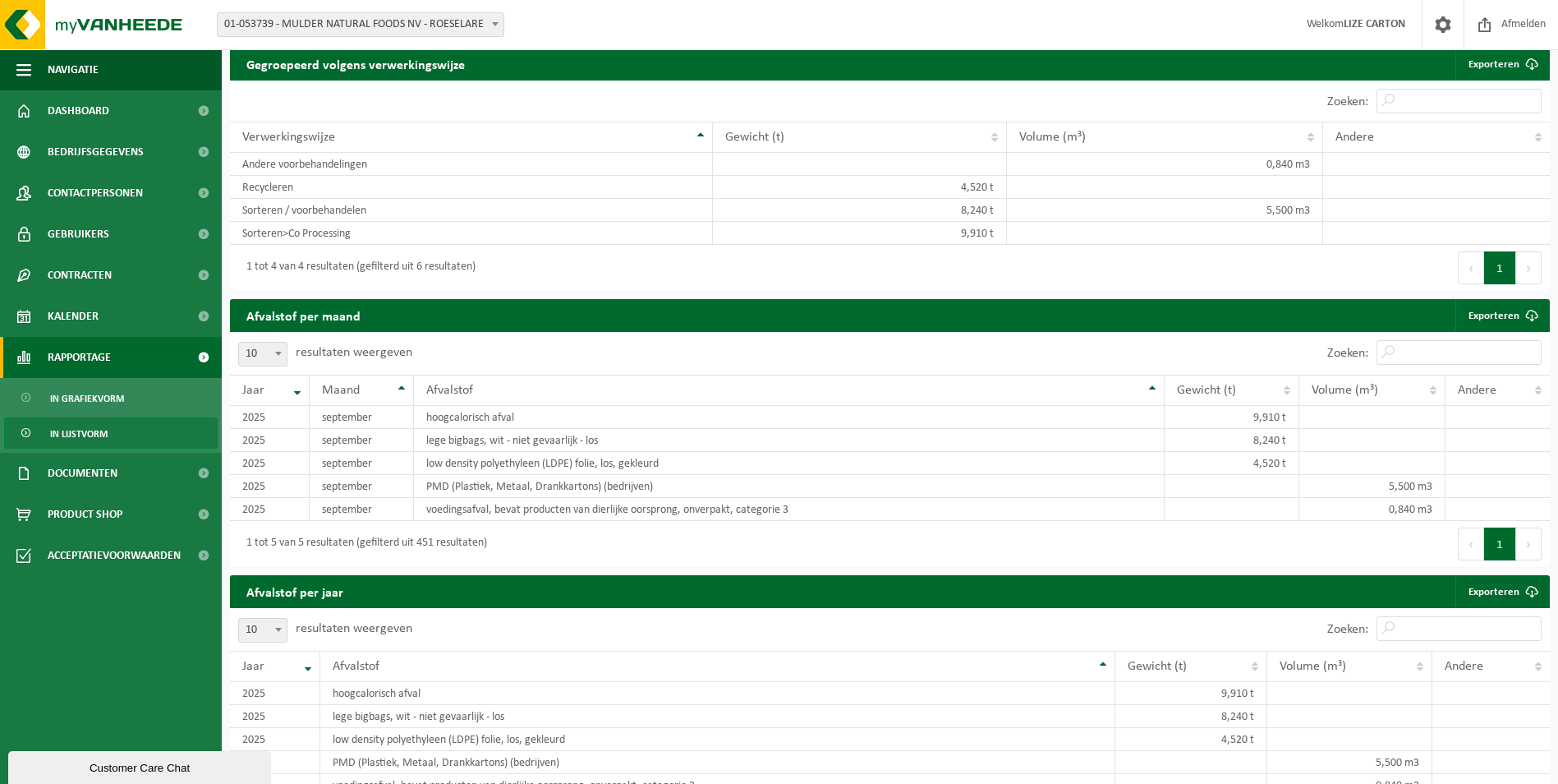
click at [74, 357] on span "Rapportage" at bounding box center [79, 357] width 64 height 42
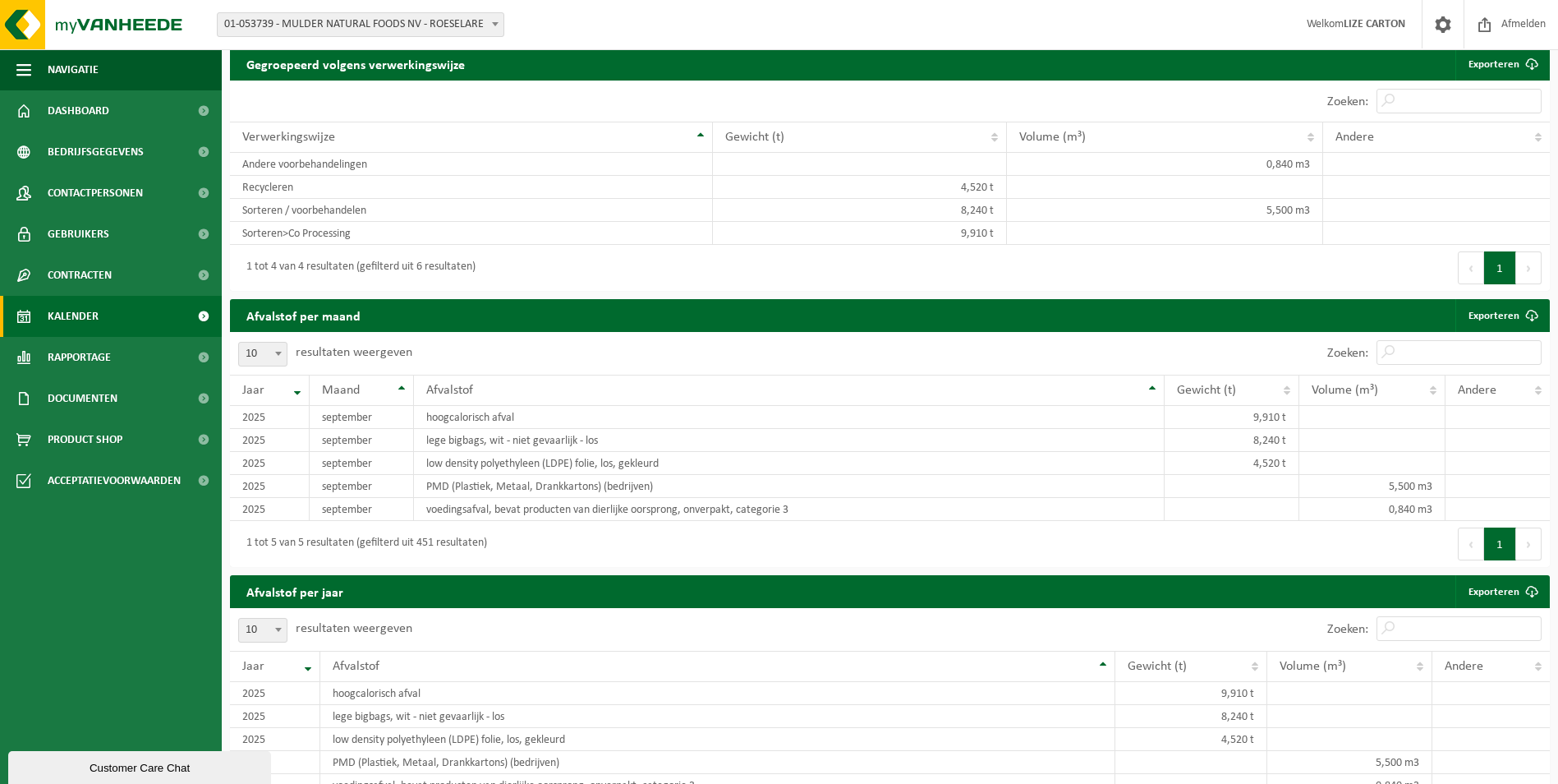
click at [70, 319] on span "Kalender" at bounding box center [73, 316] width 51 height 42
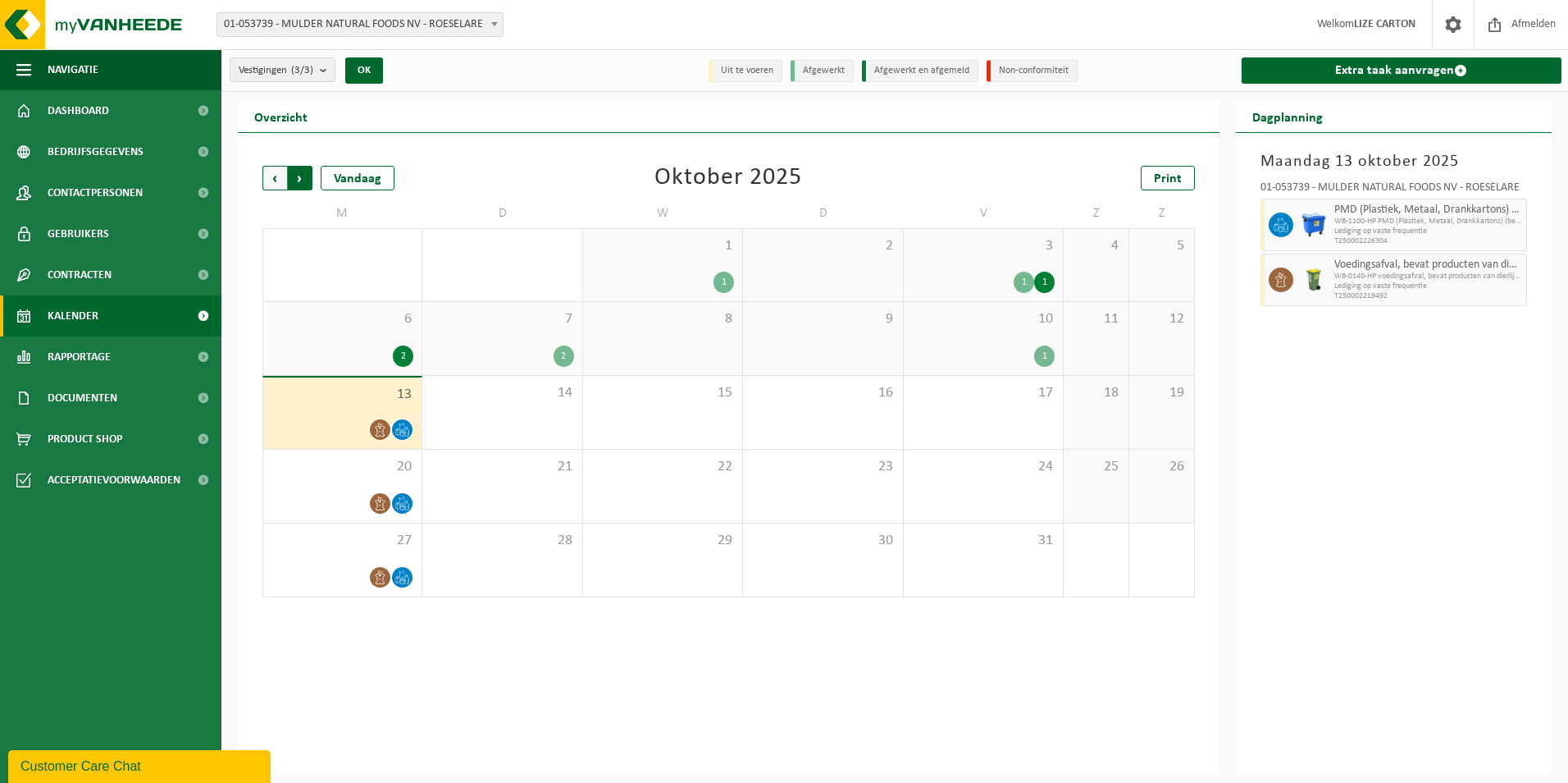
click at [273, 181] on span "Vorige" at bounding box center [274, 178] width 25 height 25
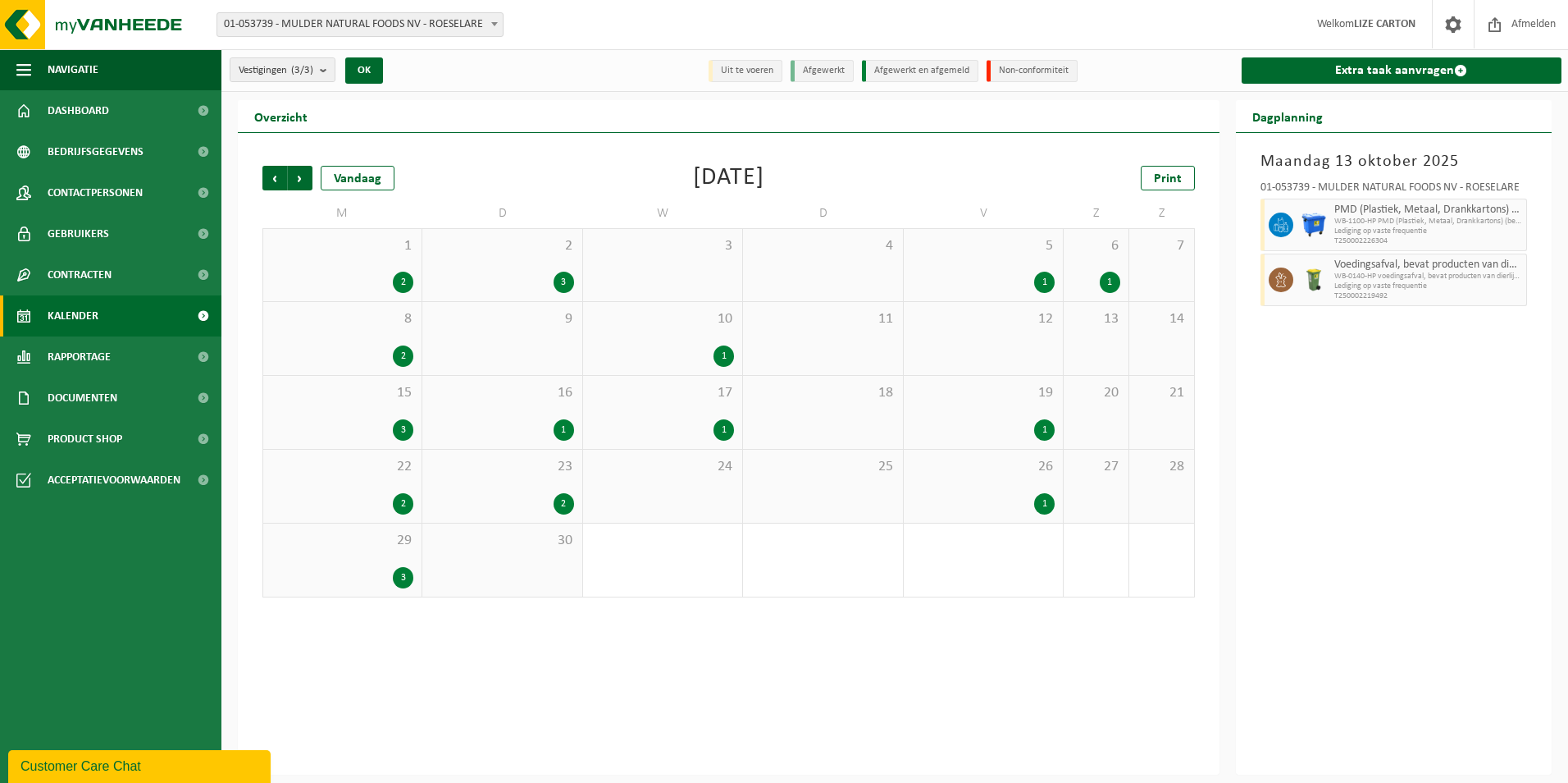
click at [273, 181] on span "Vorige" at bounding box center [274, 178] width 25 height 25
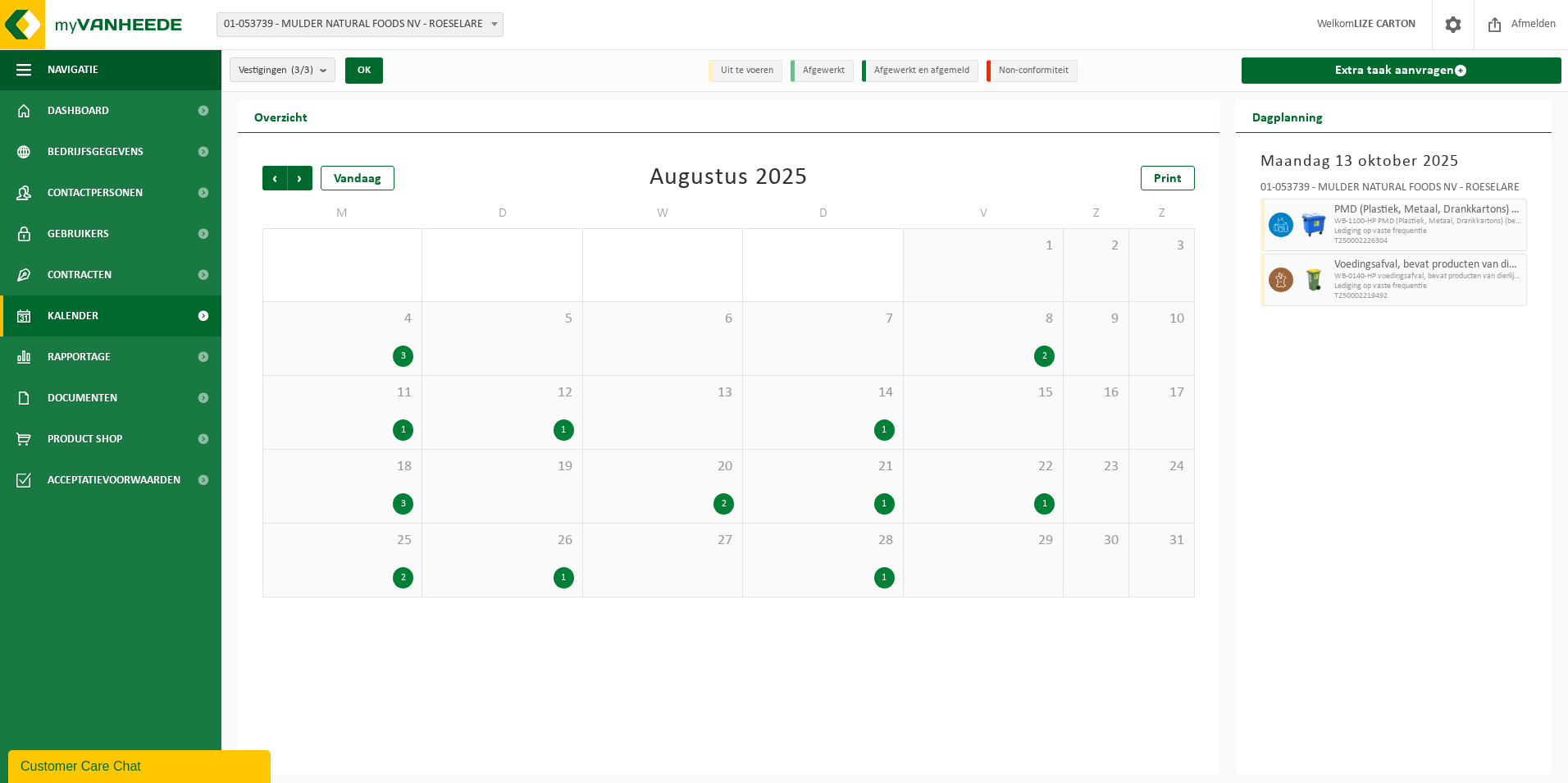
click at [979, 326] on span "8" at bounding box center [982, 320] width 143 height 18
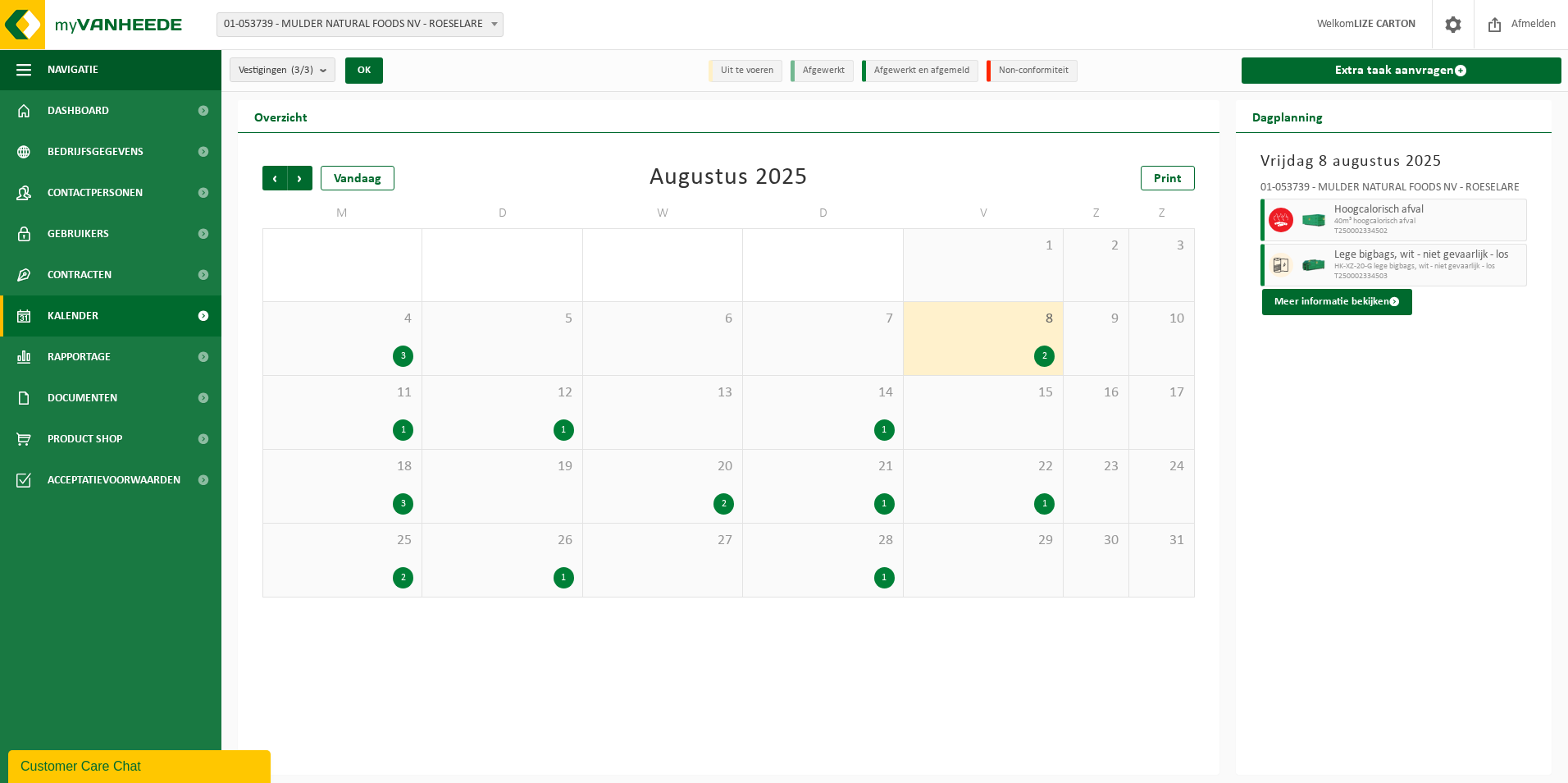
click at [386, 355] on div "3" at bounding box center [343, 356] width 142 height 21
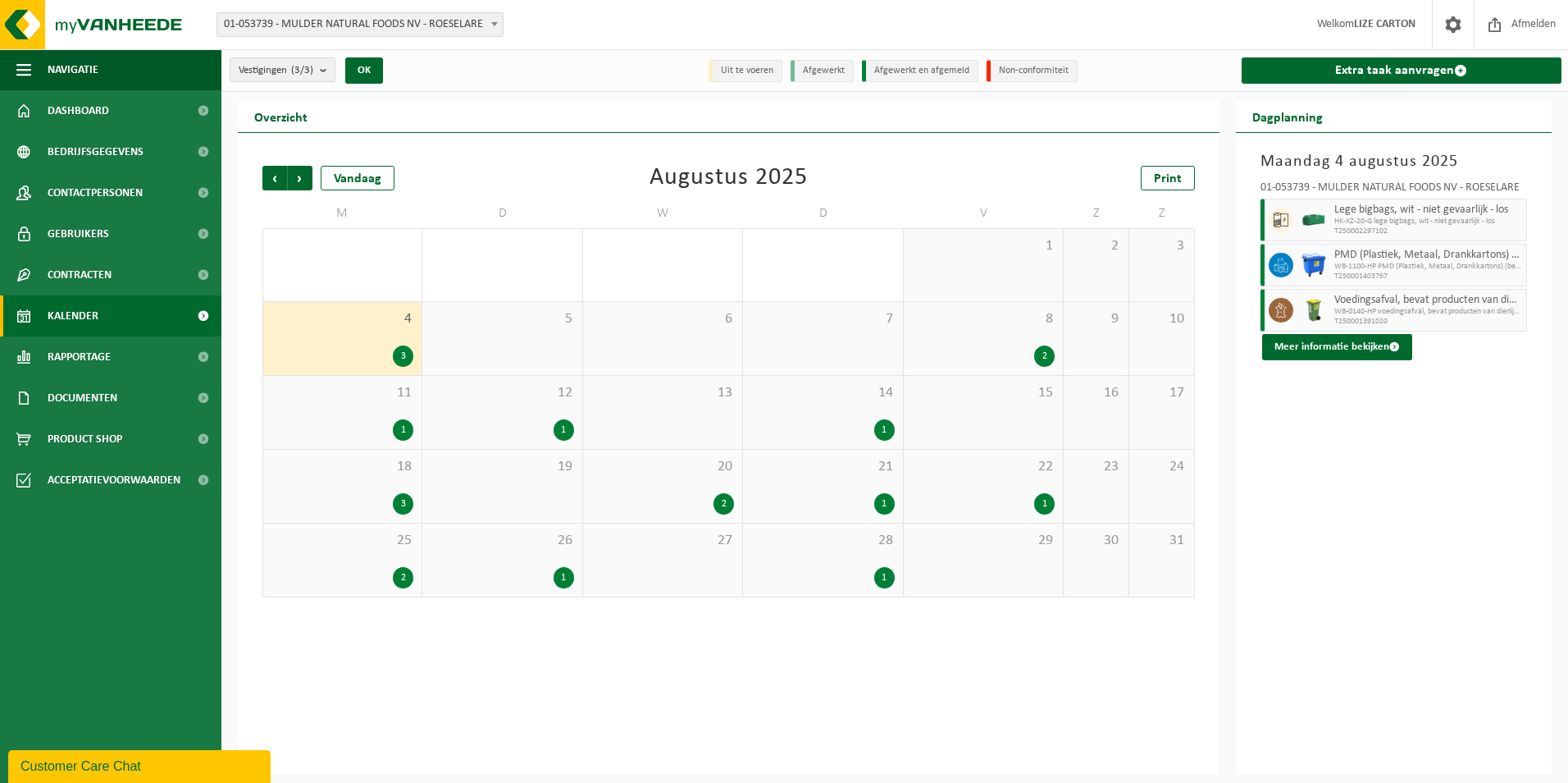
click at [366, 415] on div "11 1" at bounding box center [343, 412] width 158 height 73
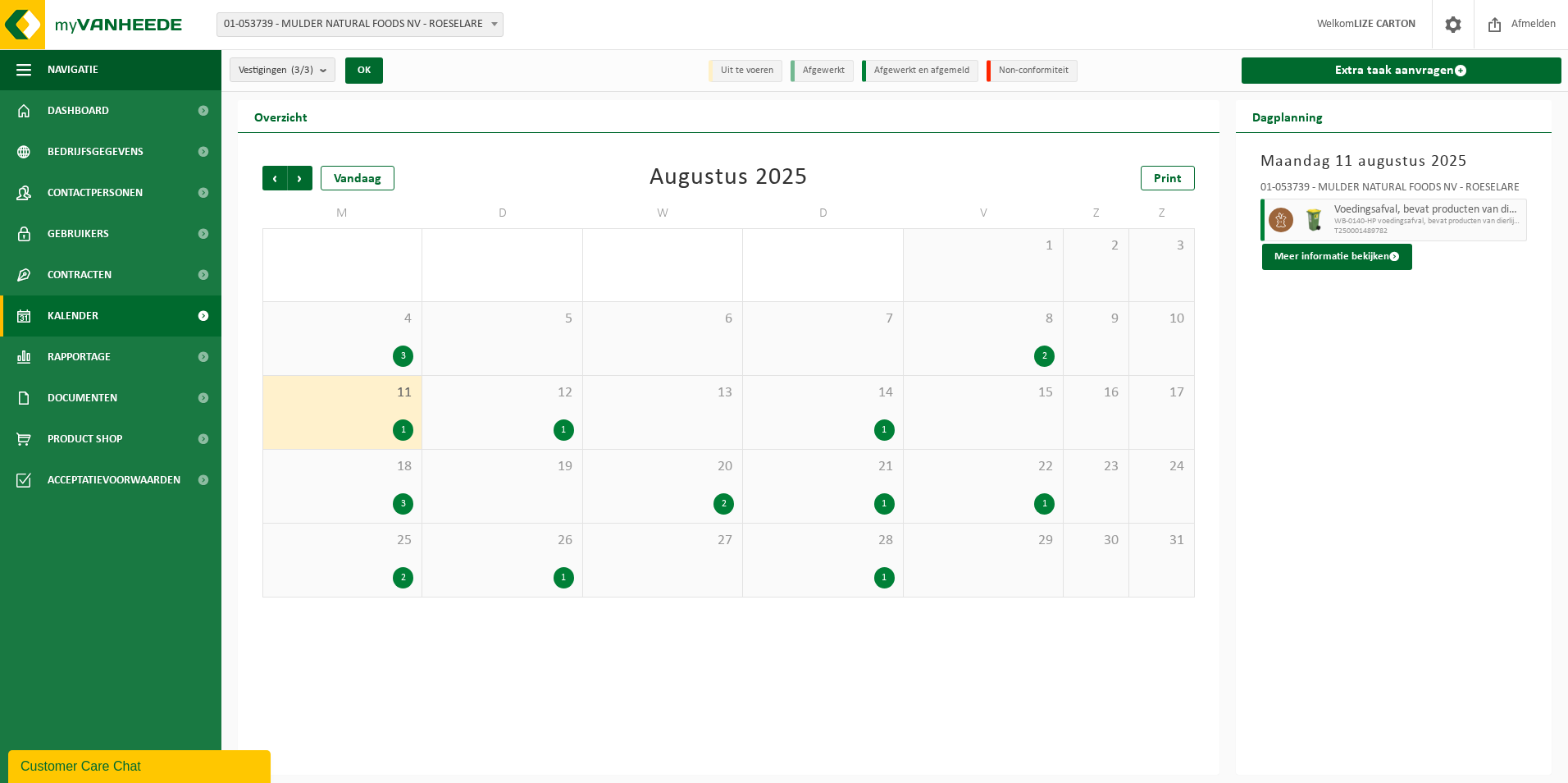
click at [555, 415] on div "12 1" at bounding box center [502, 412] width 159 height 73
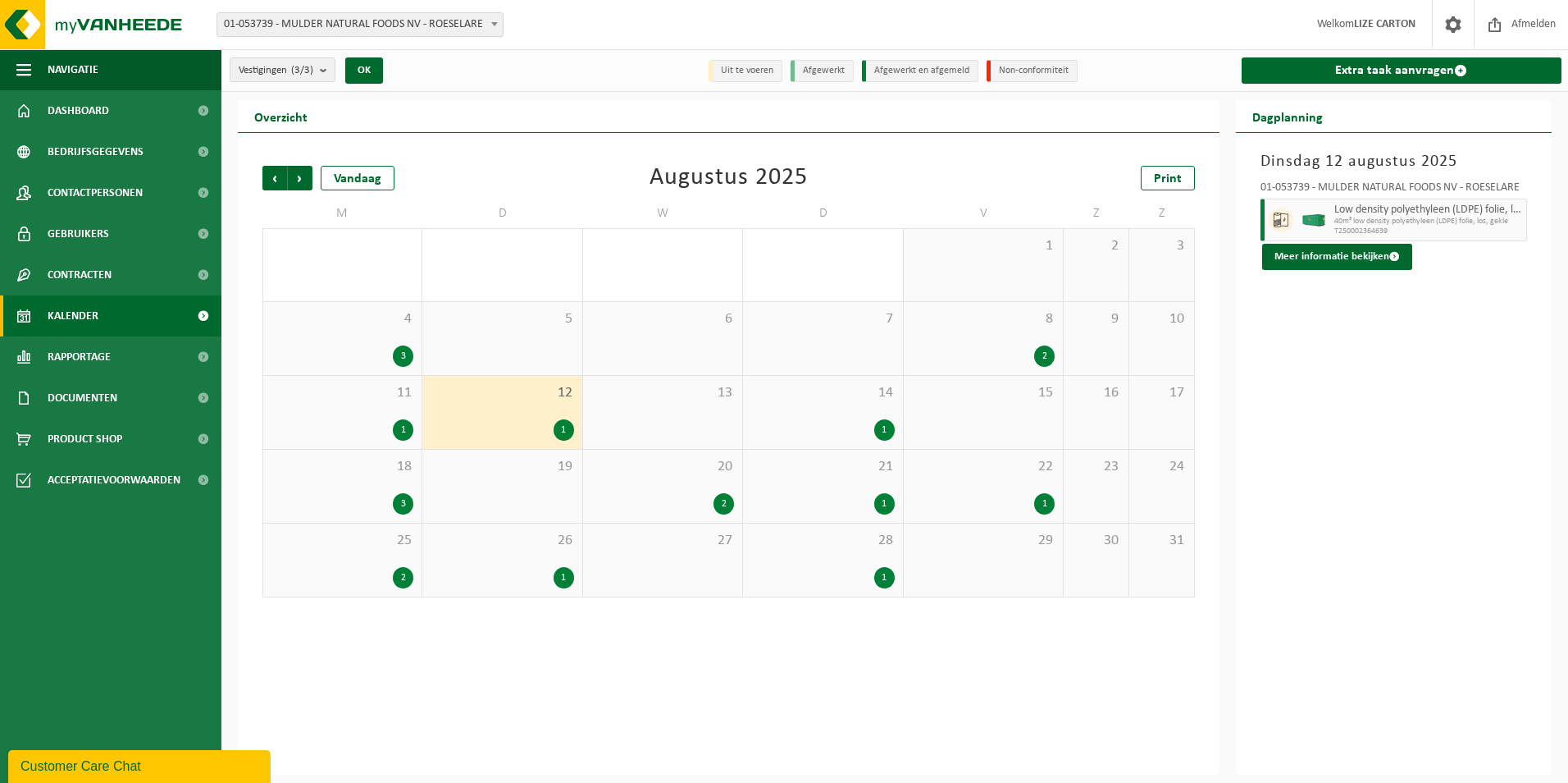
click at [854, 422] on div "1" at bounding box center [822, 429] width 143 height 21
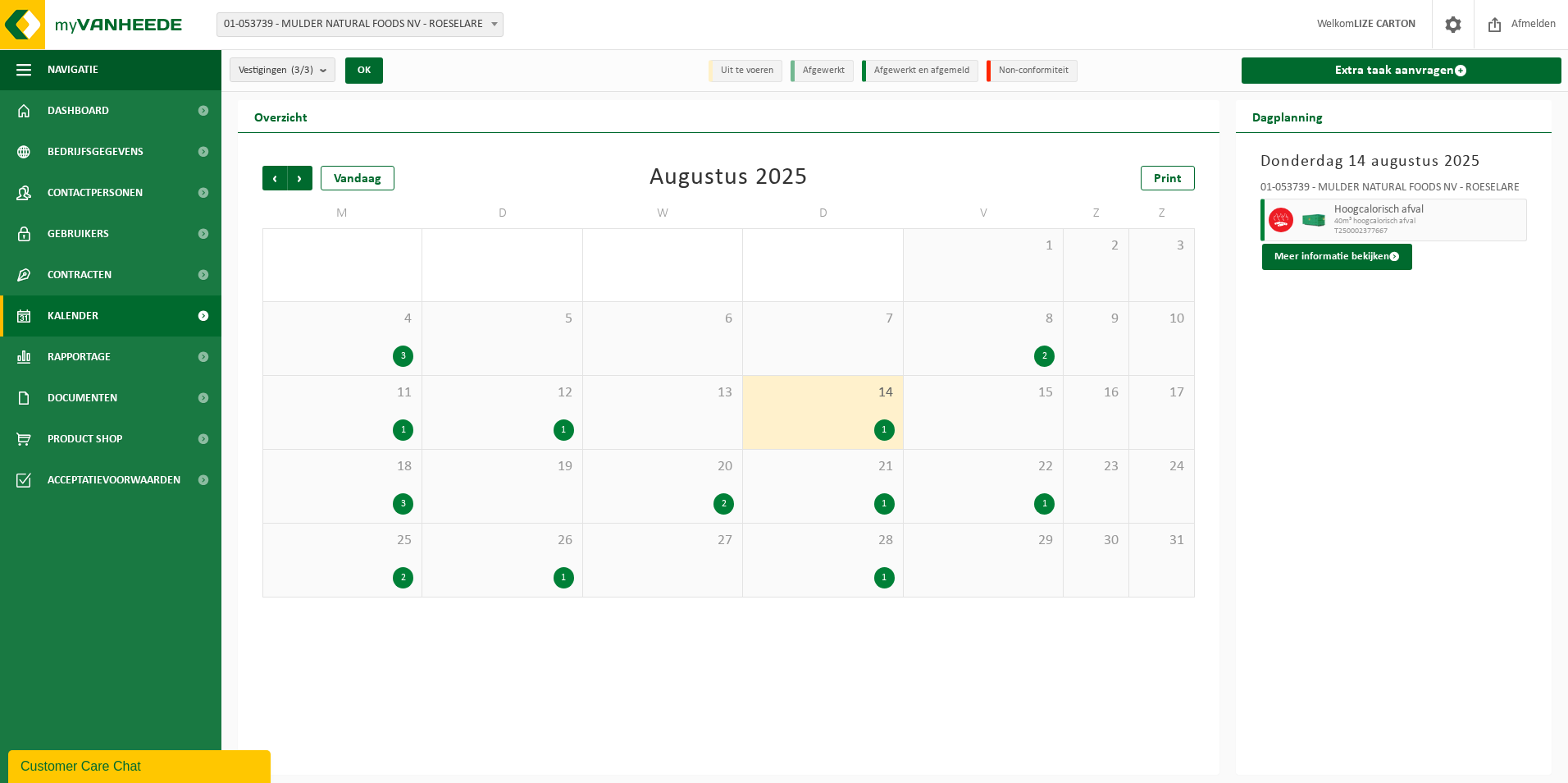
click at [393, 464] on span "18" at bounding box center [343, 467] width 142 height 18
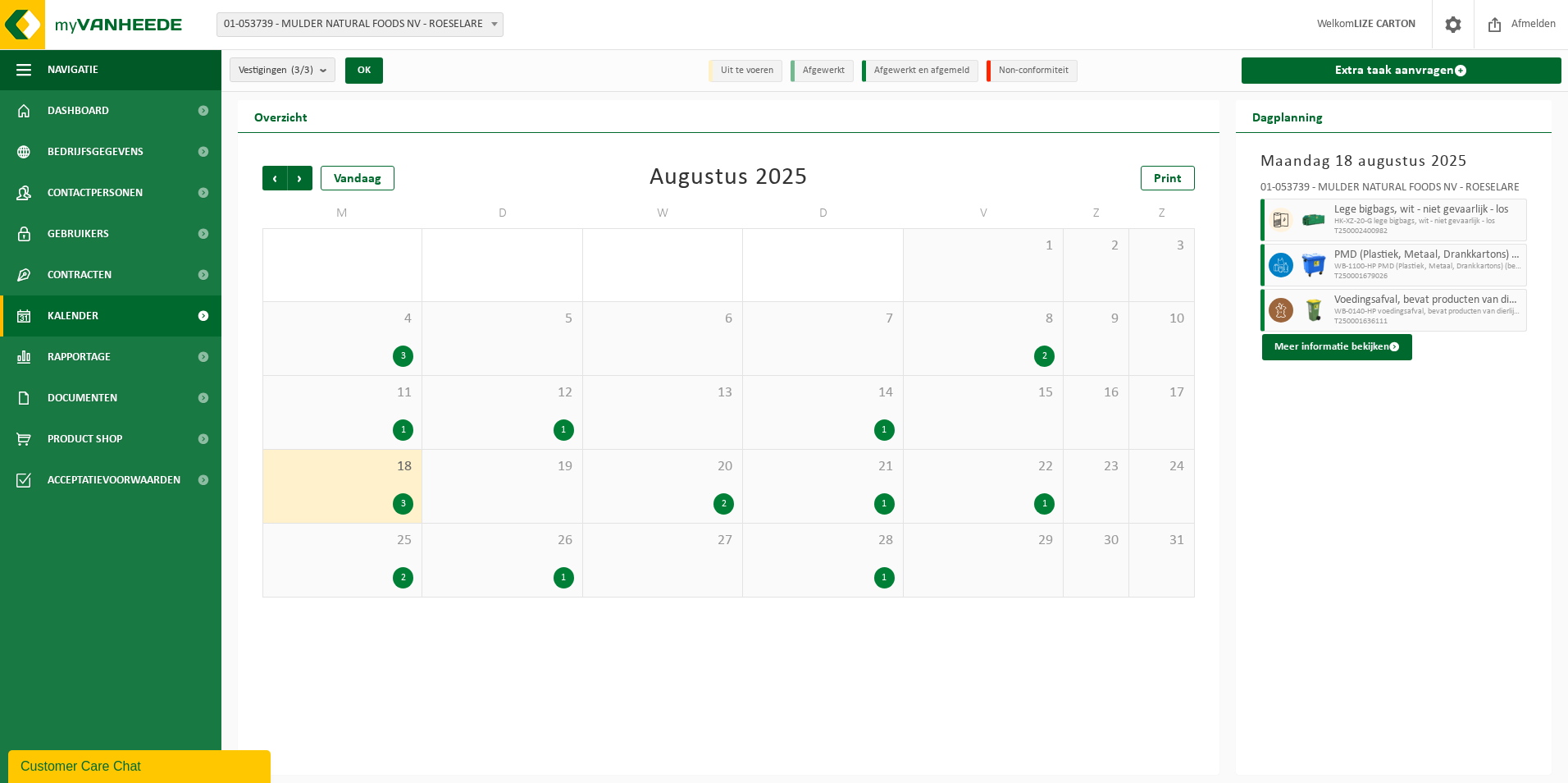
click at [701, 498] on div "2" at bounding box center [662, 503] width 143 height 21
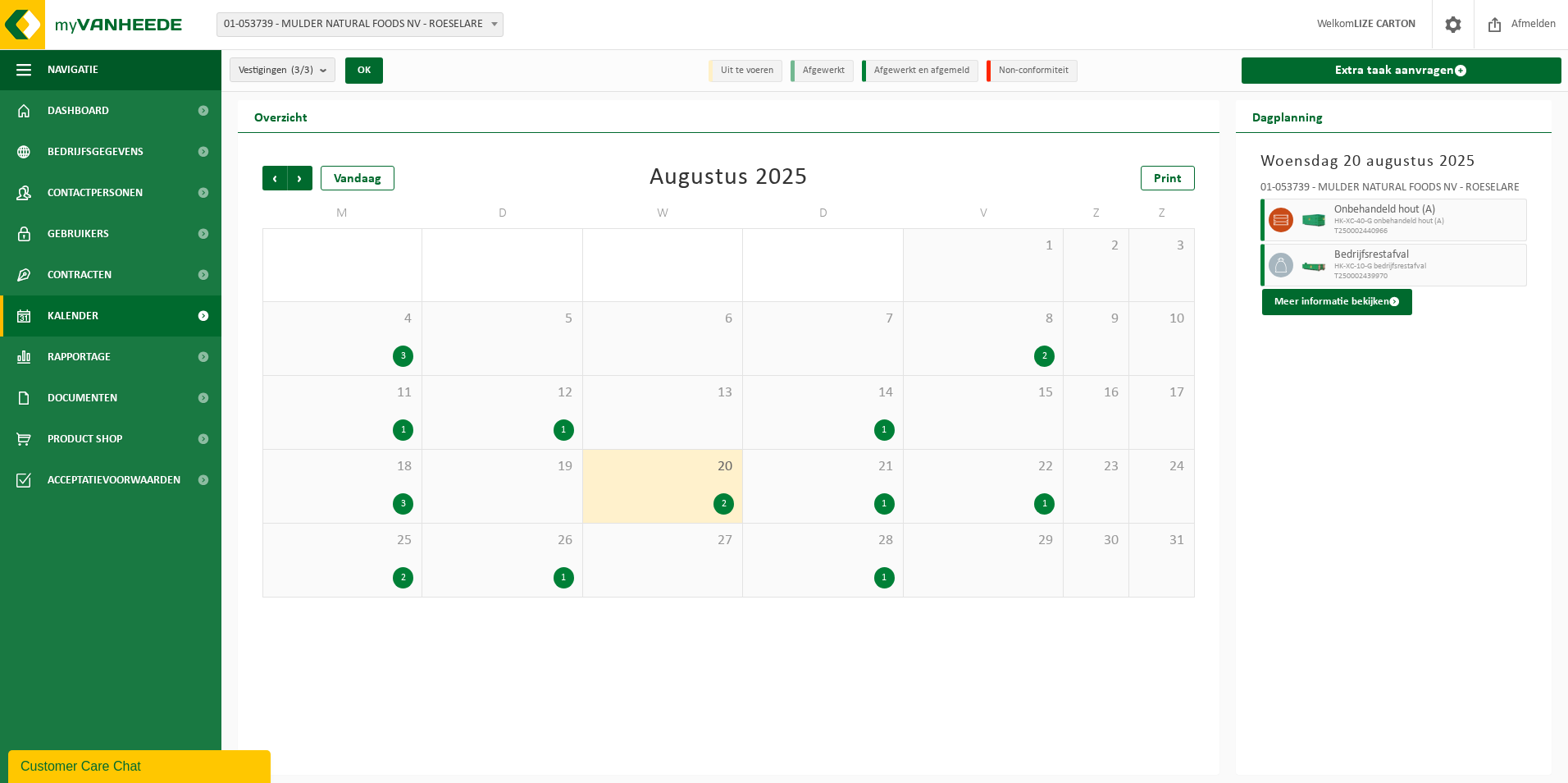
click at [810, 484] on div "21 1" at bounding box center [822, 485] width 159 height 73
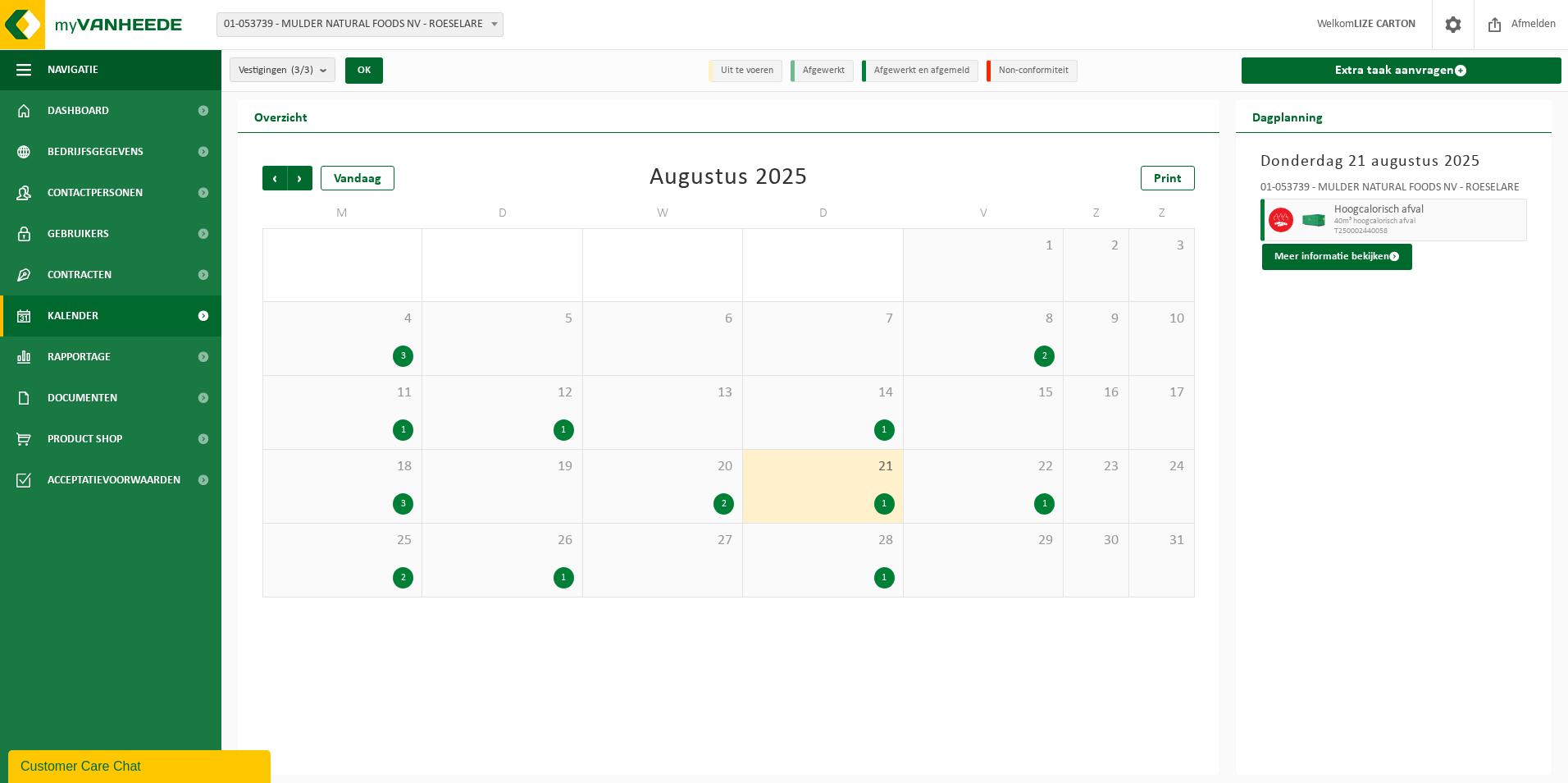
click at [948, 490] on div "22 1" at bounding box center [982, 485] width 159 height 73
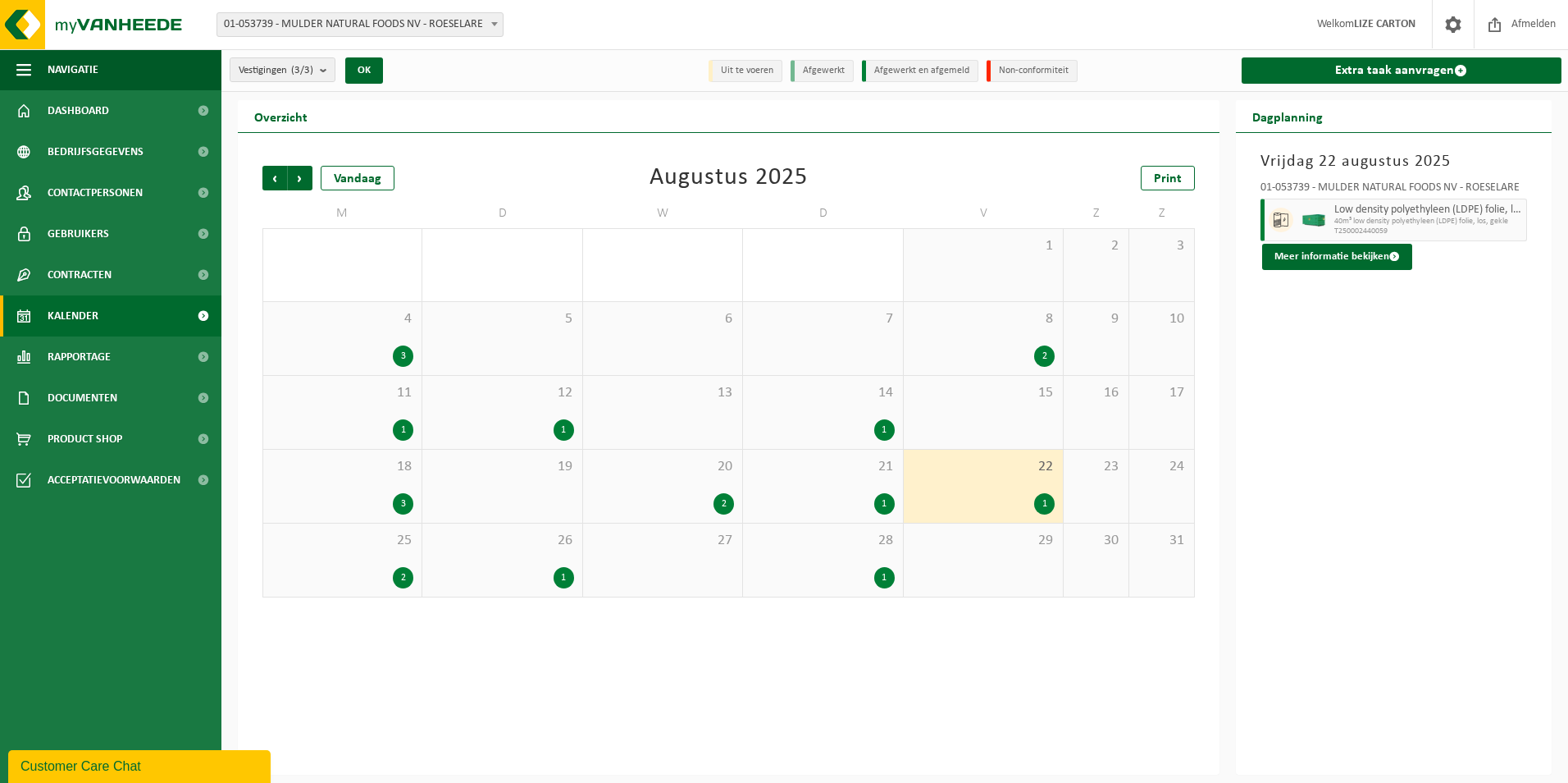
click at [864, 562] on div "28 1" at bounding box center [822, 559] width 159 height 73
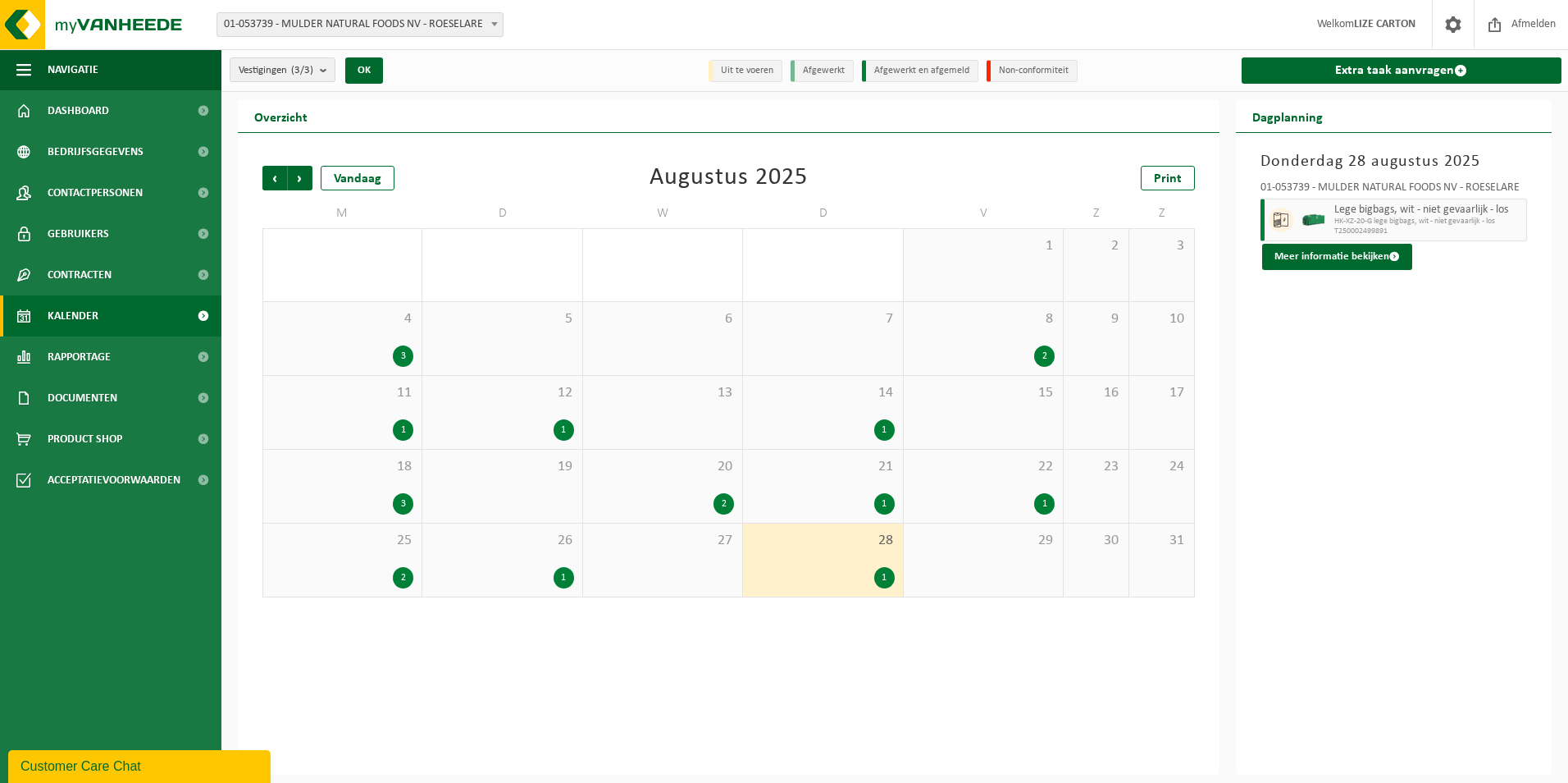
click at [556, 554] on div "26 1" at bounding box center [502, 559] width 159 height 73
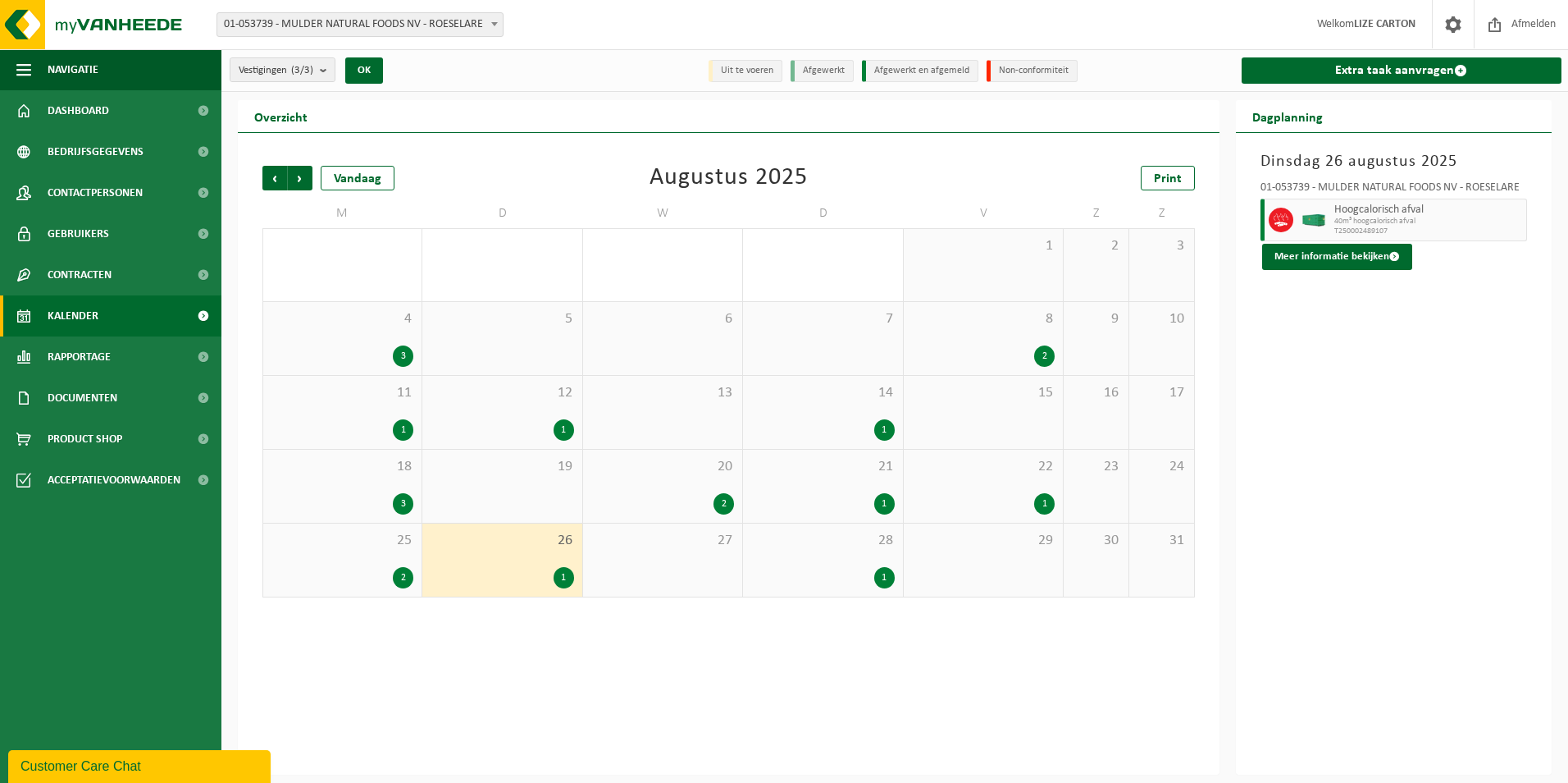
click at [349, 541] on span "25" at bounding box center [343, 541] width 142 height 18
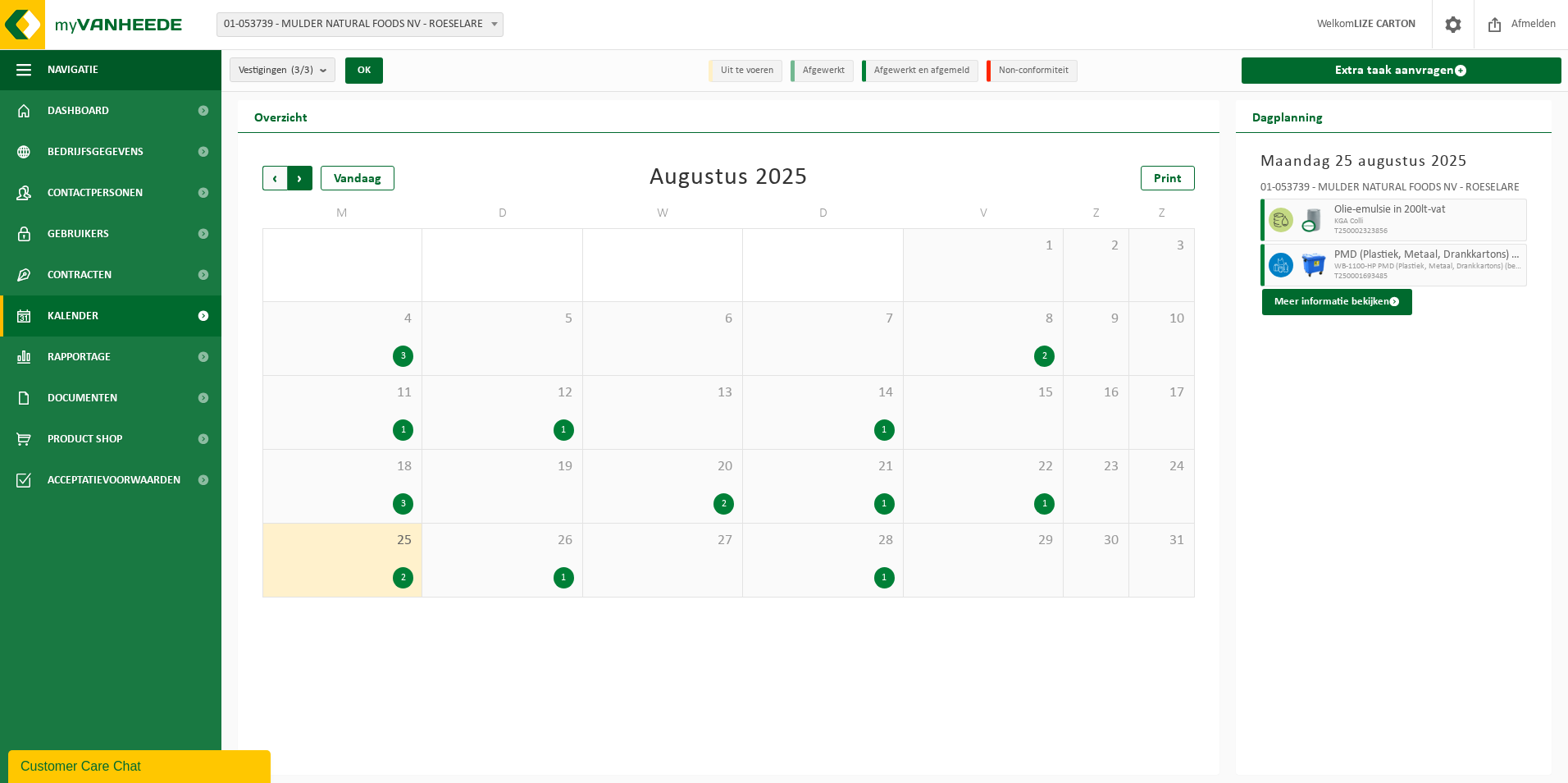
click at [284, 177] on span "Vorige" at bounding box center [274, 178] width 25 height 25
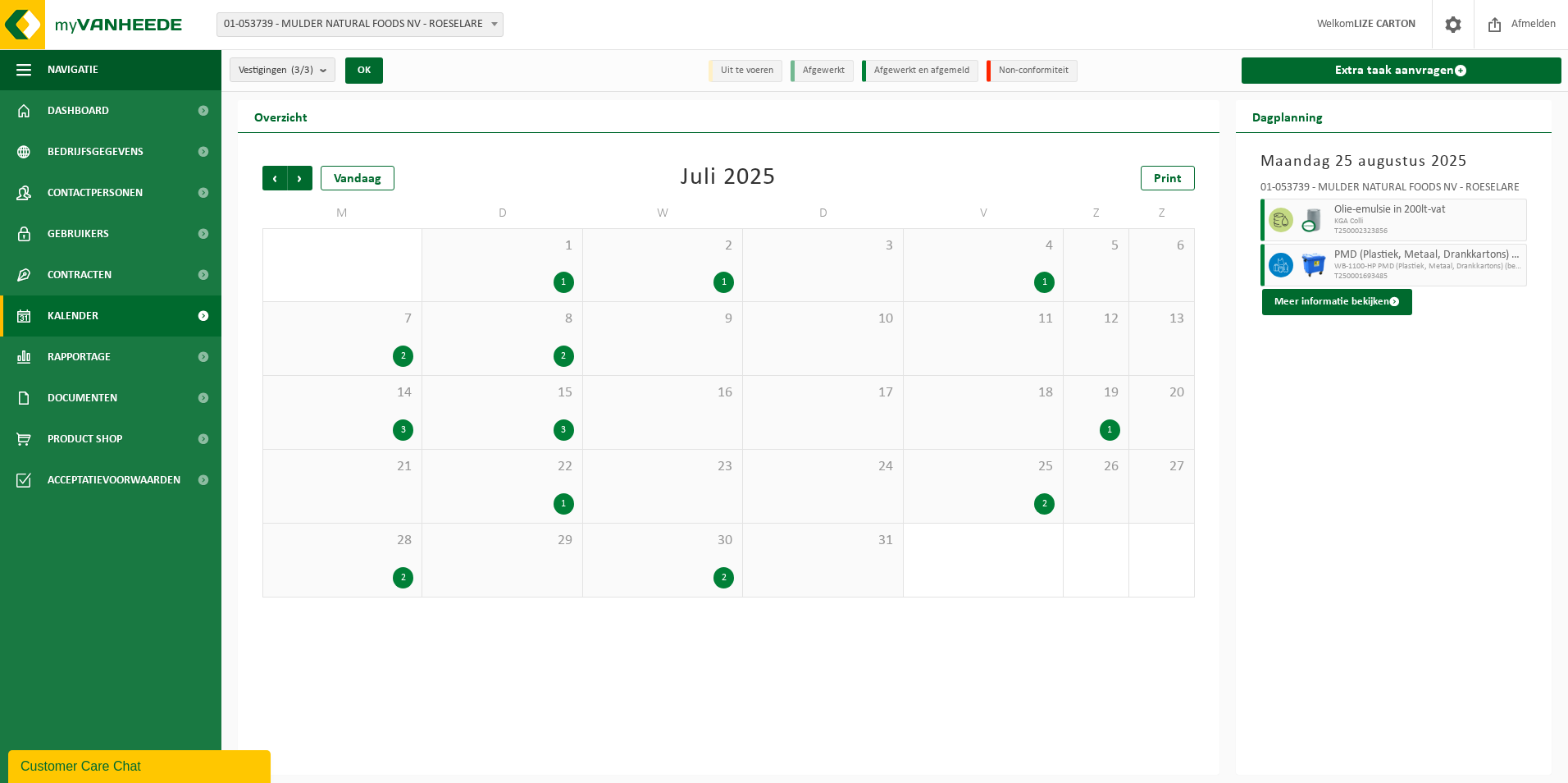
click at [671, 558] on div "30 2" at bounding box center [662, 559] width 159 height 73
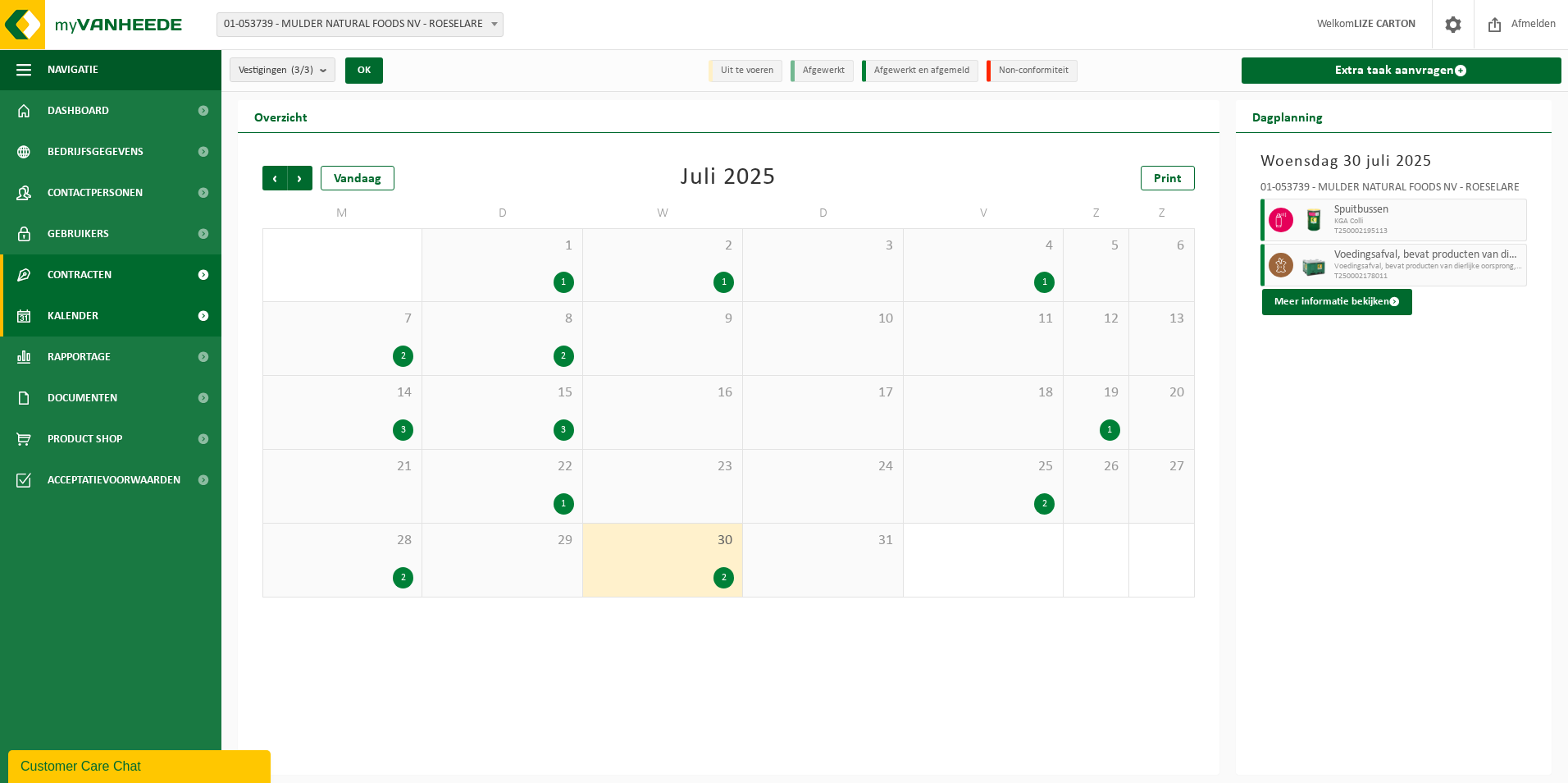
click at [101, 266] on span "Contracten" at bounding box center [79, 275] width 64 height 41
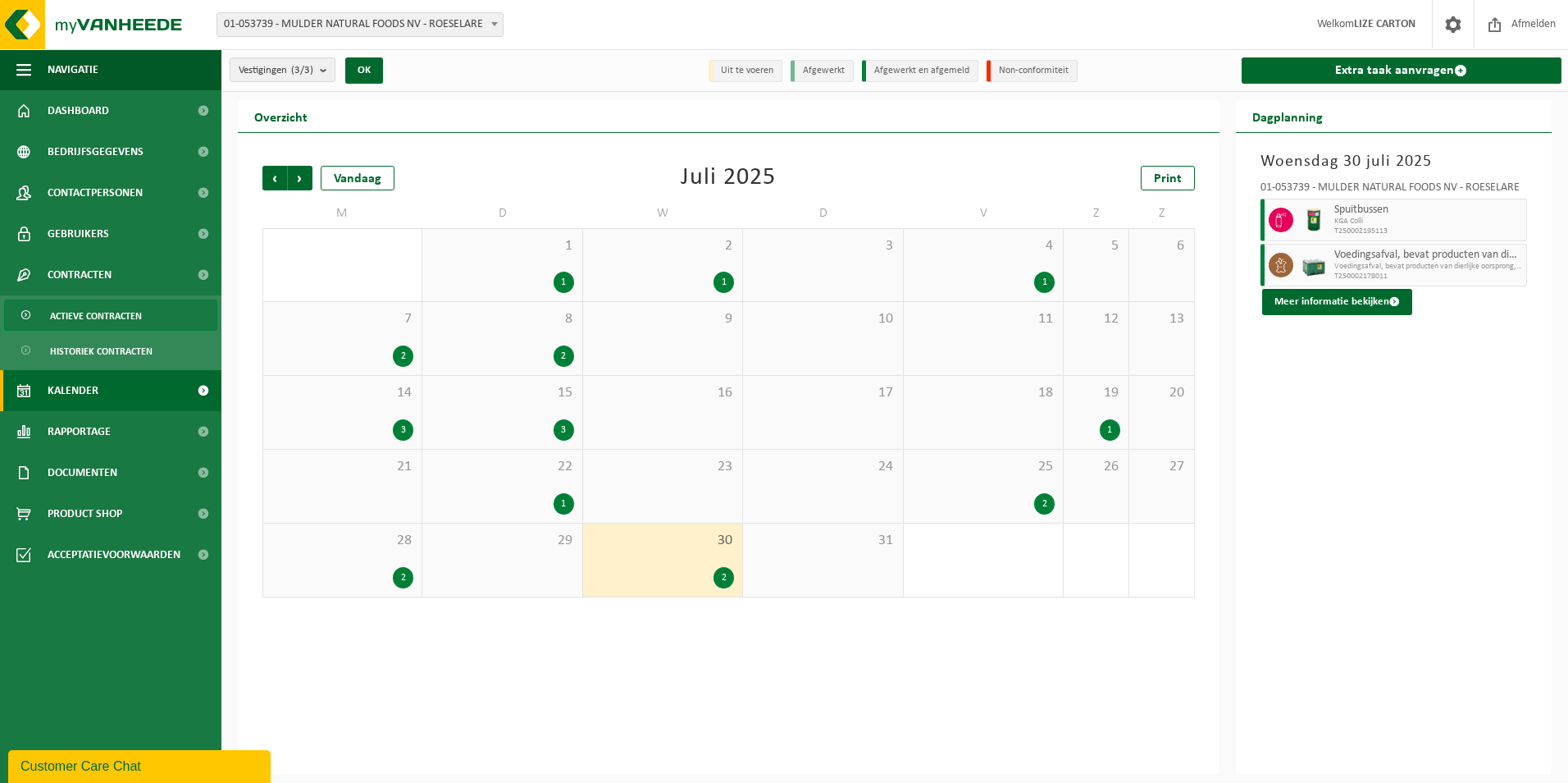
click at [74, 308] on span "Actieve contracten" at bounding box center [96, 316] width 92 height 31
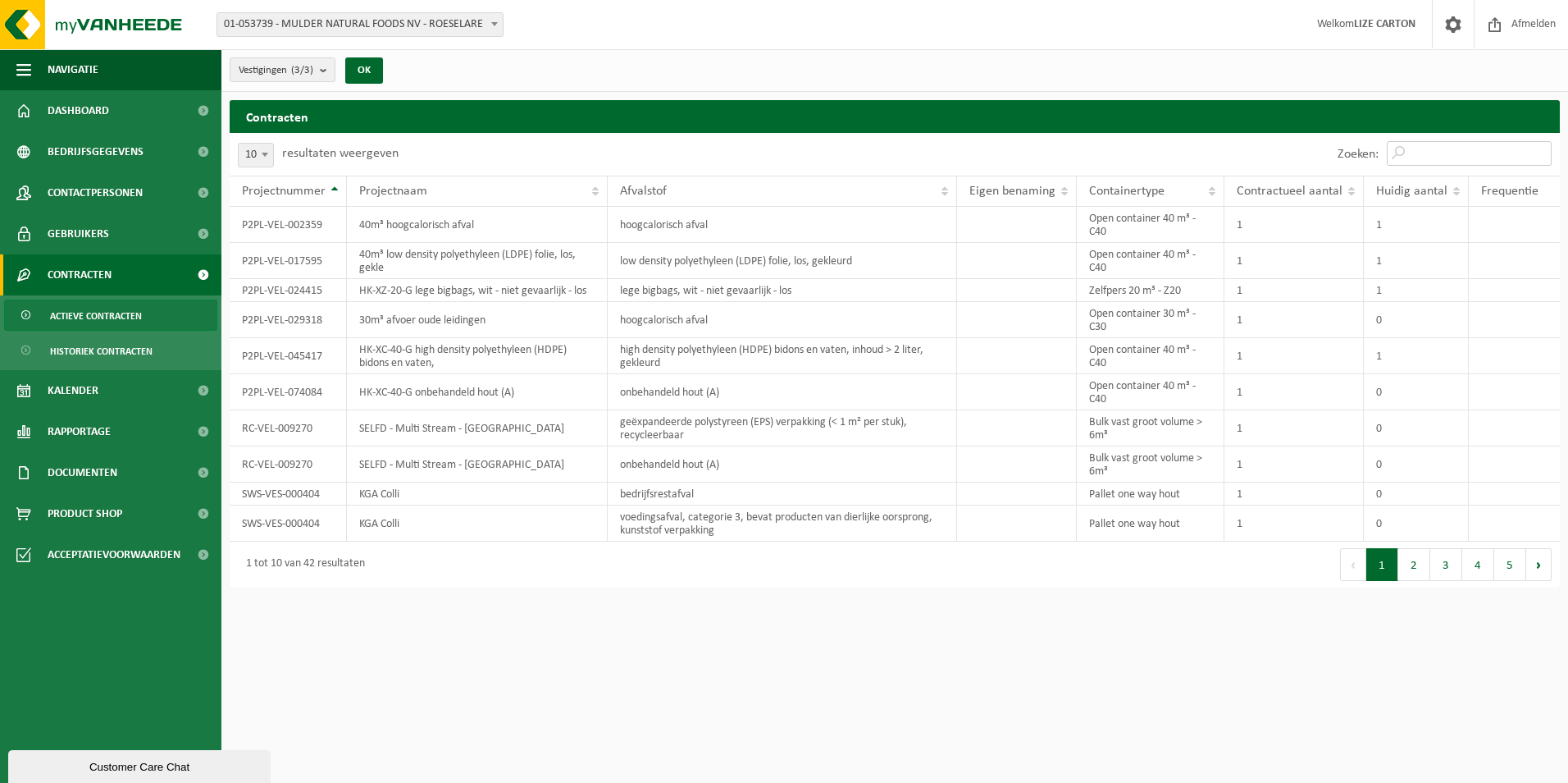
click at [1428, 150] on input "Zoeken:" at bounding box center [1469, 153] width 165 height 25
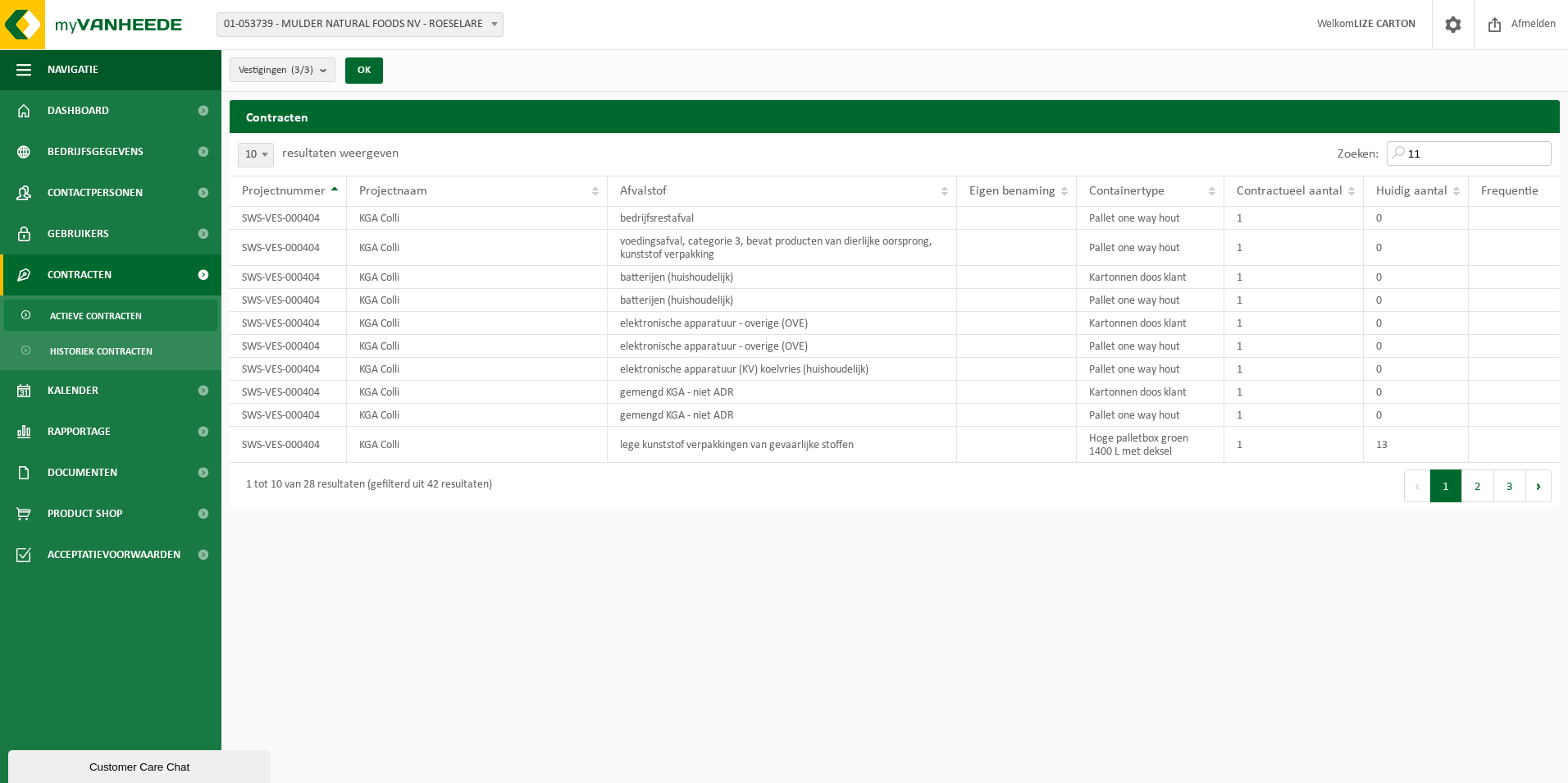
type input "1"
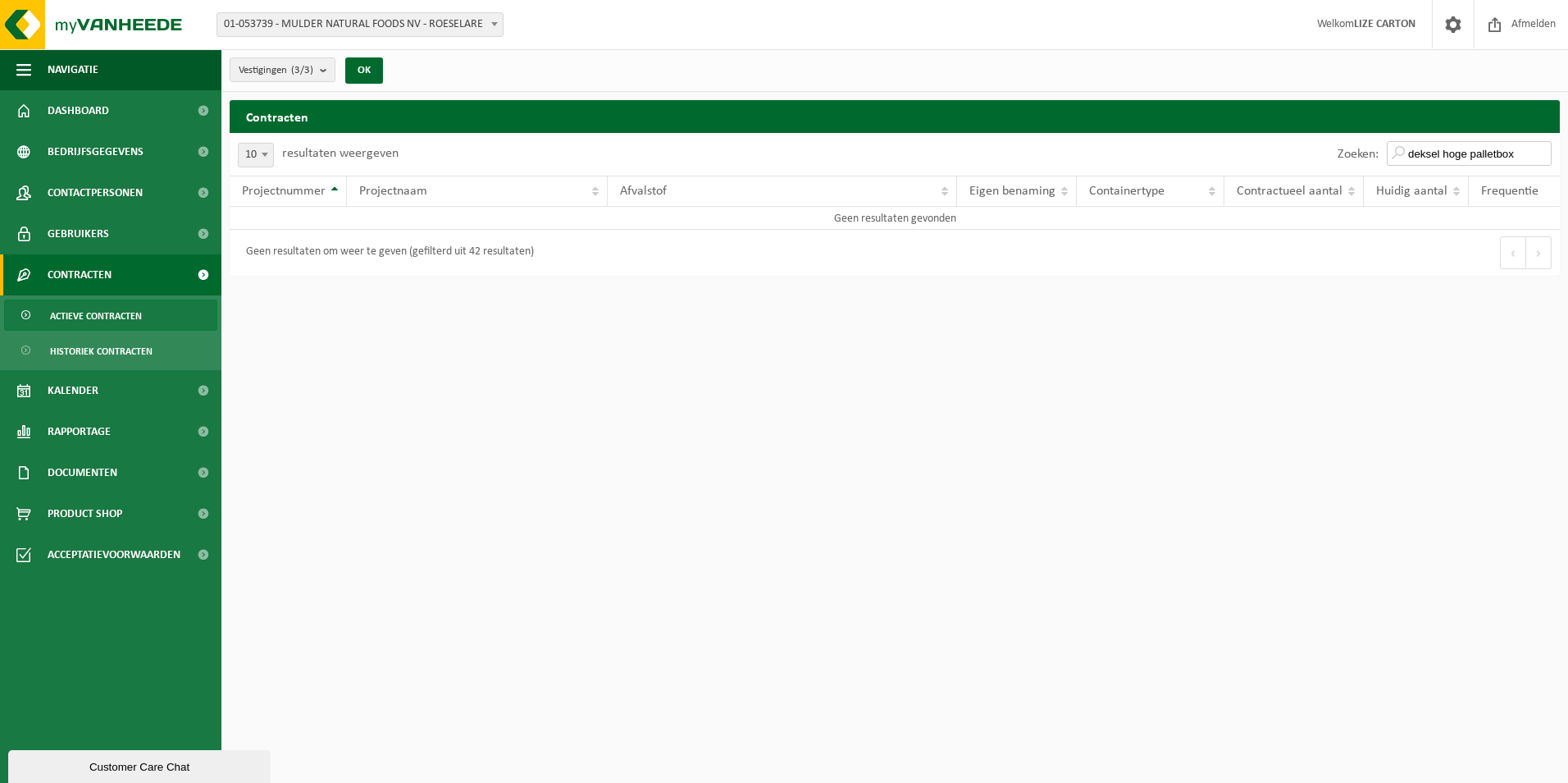
click at [1458, 158] on input "deksel hoge palletbox" at bounding box center [1469, 153] width 165 height 25
click at [1458, 158] on input "T250002439970" at bounding box center [1469, 153] width 165 height 25
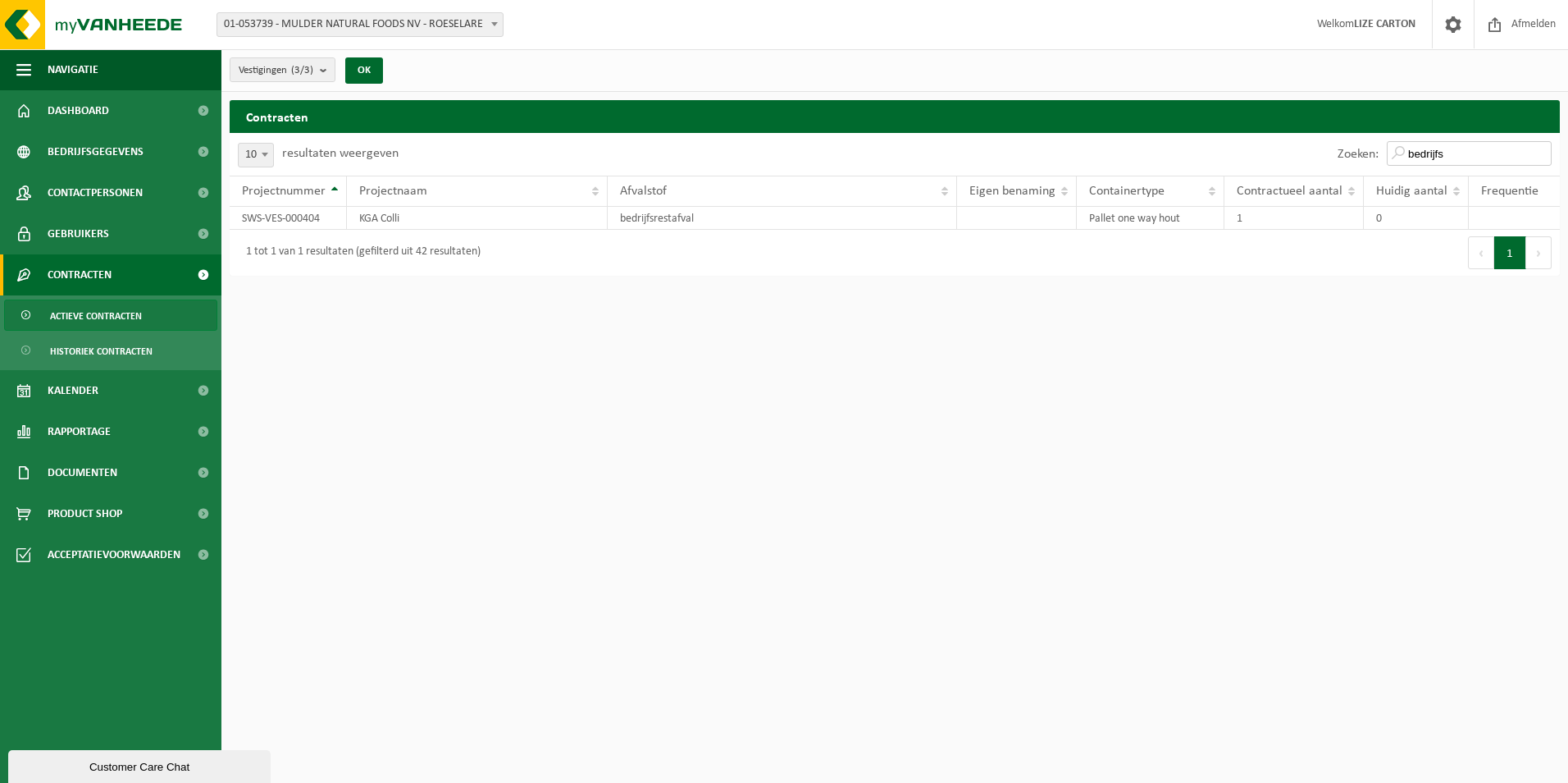
type input "bedrijfs"
click at [96, 399] on span "Kalender" at bounding box center [73, 391] width 51 height 41
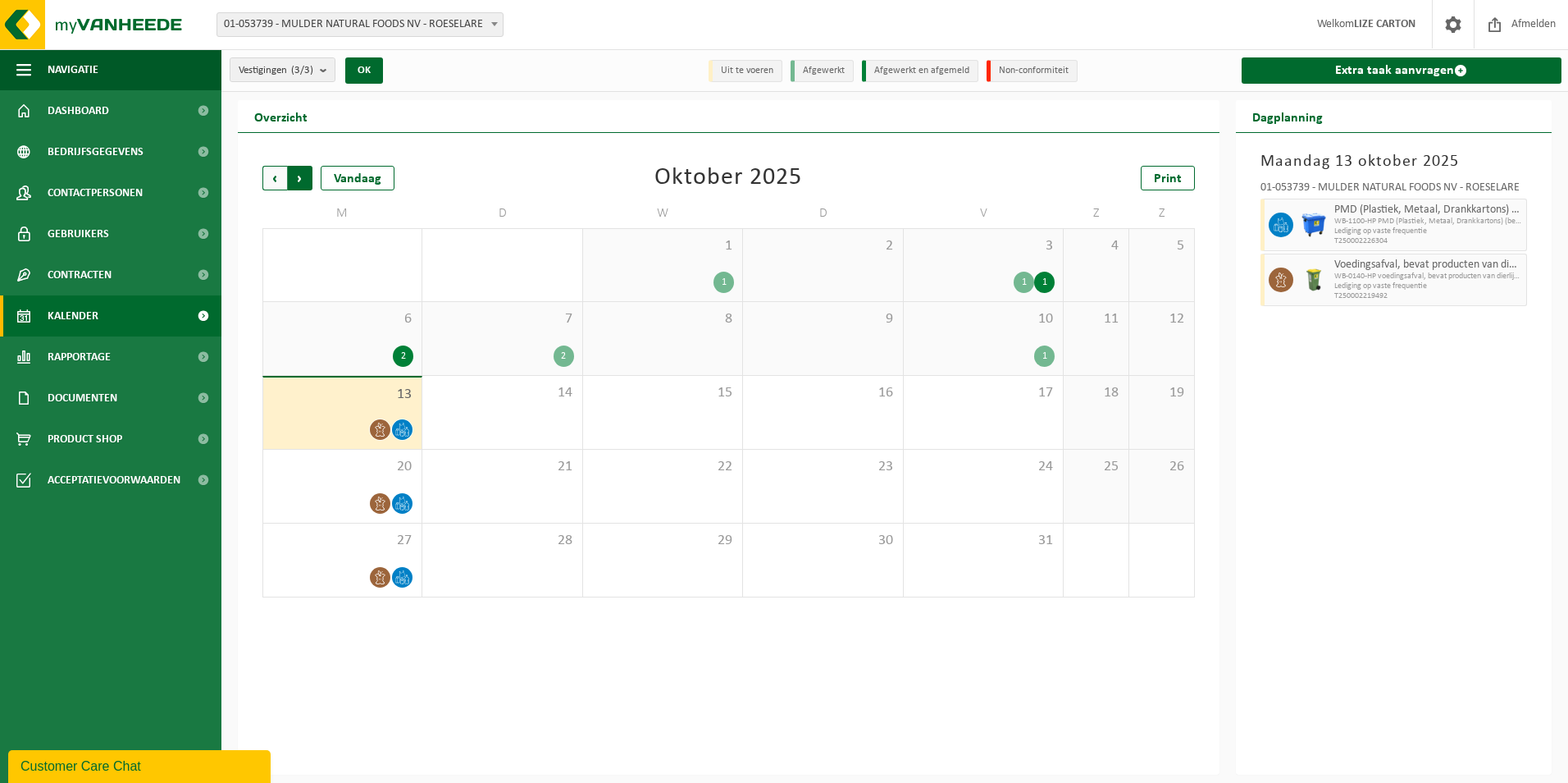
click at [285, 176] on span "Vorige" at bounding box center [274, 178] width 25 height 25
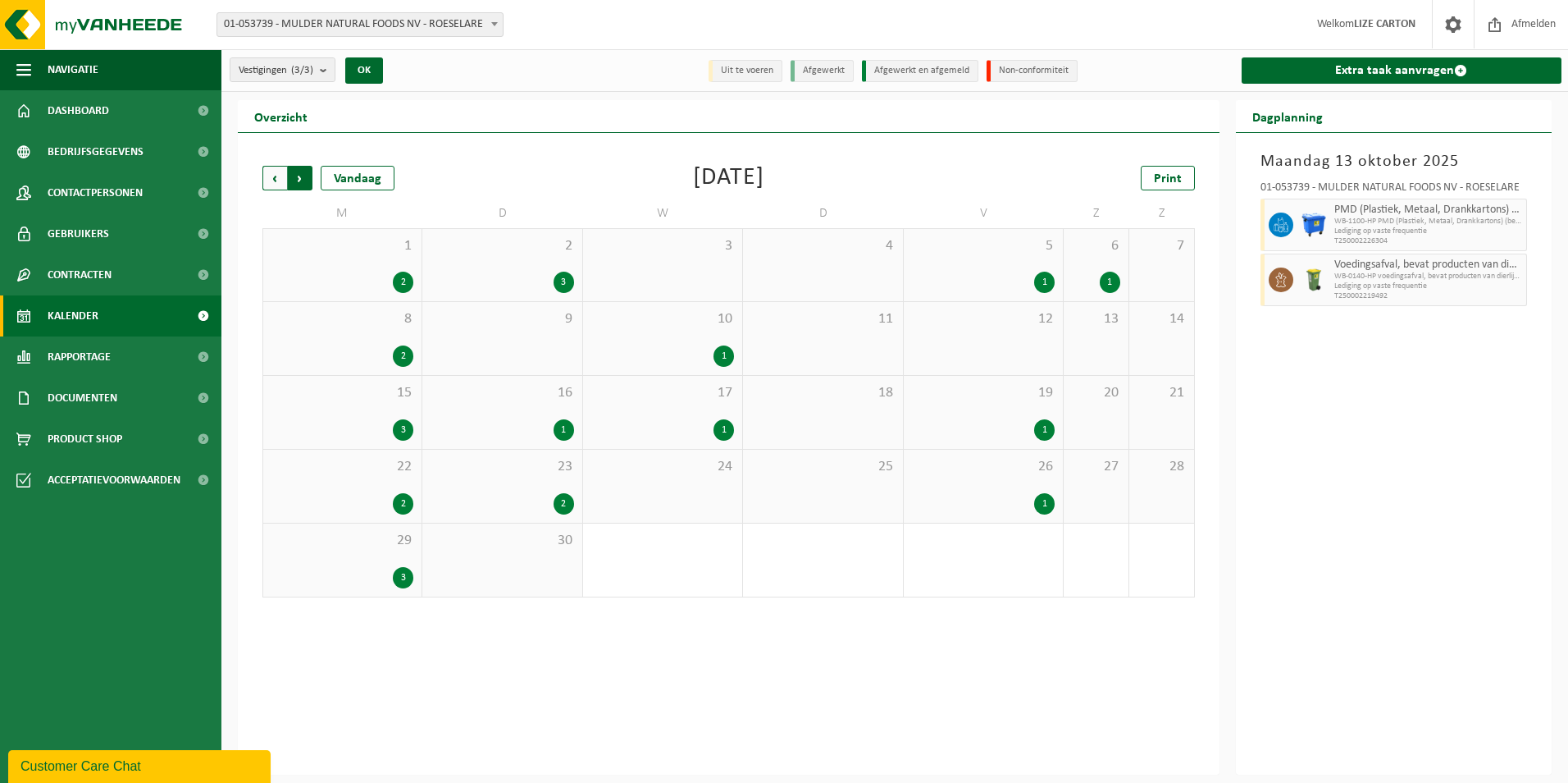
click at [274, 176] on span "Vorige" at bounding box center [274, 178] width 25 height 25
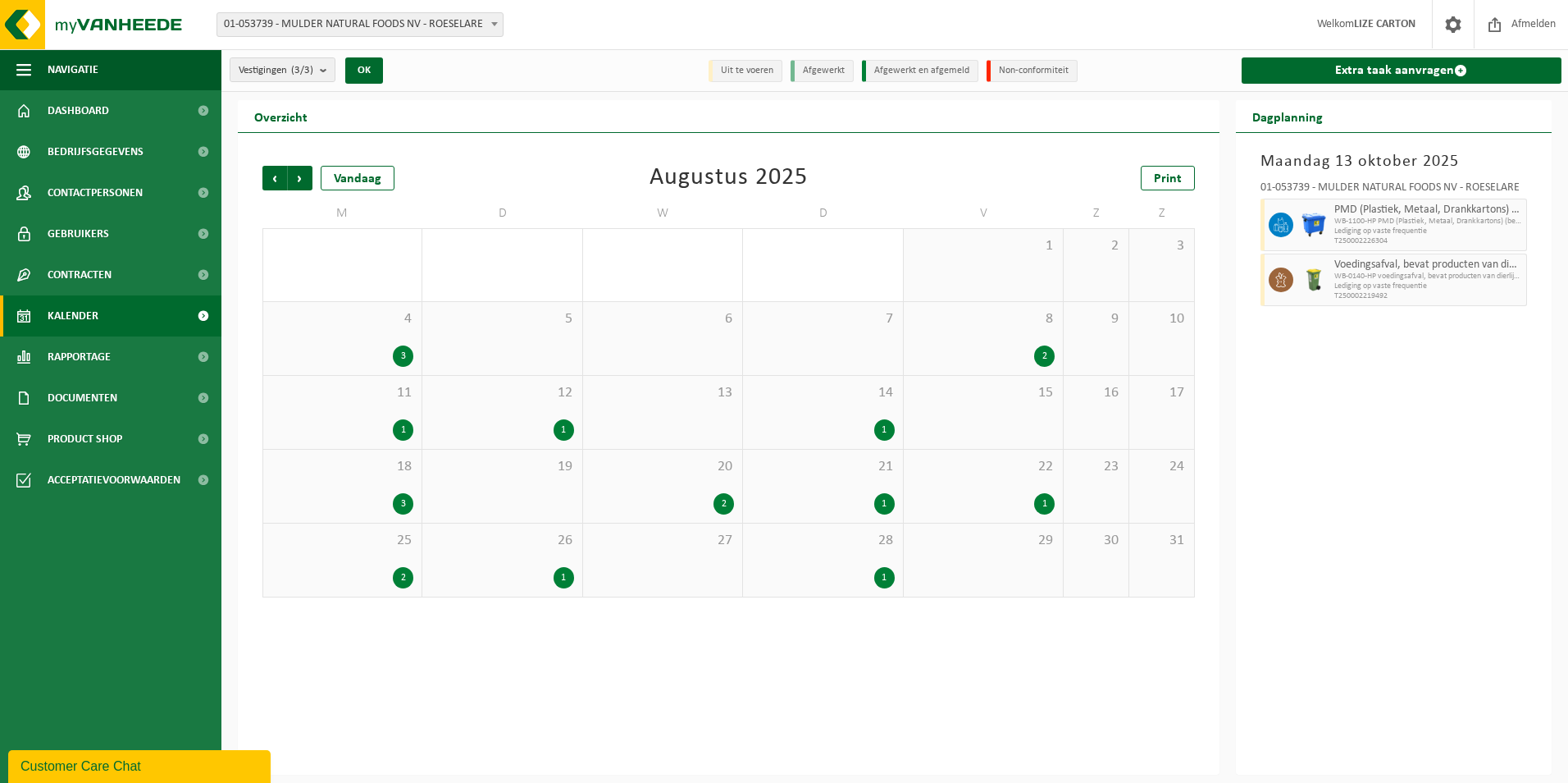
click at [668, 486] on div "20 2" at bounding box center [662, 485] width 159 height 73
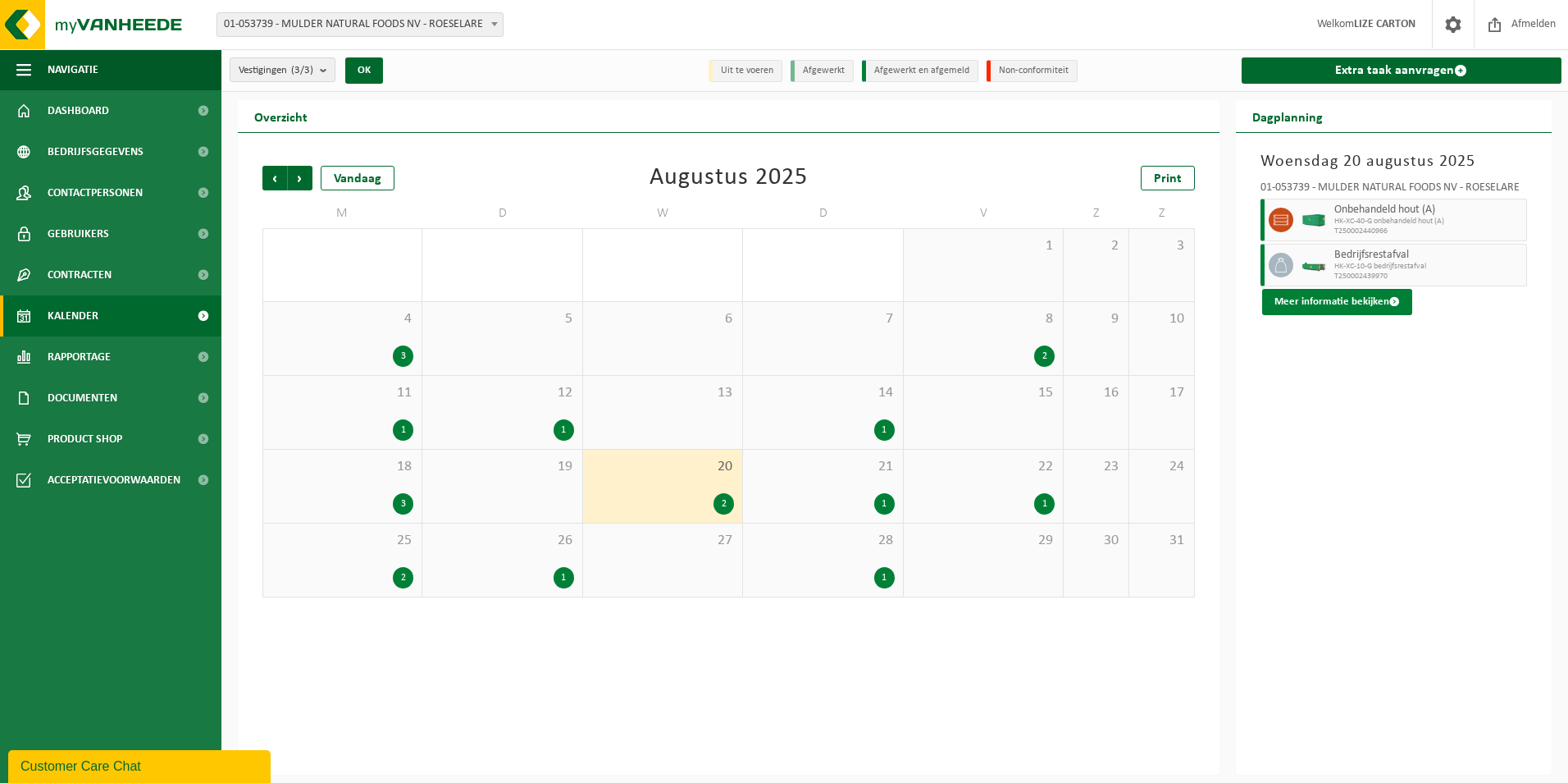
click at [1346, 303] on button "Meer informatie bekijken" at bounding box center [1337, 301] width 150 height 26
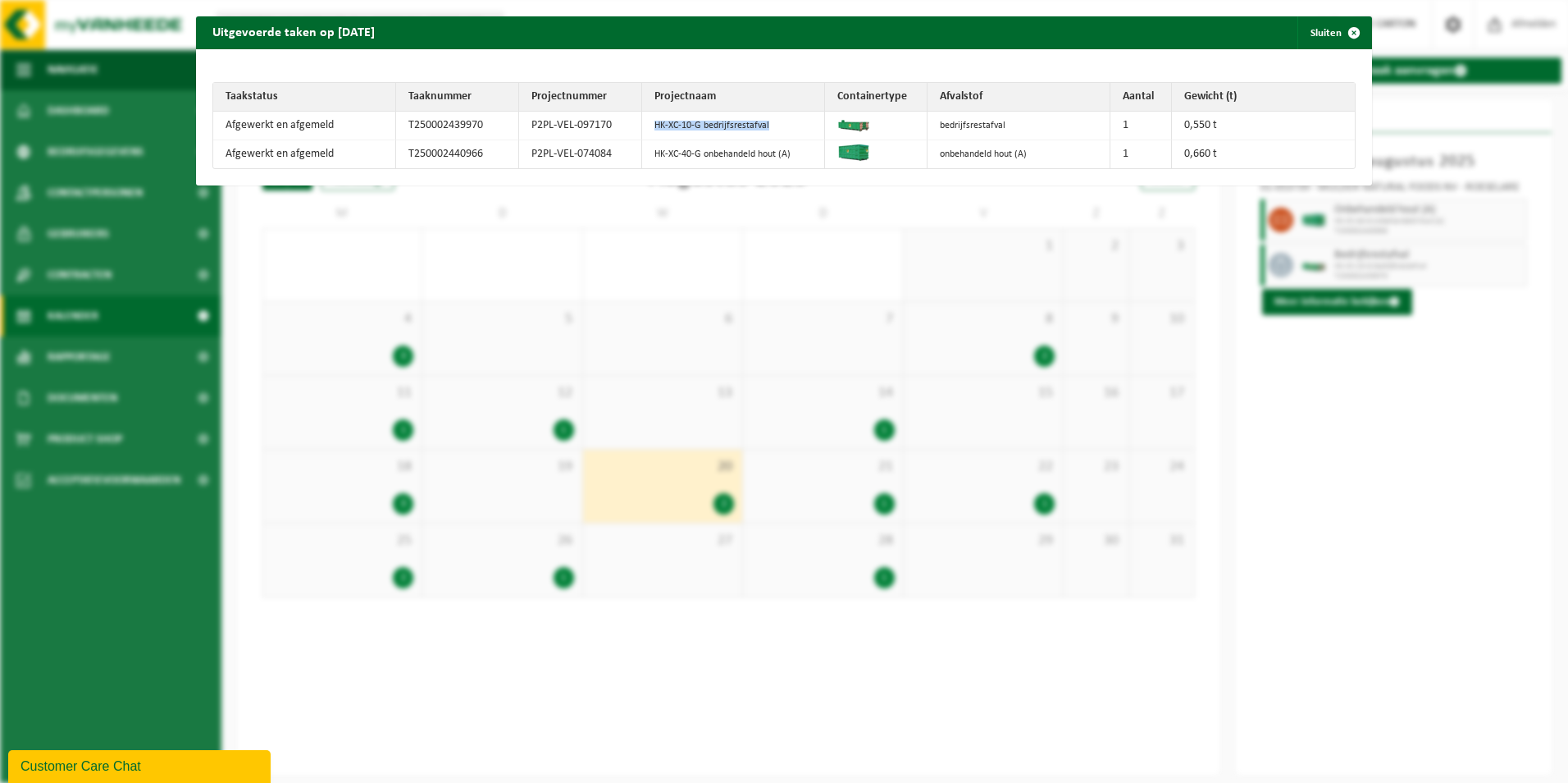
drag, startPoint x: 646, startPoint y: 123, endPoint x: 773, endPoint y: 116, distance: 127.2
click at [773, 116] on td "HK-XC-10-G bedrijfsrestafval" at bounding box center [733, 125] width 183 height 29
drag, startPoint x: 773, startPoint y: 116, endPoint x: 948, endPoint y: 138, distance: 176.4
click at [948, 138] on td "bedrijfsrestafval" at bounding box center [1018, 125] width 183 height 29
drag, startPoint x: 1444, startPoint y: 574, endPoint x: 1421, endPoint y: 497, distance: 80.4
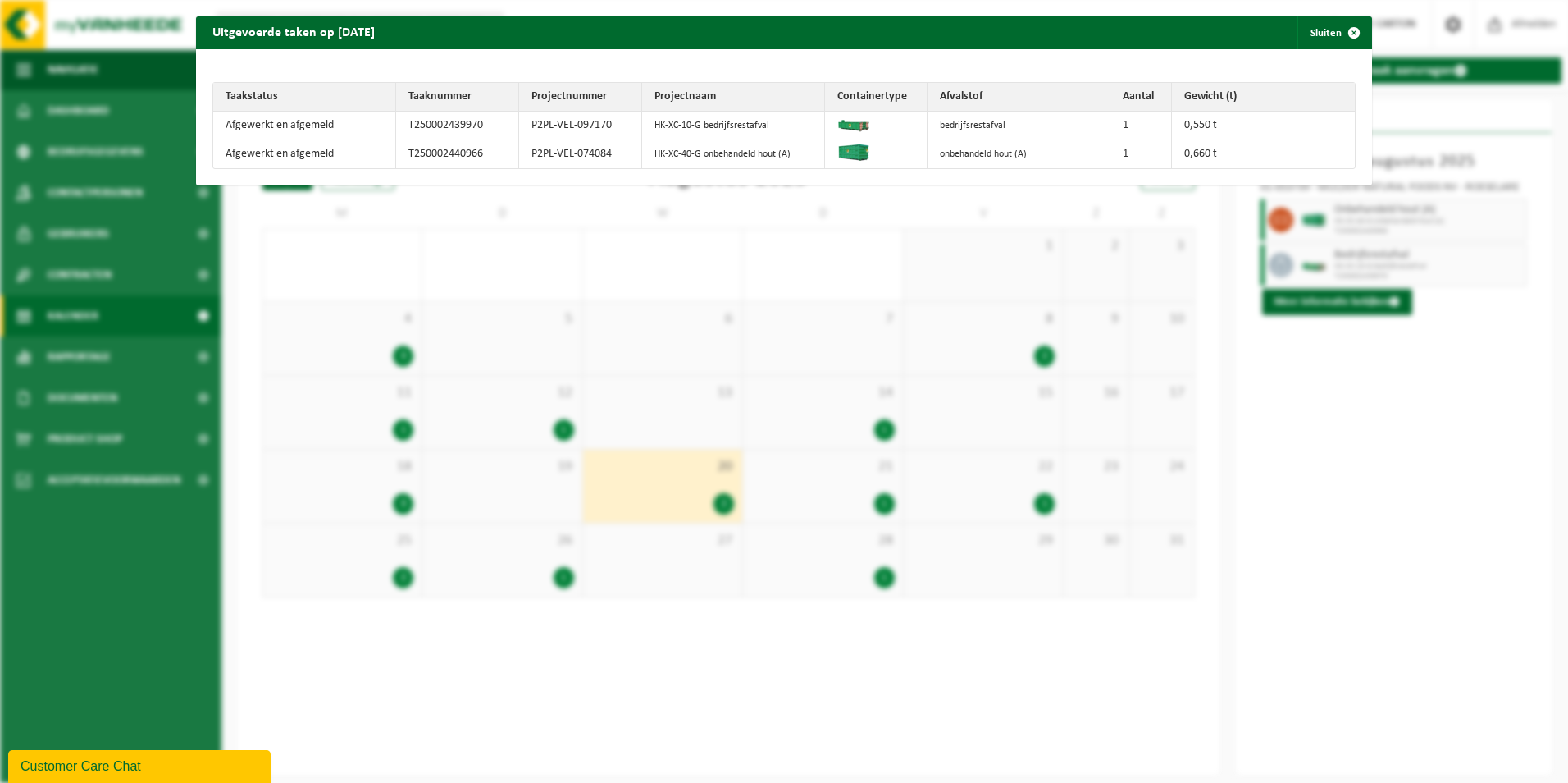
click at [1444, 574] on div "Uitgevoerde taken op [DATE] Sluiten Taakstatus Taaknummer Projectnummer Project…" at bounding box center [784, 392] width 1568 height 783
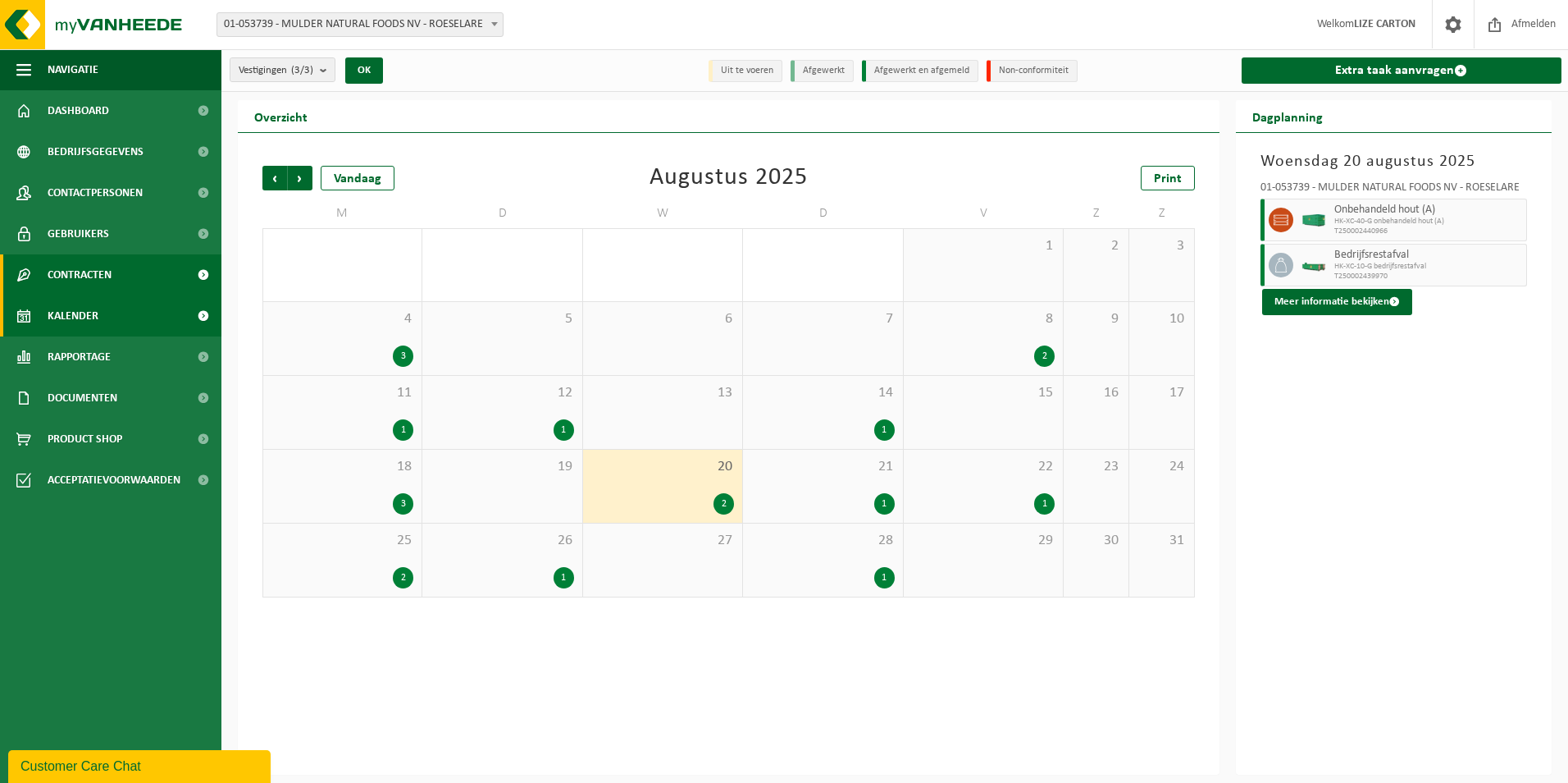
click at [99, 264] on span "Contracten" at bounding box center [79, 275] width 64 height 41
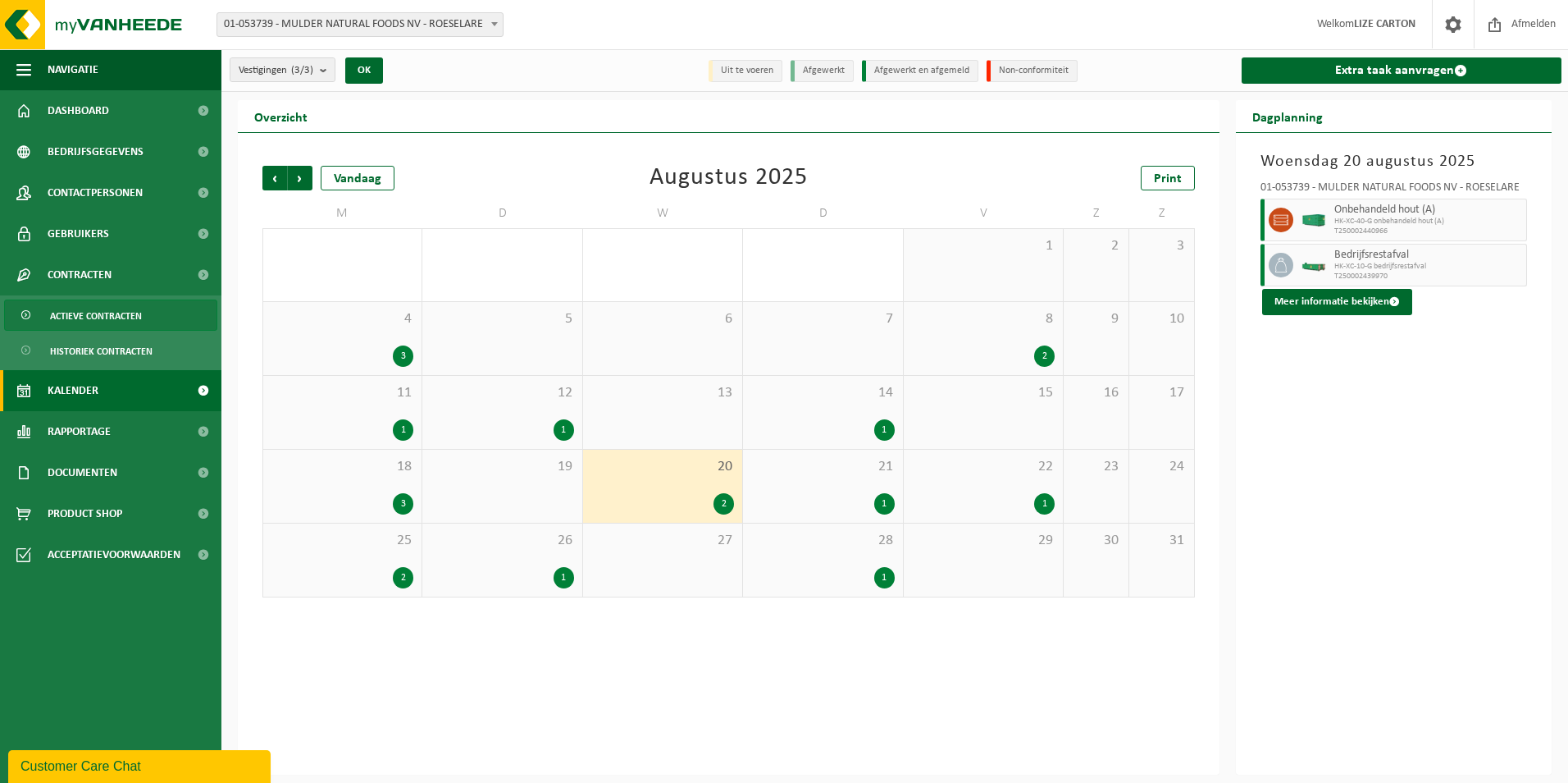
click at [132, 312] on span "Actieve contracten" at bounding box center [96, 316] width 92 height 31
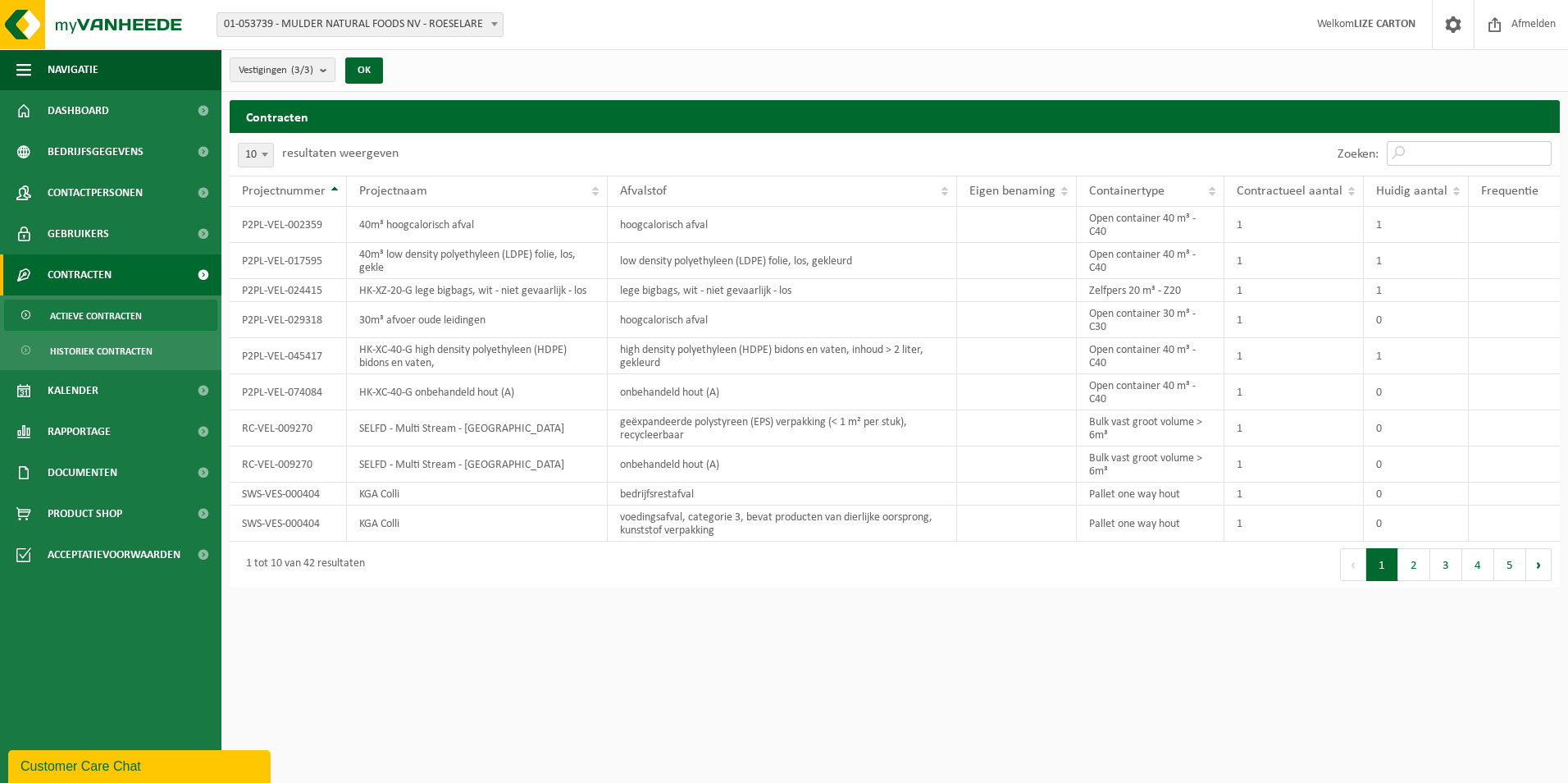
click at [1411, 157] on input "Zoeken:" at bounding box center [1469, 153] width 165 height 25
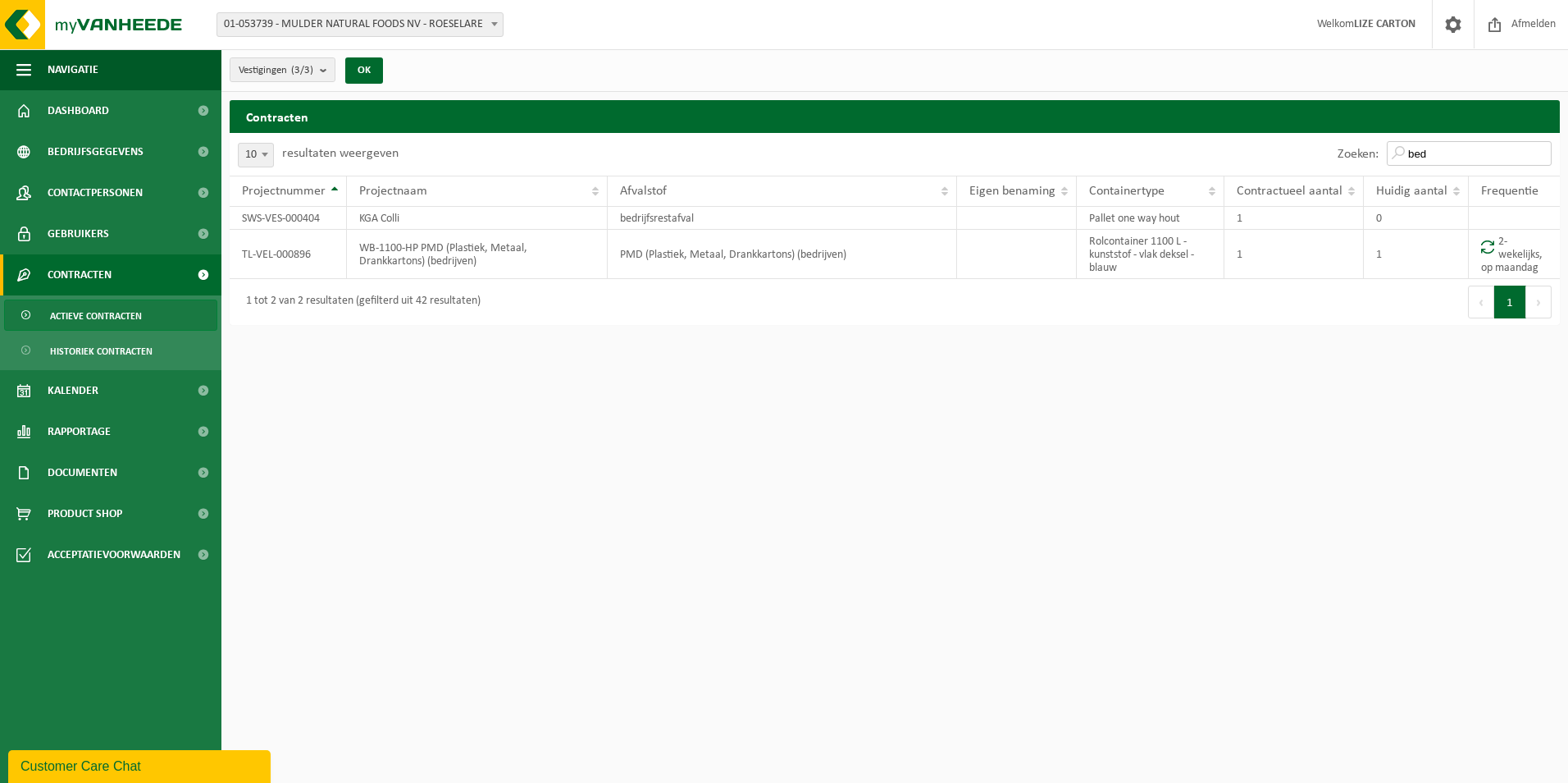
type input "bed"
